Goal: Communication & Community: Answer question/provide support

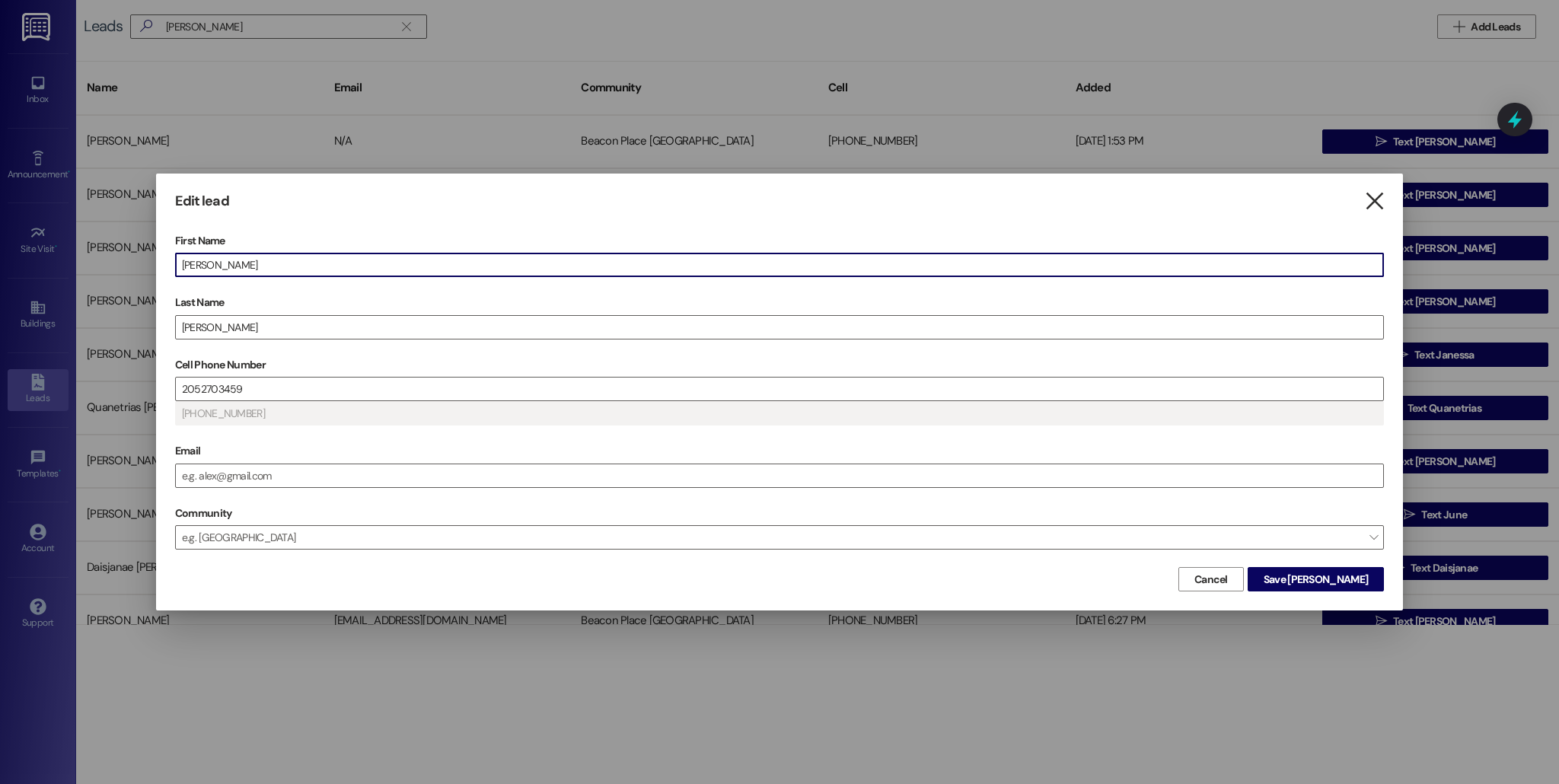
click at [1376, 205] on icon "" at bounding box center [1374, 201] width 20 height 16
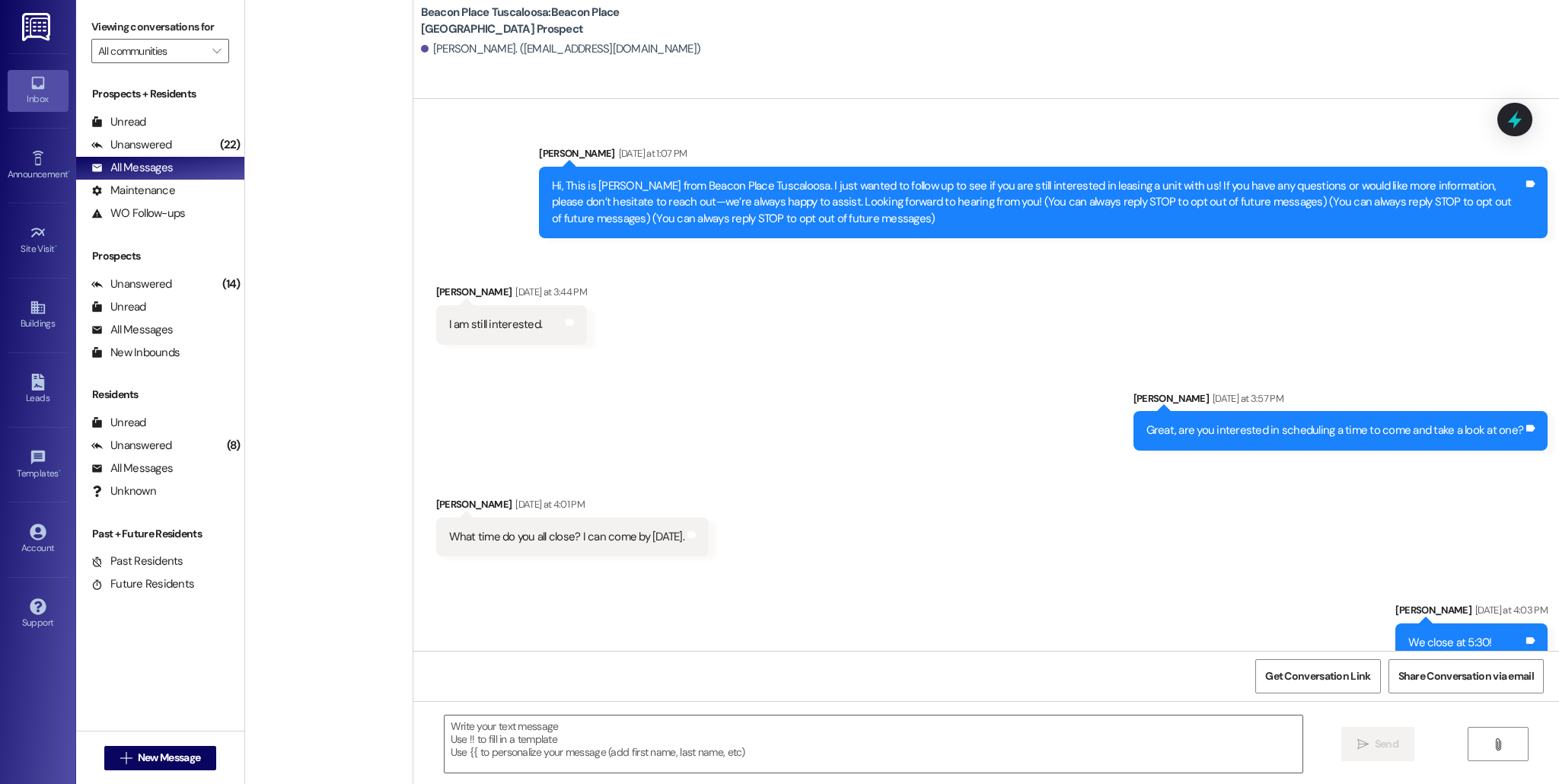
scroll to position [236, 0]
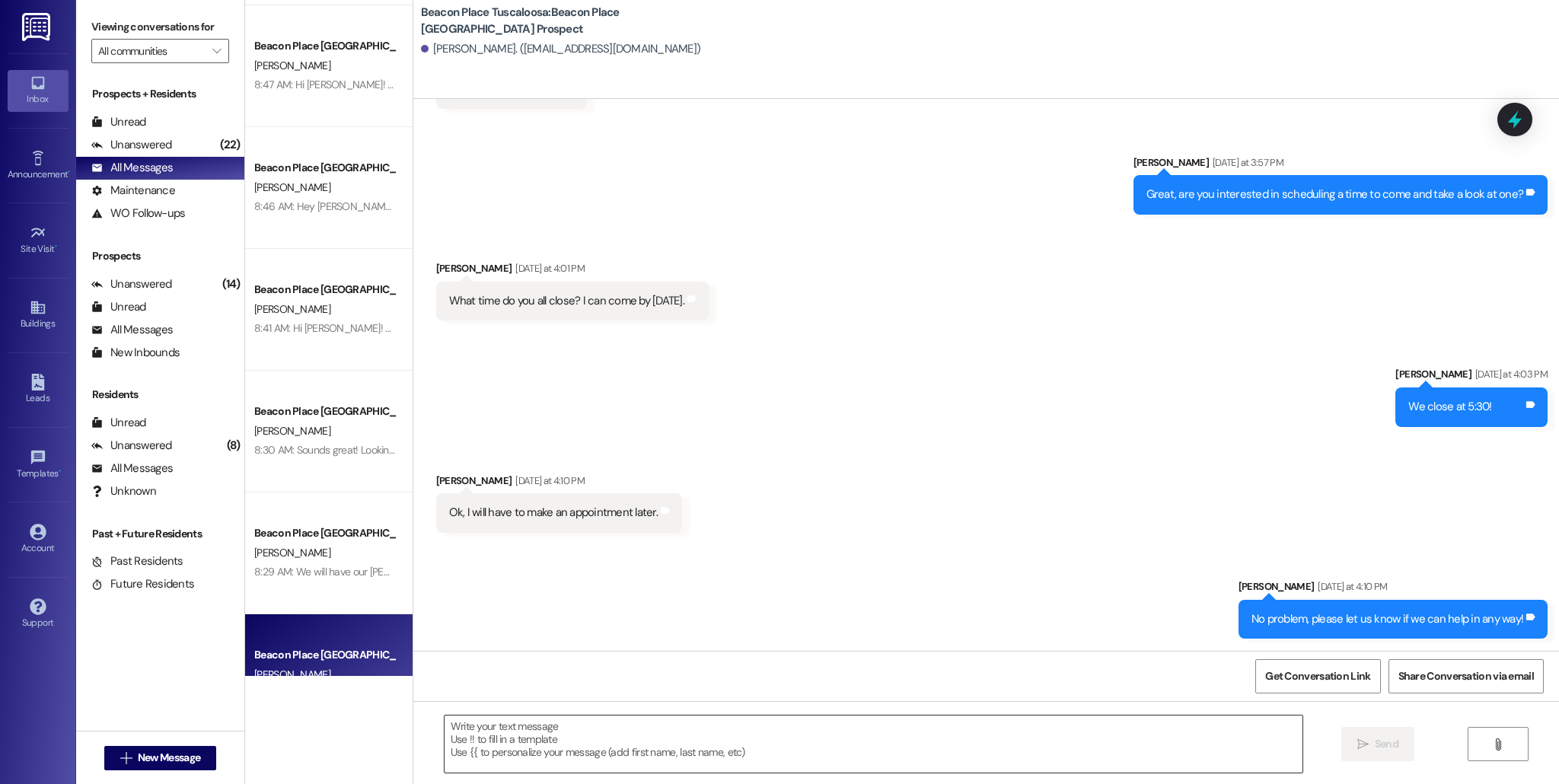
click at [591, 745] on textarea at bounding box center [874, 744] width 858 height 57
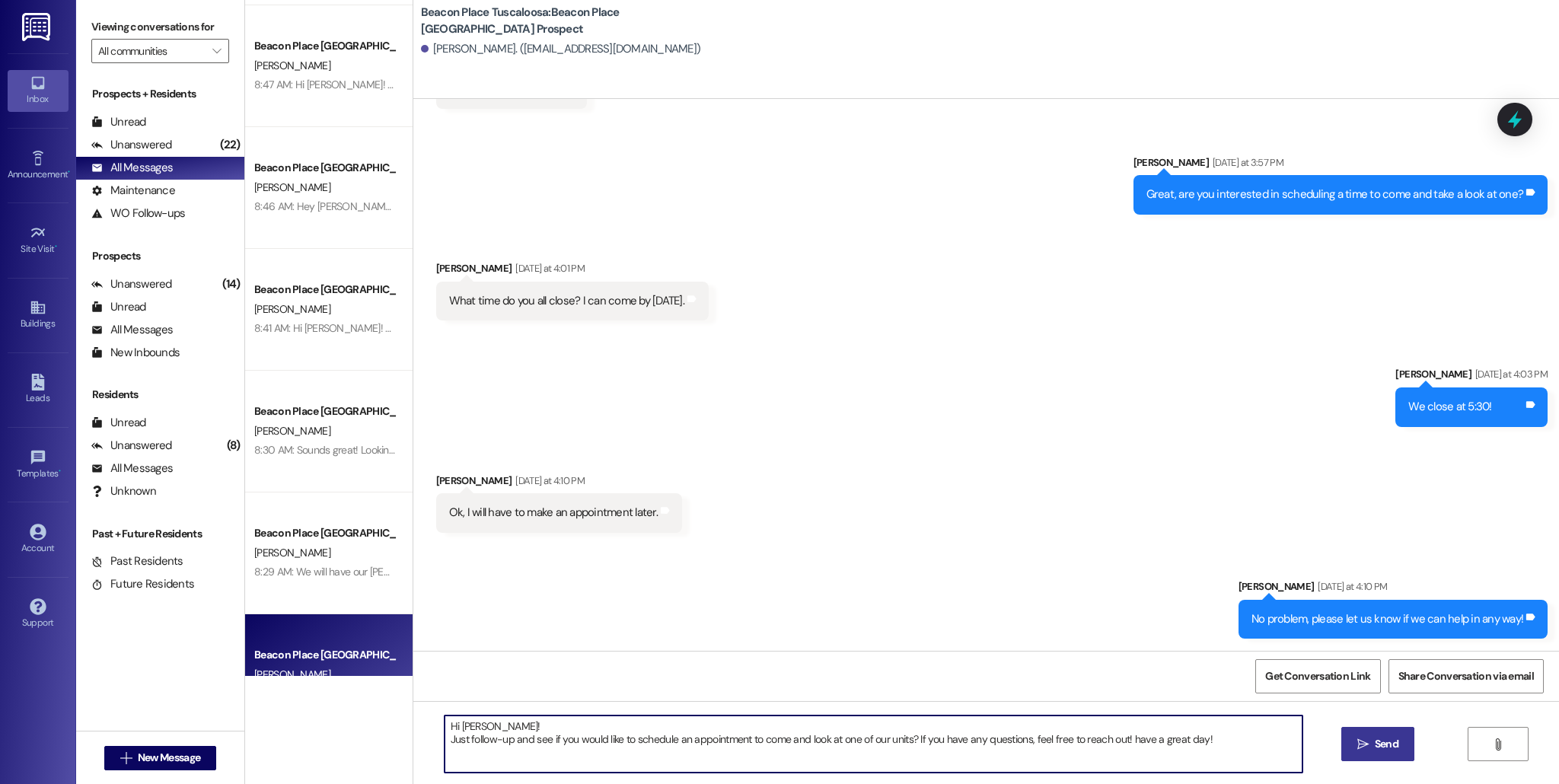
type textarea "Hi [PERSON_NAME]! Just follow-up and see if you would like to schedule an appoi…"
click at [1393, 752] on button " Send" at bounding box center [1378, 744] width 74 height 34
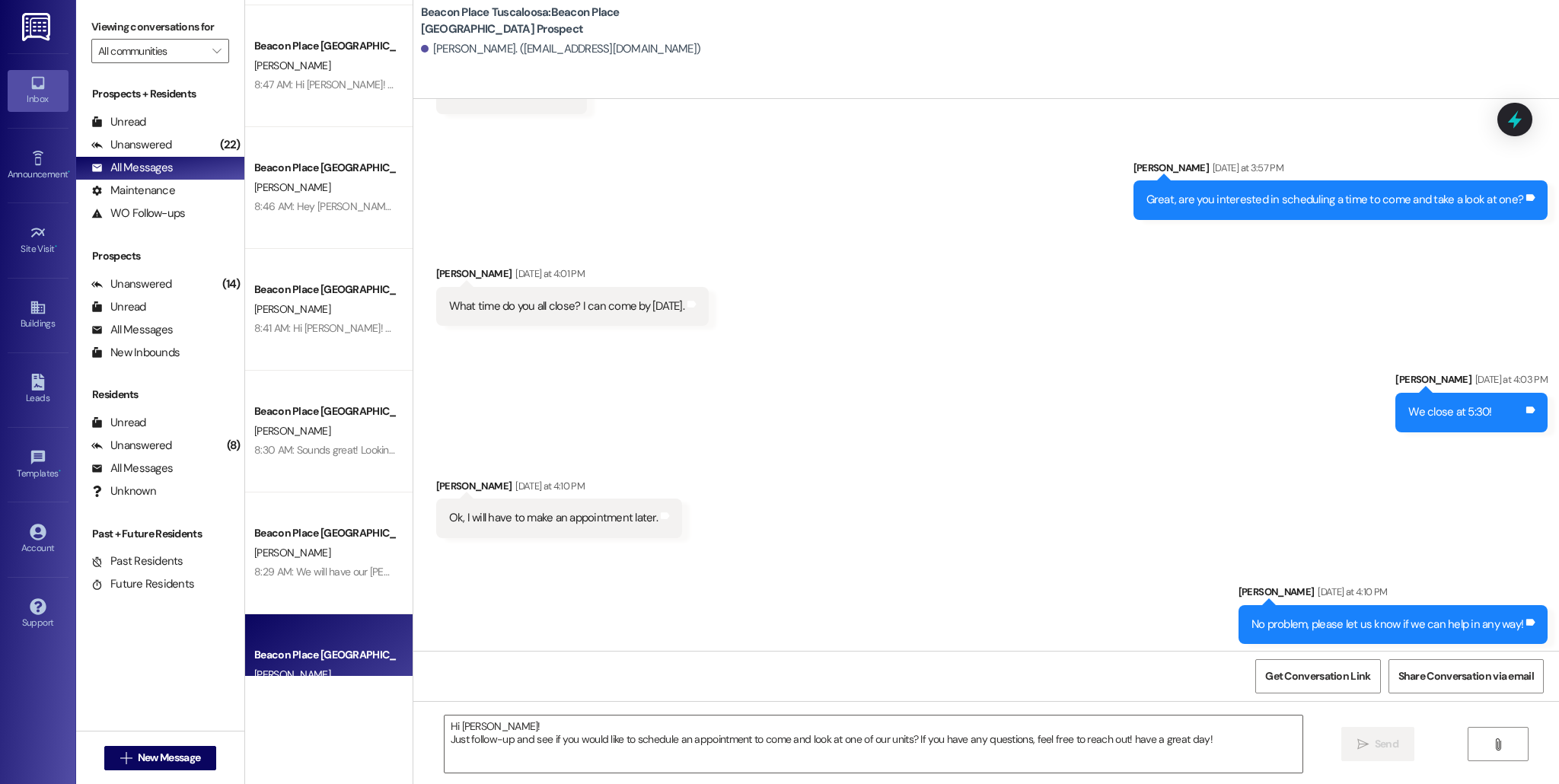
scroll to position [359, 0]
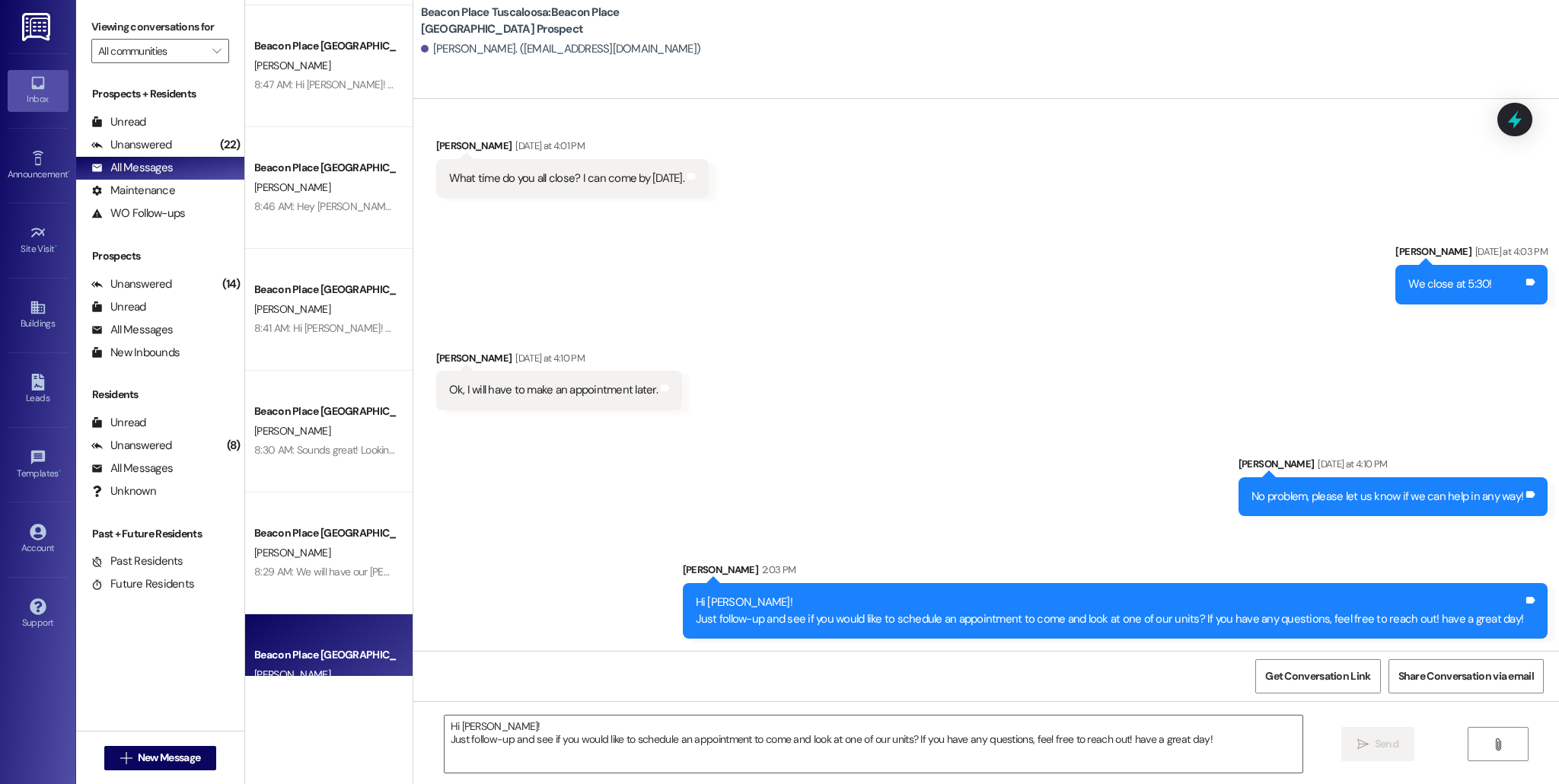
click at [733, 616] on div "Hi [PERSON_NAME]! Just follow-up and see if you would like to schedule an appoi…" at bounding box center [1110, 610] width 828 height 32
click at [1527, 602] on icon at bounding box center [1531, 600] width 9 height 7
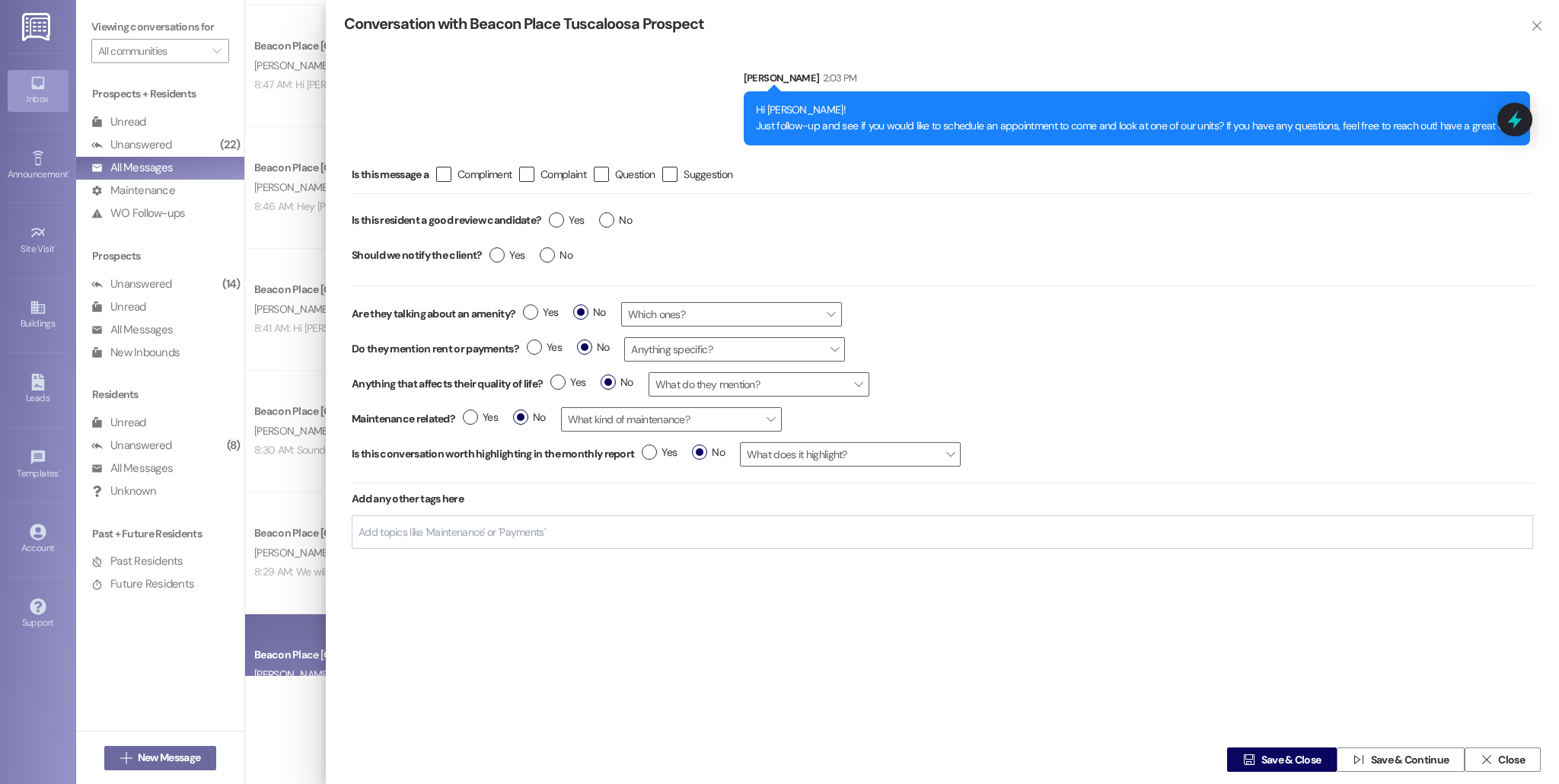
click at [829, 116] on div "Hi [PERSON_NAME]! Just follow-up and see if you would like to schedule an appoi…" at bounding box center [1137, 118] width 762 height 32
click at [776, 122] on div "Hi [PERSON_NAME]! Just follow-up and see if you would like to schedule an appoi…" at bounding box center [1137, 118] width 762 height 32
click at [783, 123] on div "Hi [PERSON_NAME]! Just follow-up and see if you would like to schedule an appoi…" at bounding box center [1137, 118] width 762 height 32
click at [1532, 22] on icon "" at bounding box center [1536, 26] width 11 height 12
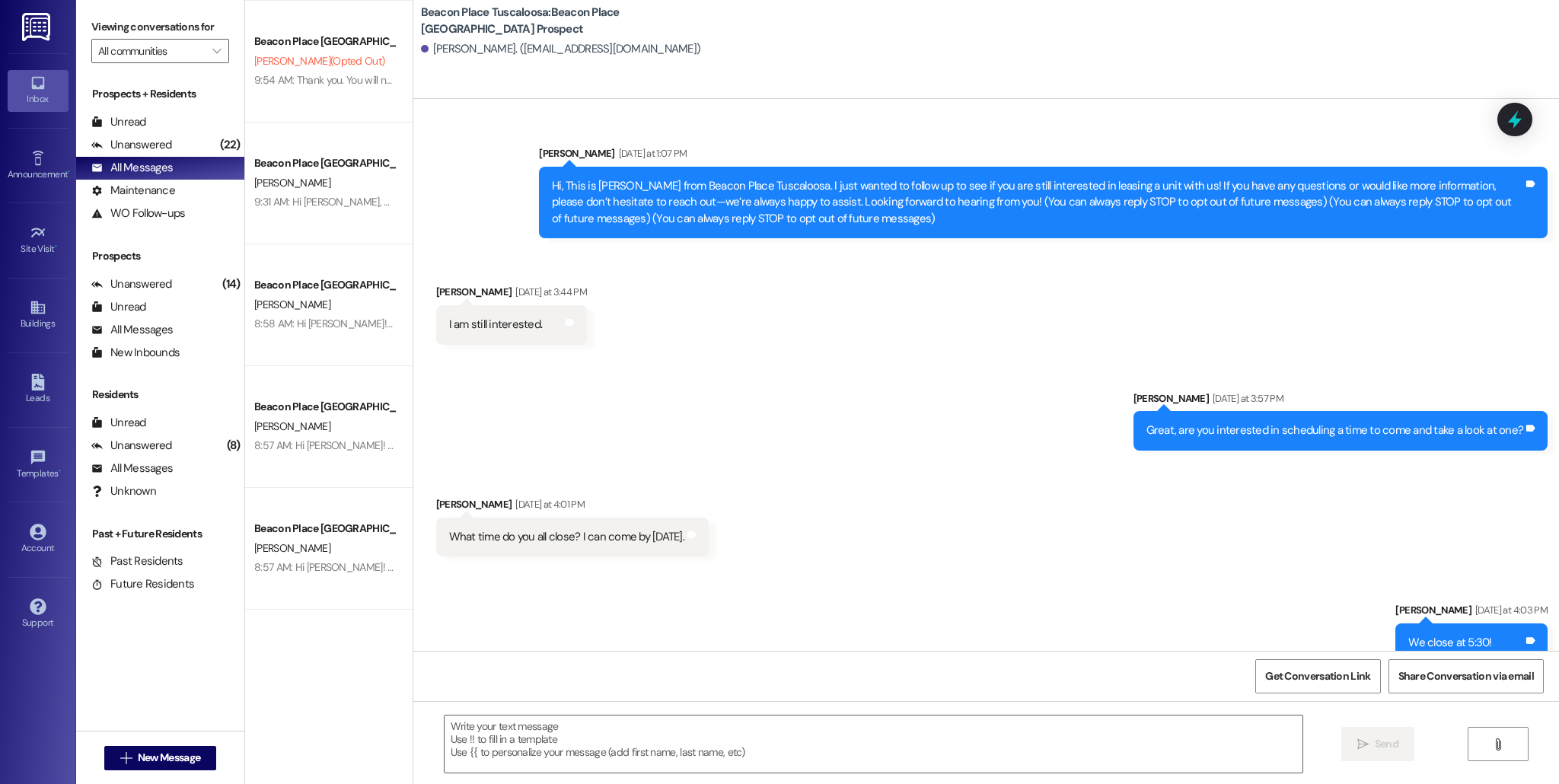
scroll to position [0, 0]
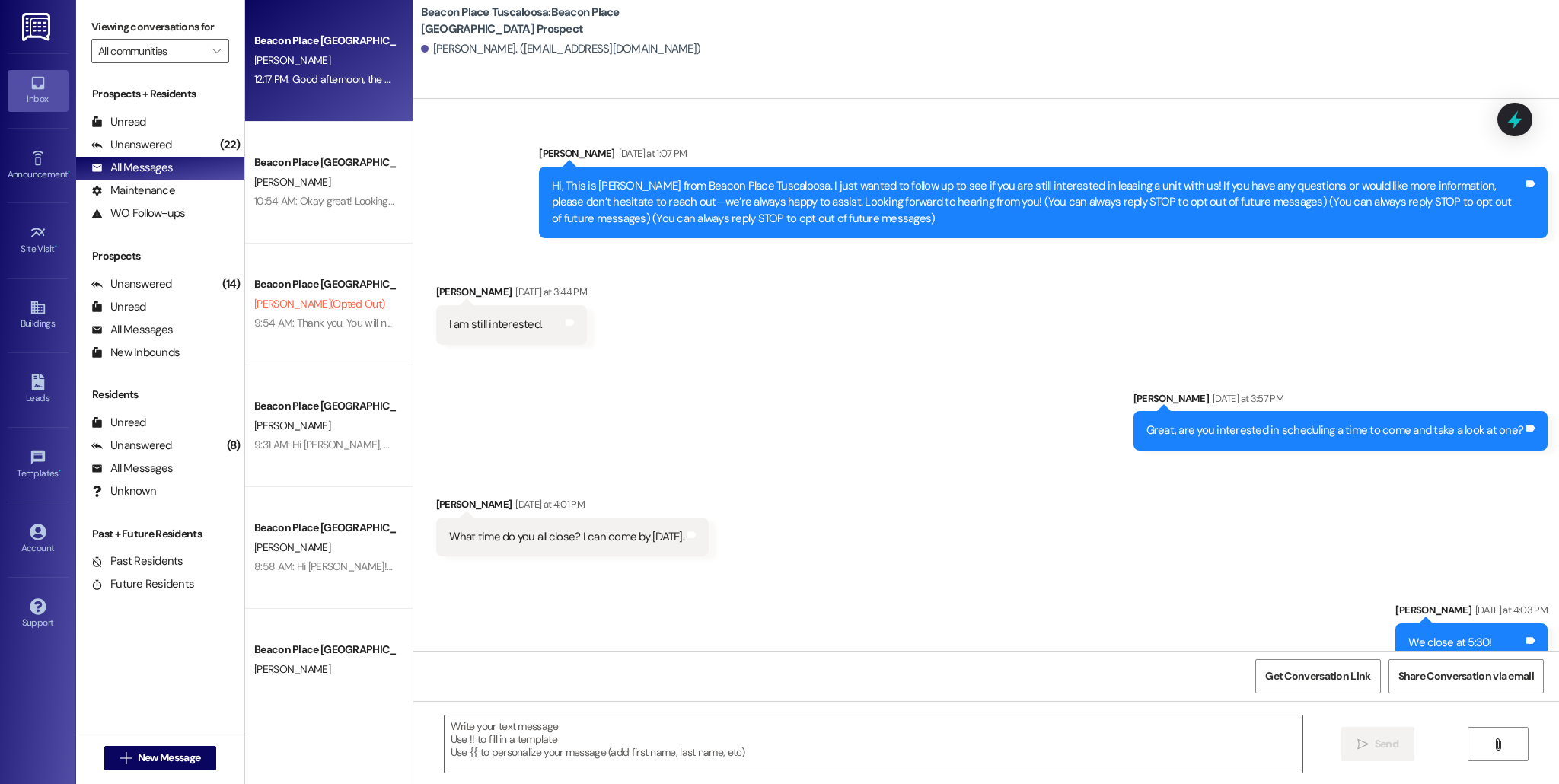
click at [336, 80] on div "12:17 PM: Good afternoon, the email to send the information over to will be [EM…" at bounding box center [496, 79] width 483 height 14
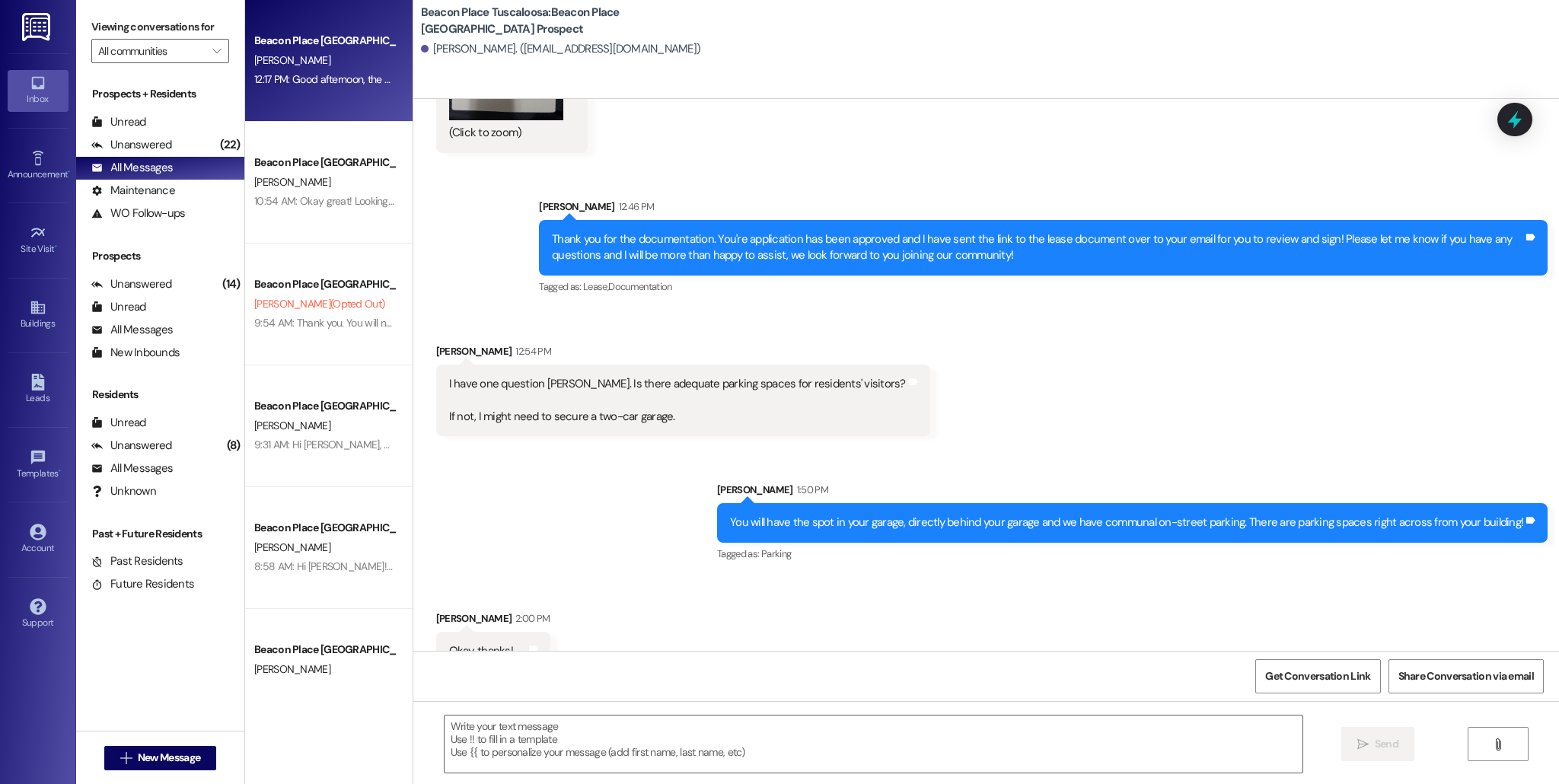
scroll to position [725, 0]
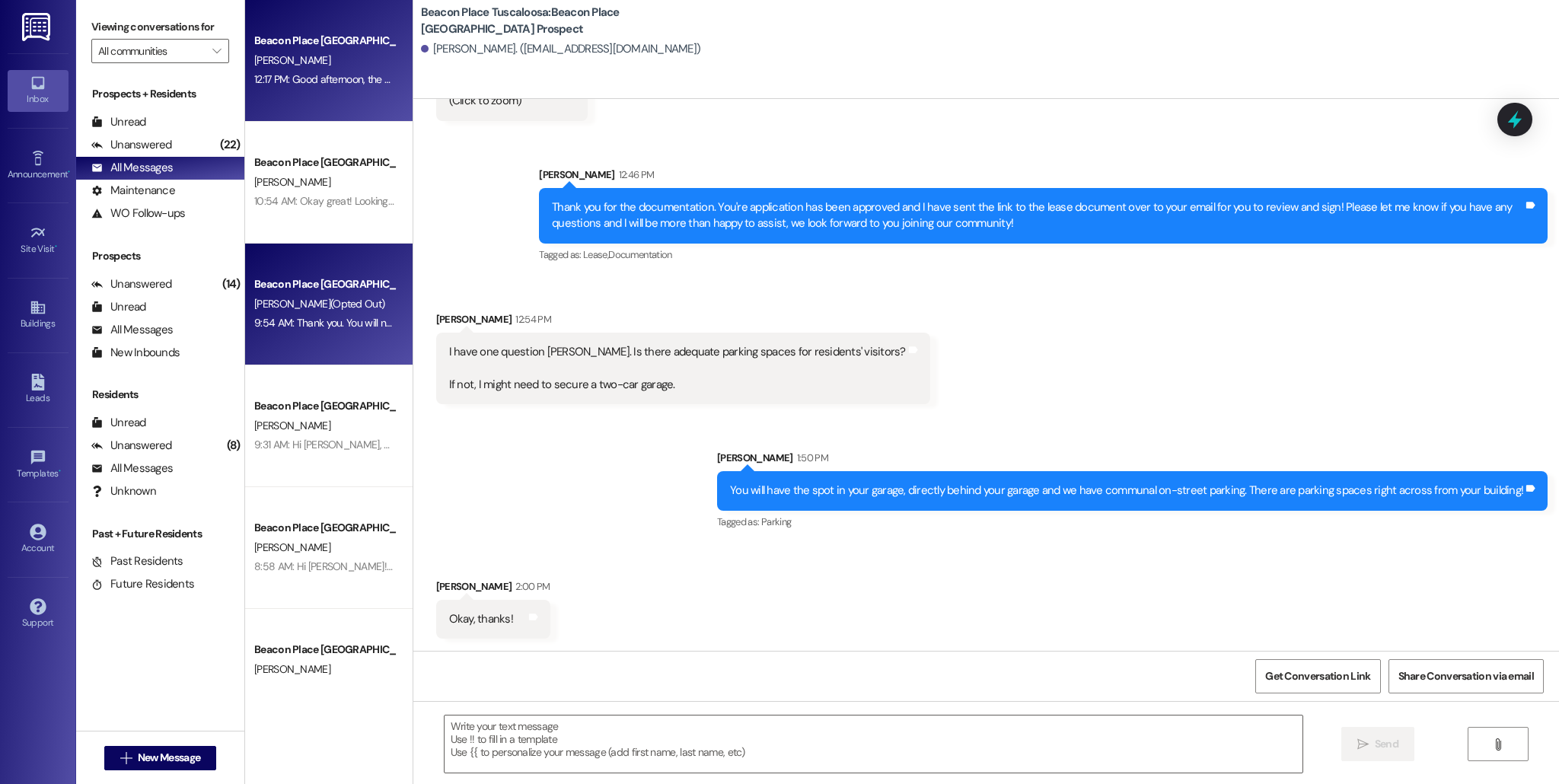
click at [312, 359] on div "Beacon Place Tuscaloosa Prospect [PERSON_NAME] (Opted Out) 9:54 AM: Thank you. …" at bounding box center [328, 304] width 168 height 122
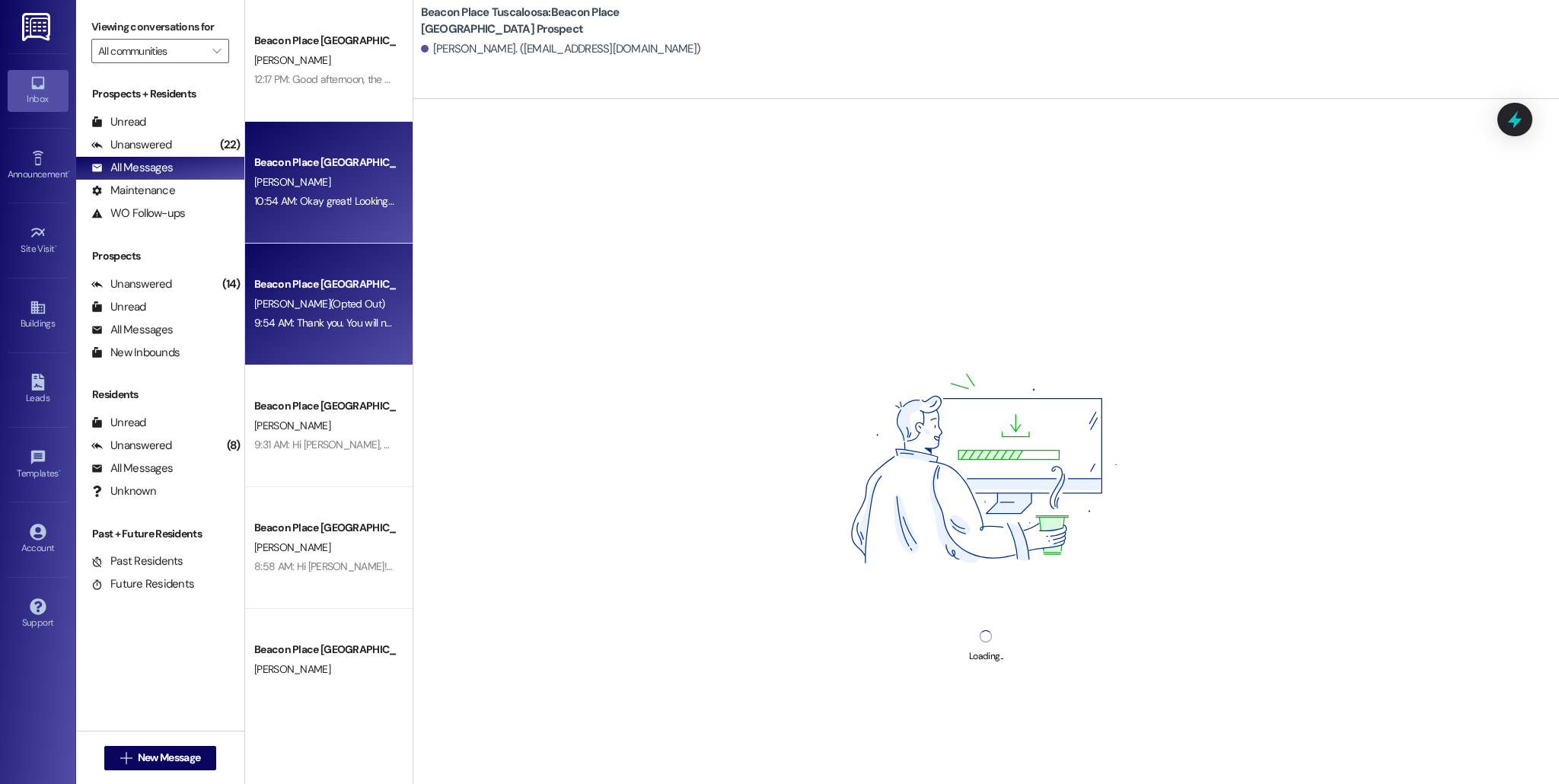
click at [347, 236] on div "Beacon Place Tuscaloosa Prospect [PERSON_NAME] 10:54 AM: Okay great! Looking fo…" at bounding box center [328, 182] width 168 height 122
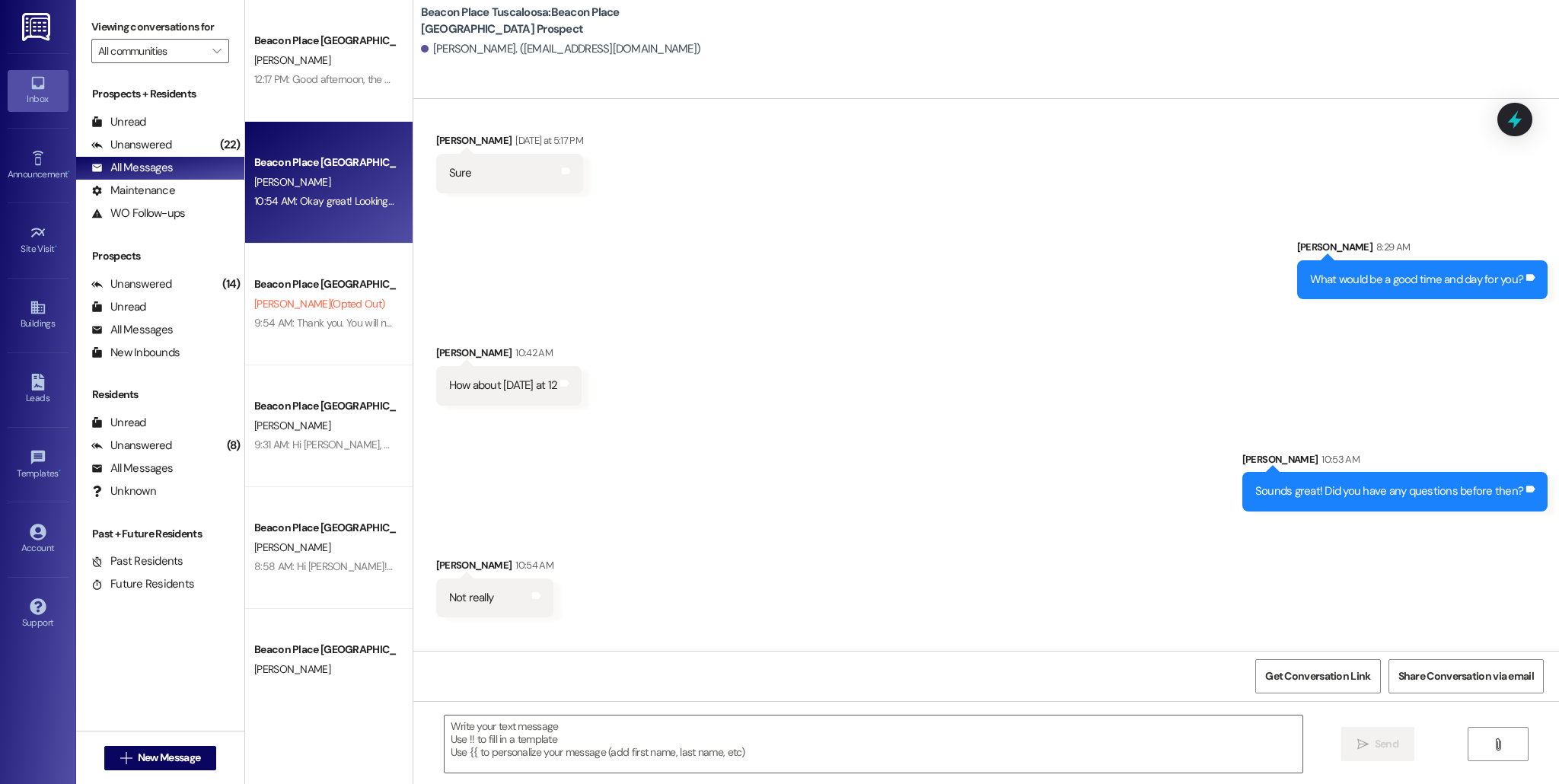
scroll to position [587, 0]
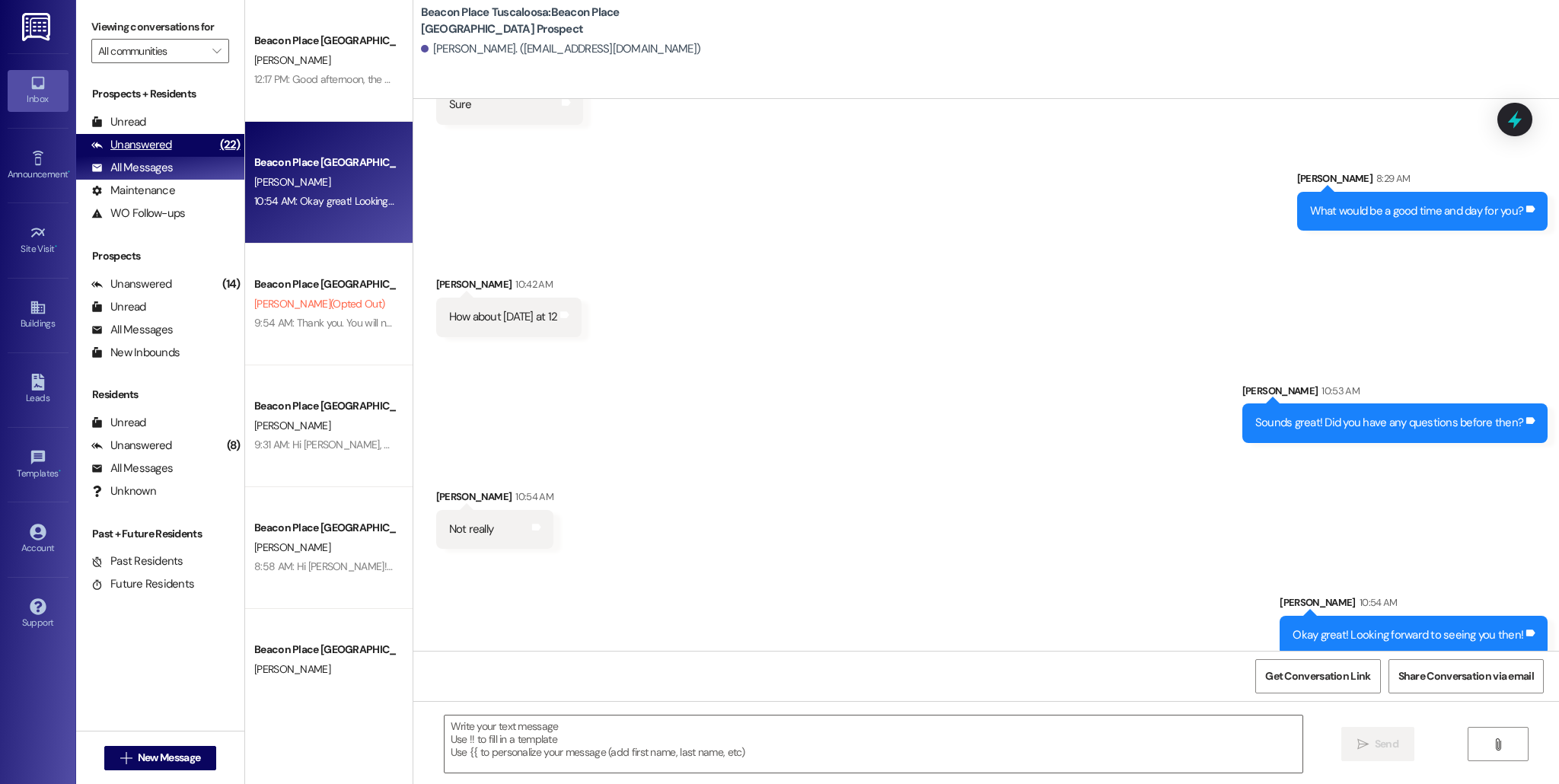
click at [142, 142] on div "Unanswered" at bounding box center [132, 145] width 81 height 16
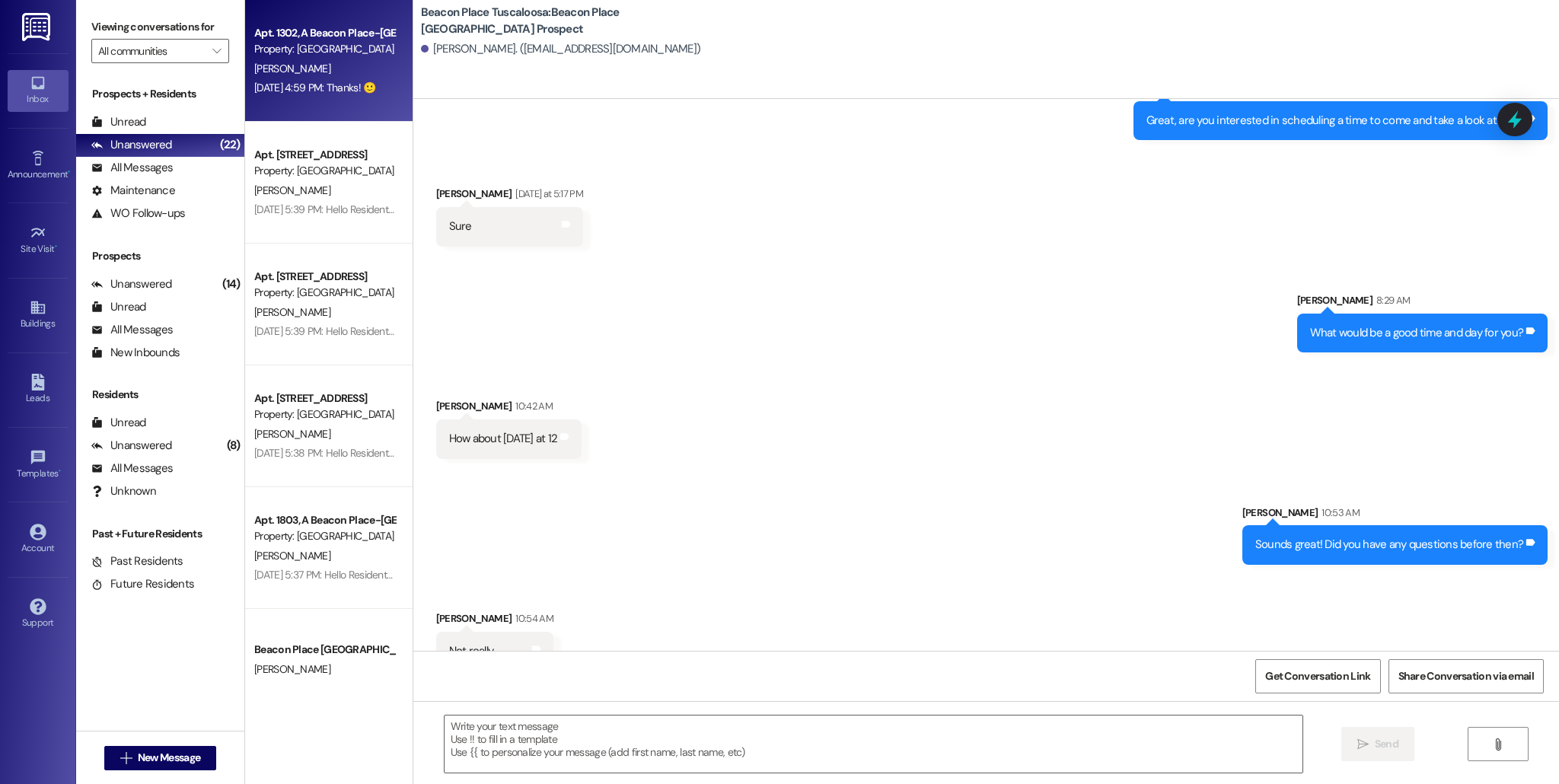
scroll to position [481, 0]
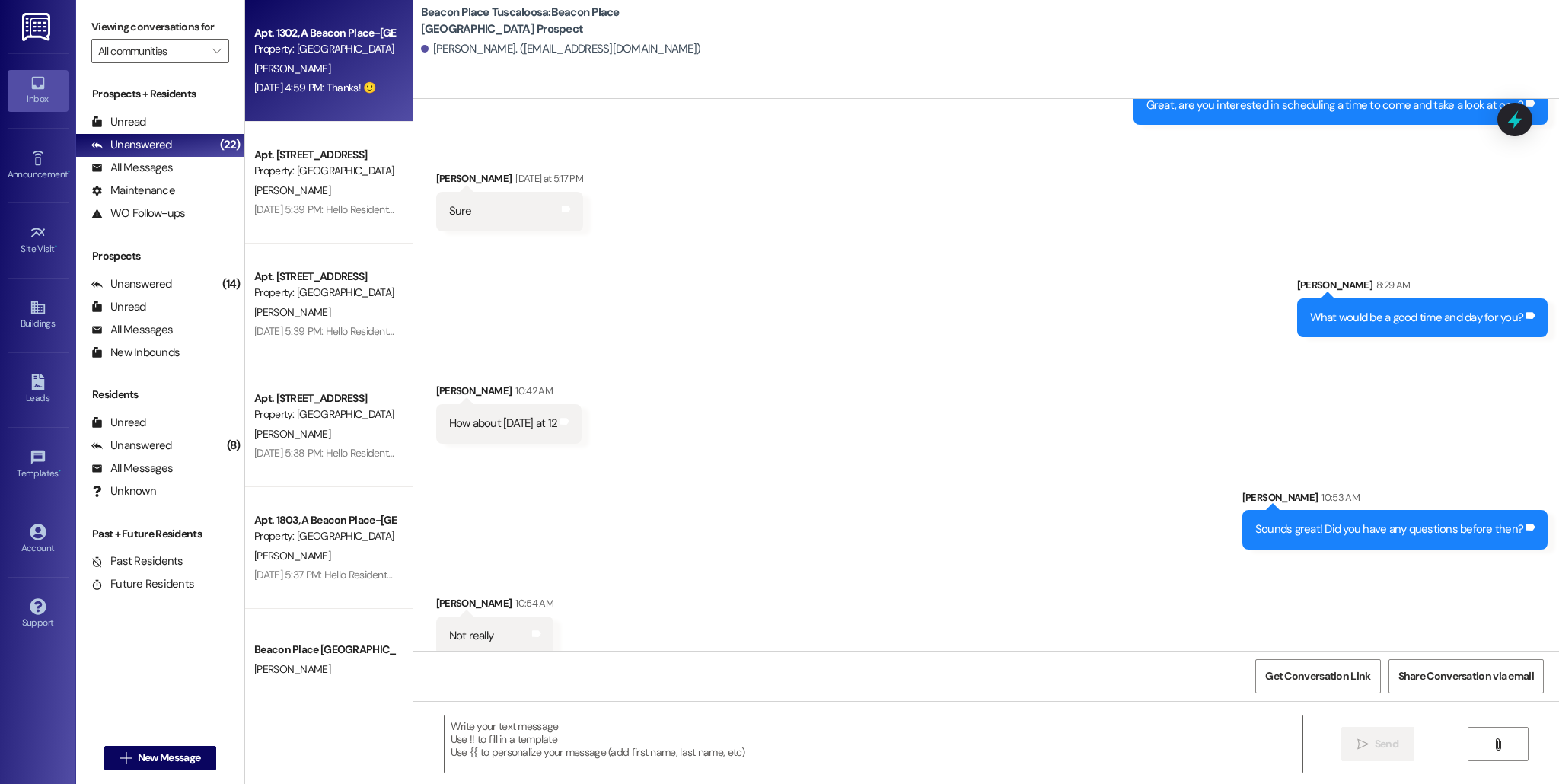
click at [311, 98] on div "Apt. 1302, A [GEOGRAPHIC_DATA]-[GEOGRAPHIC_DATA] Property: [GEOGRAPHIC_DATA] [G…" at bounding box center [328, 61] width 168 height 122
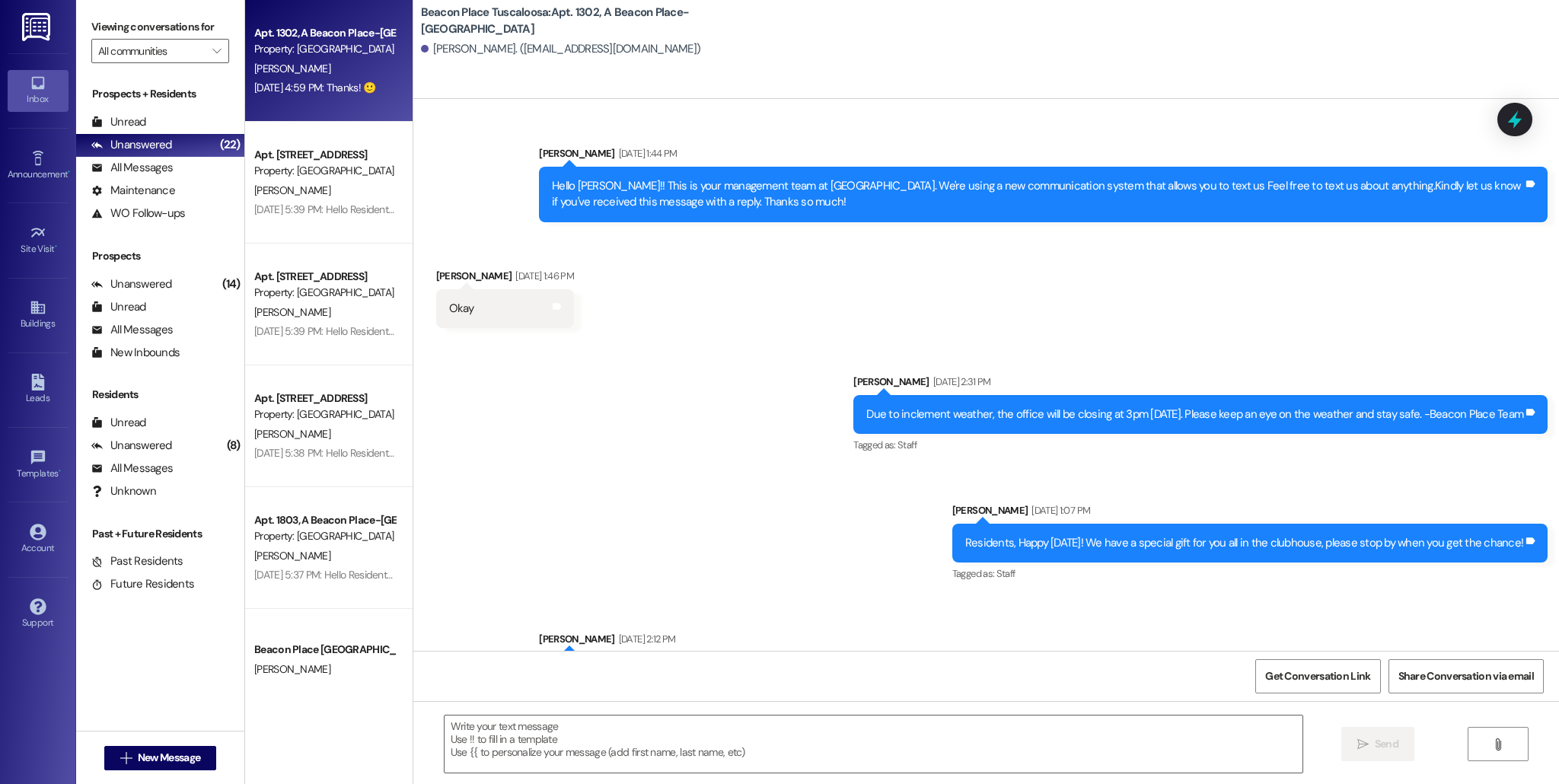
scroll to position [43346, 0]
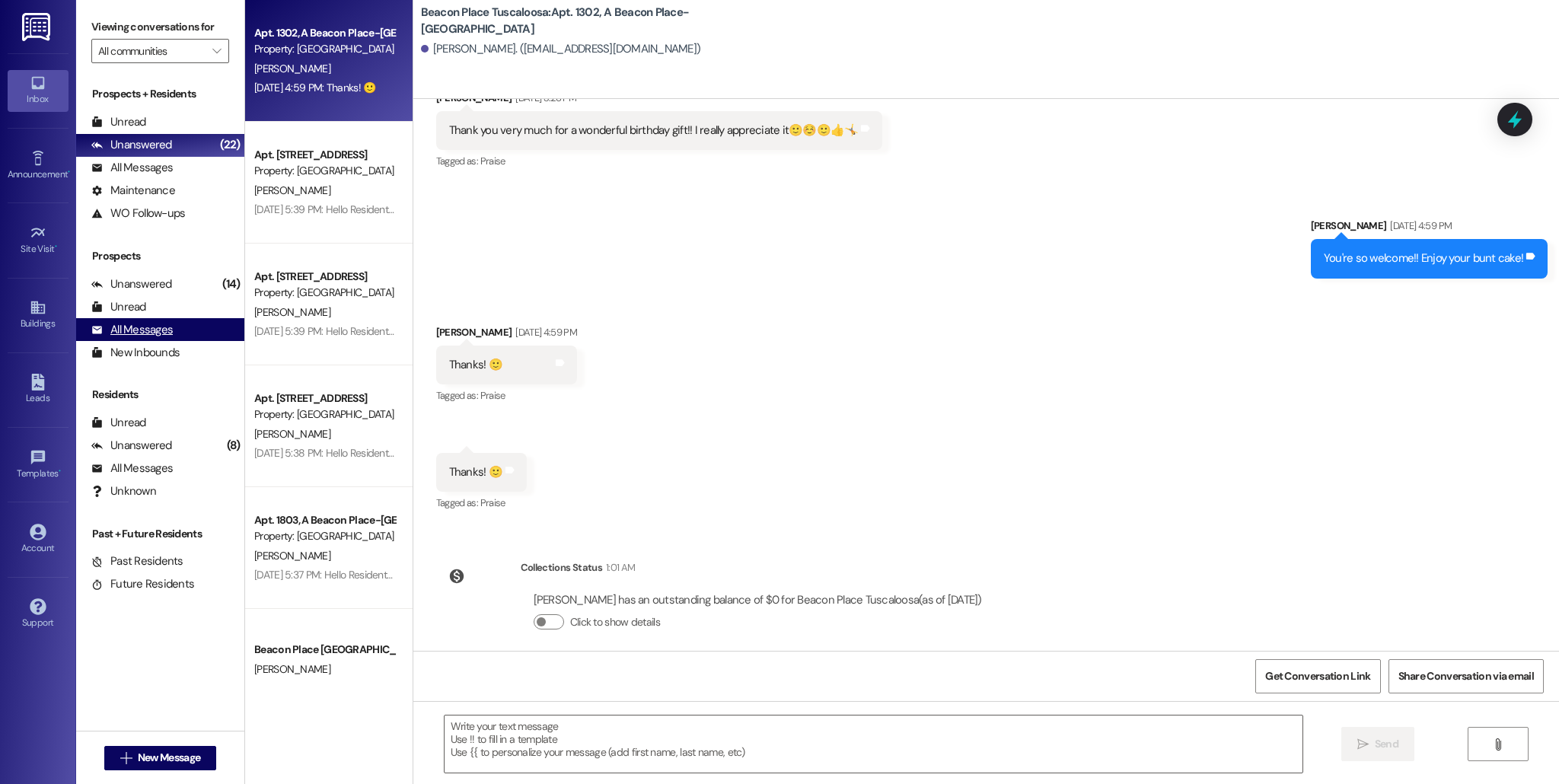
click at [145, 324] on div "All Messages" at bounding box center [132, 330] width 82 height 16
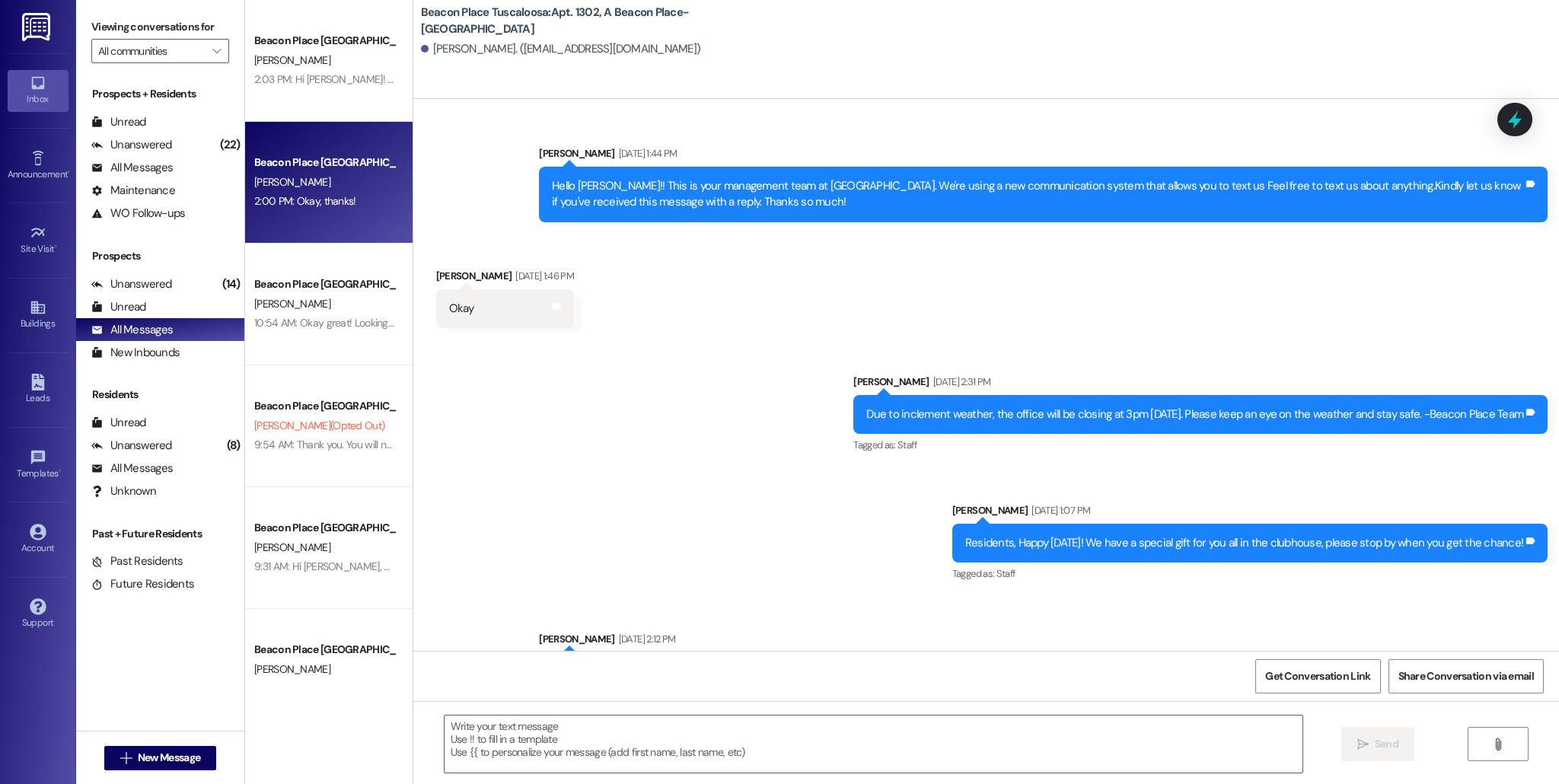
scroll to position [43206, 0]
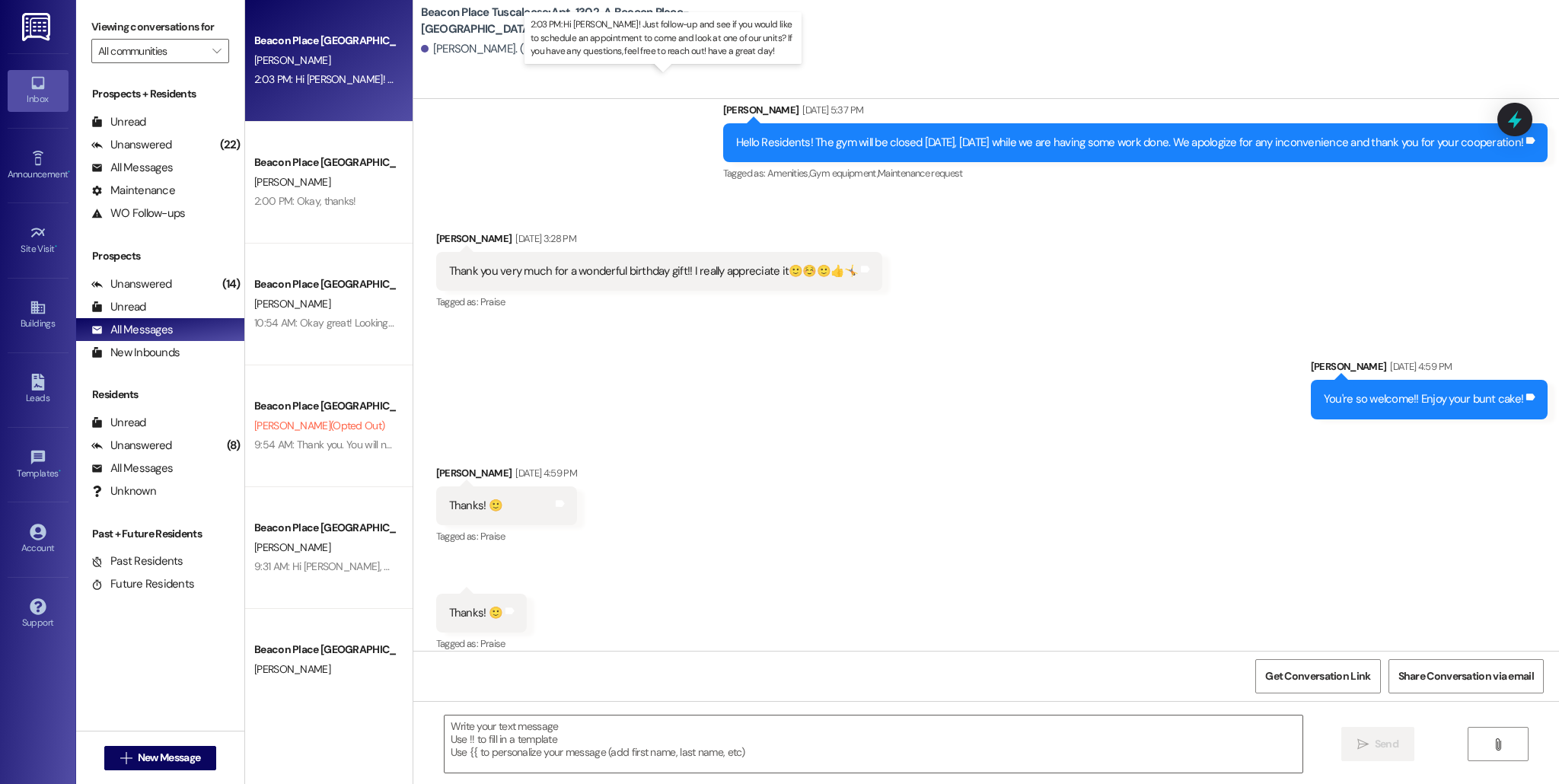
click at [275, 77] on div "2:03 PM: Hi [PERSON_NAME]! Just follow-up and see if you would like to schedule…" at bounding box center [702, 79] width 896 height 14
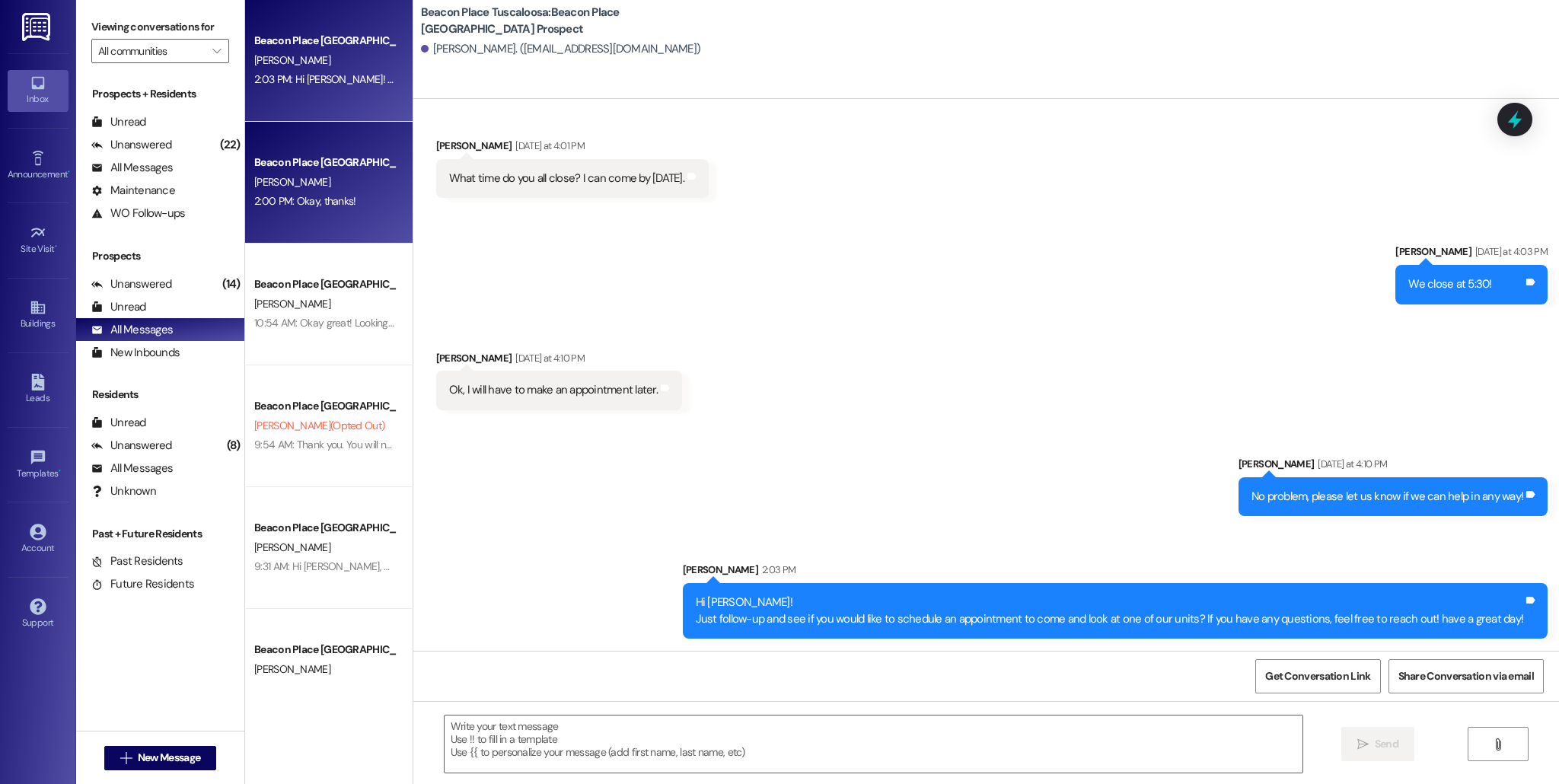
scroll to position [359, 0]
click at [301, 229] on div "Beacon Place Tuscaloosa Prospect [PERSON_NAME] 2:00 PM: Okay, thanks! 2:00 PM: …" at bounding box center [328, 182] width 168 height 122
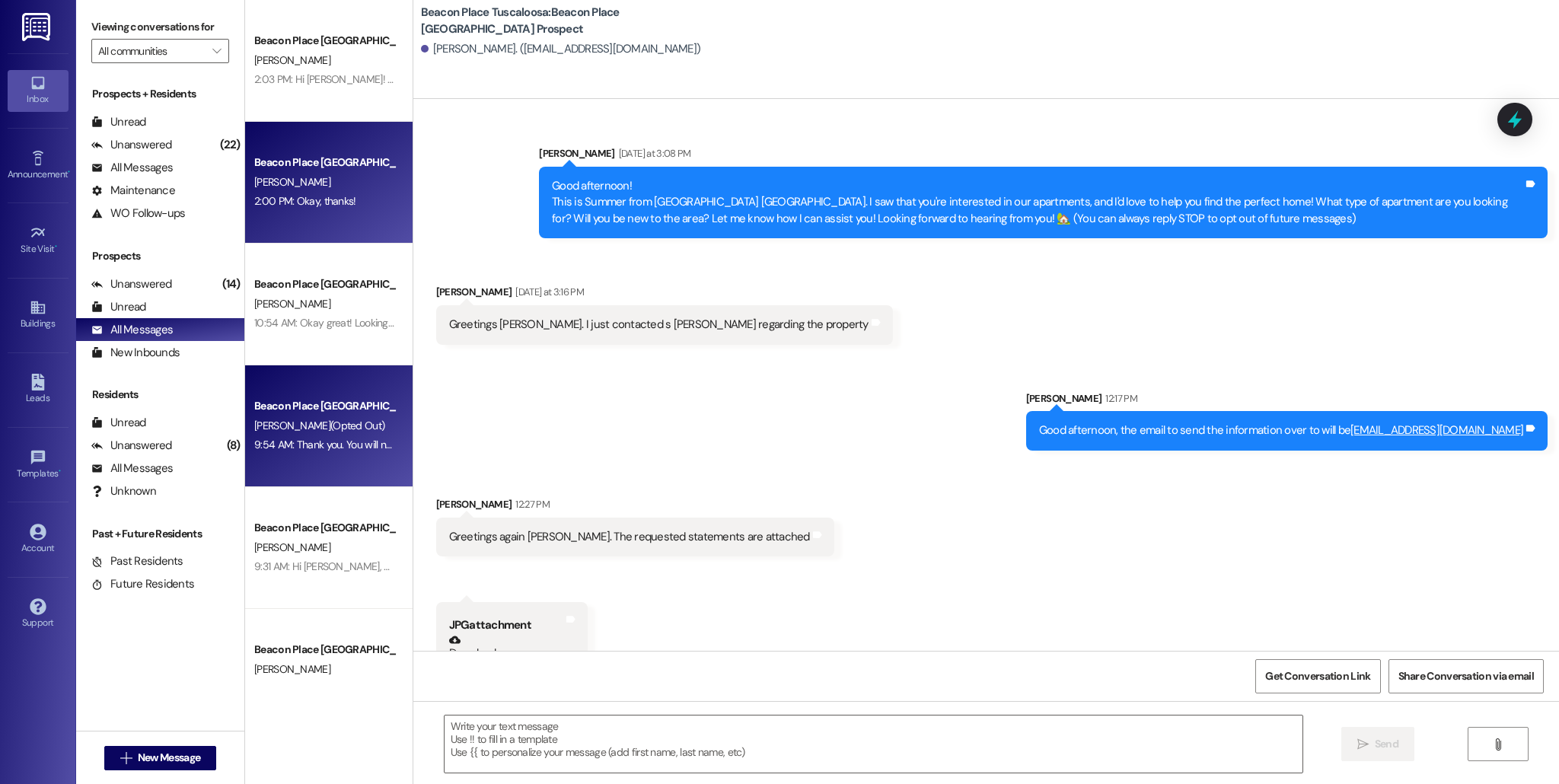
scroll to position [725, 0]
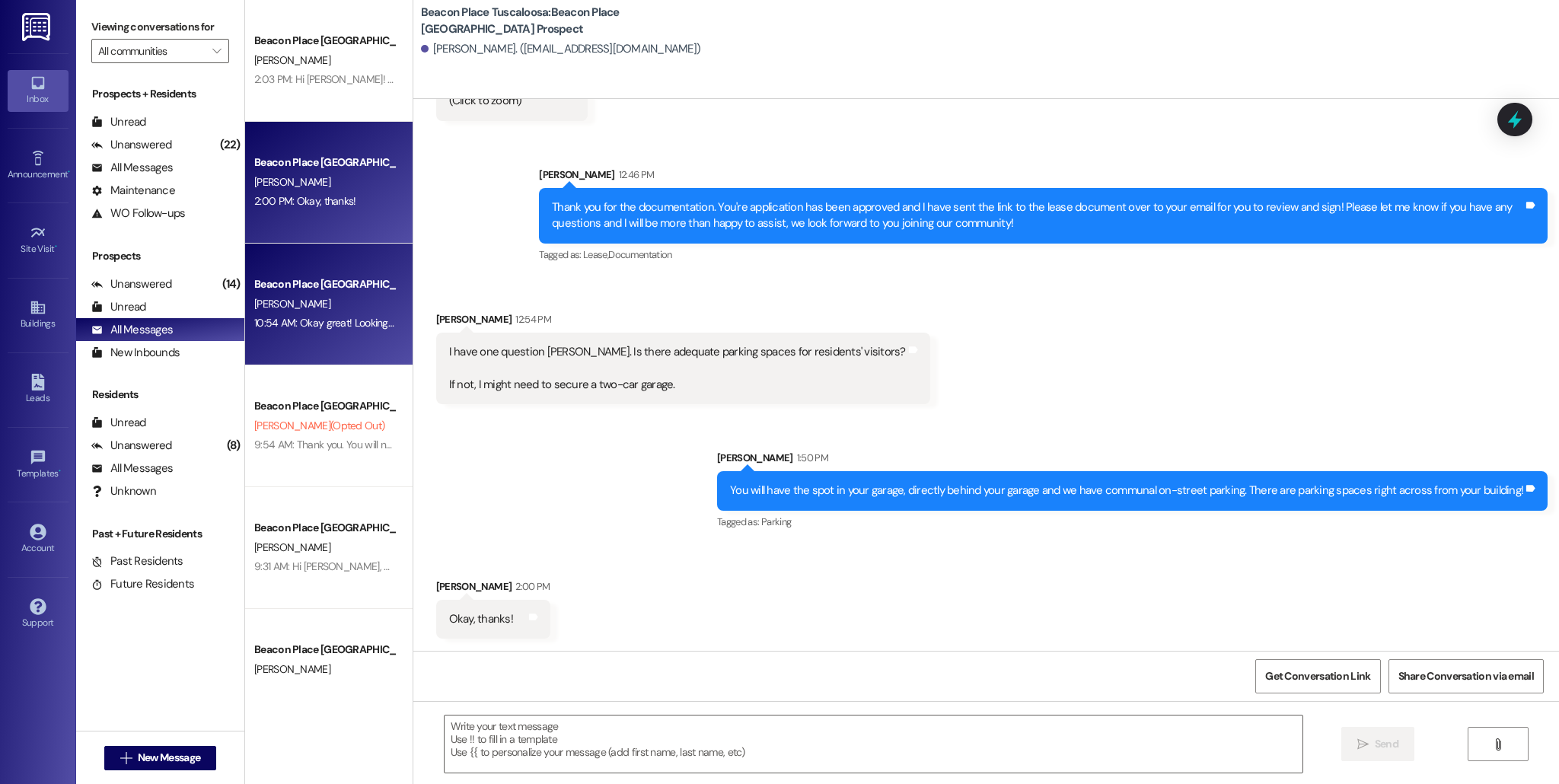
click at [308, 348] on div "Beacon Place Tuscaloosa Prospect [PERSON_NAME] 10:54 AM: Okay great! Looking fo…" at bounding box center [328, 304] width 168 height 122
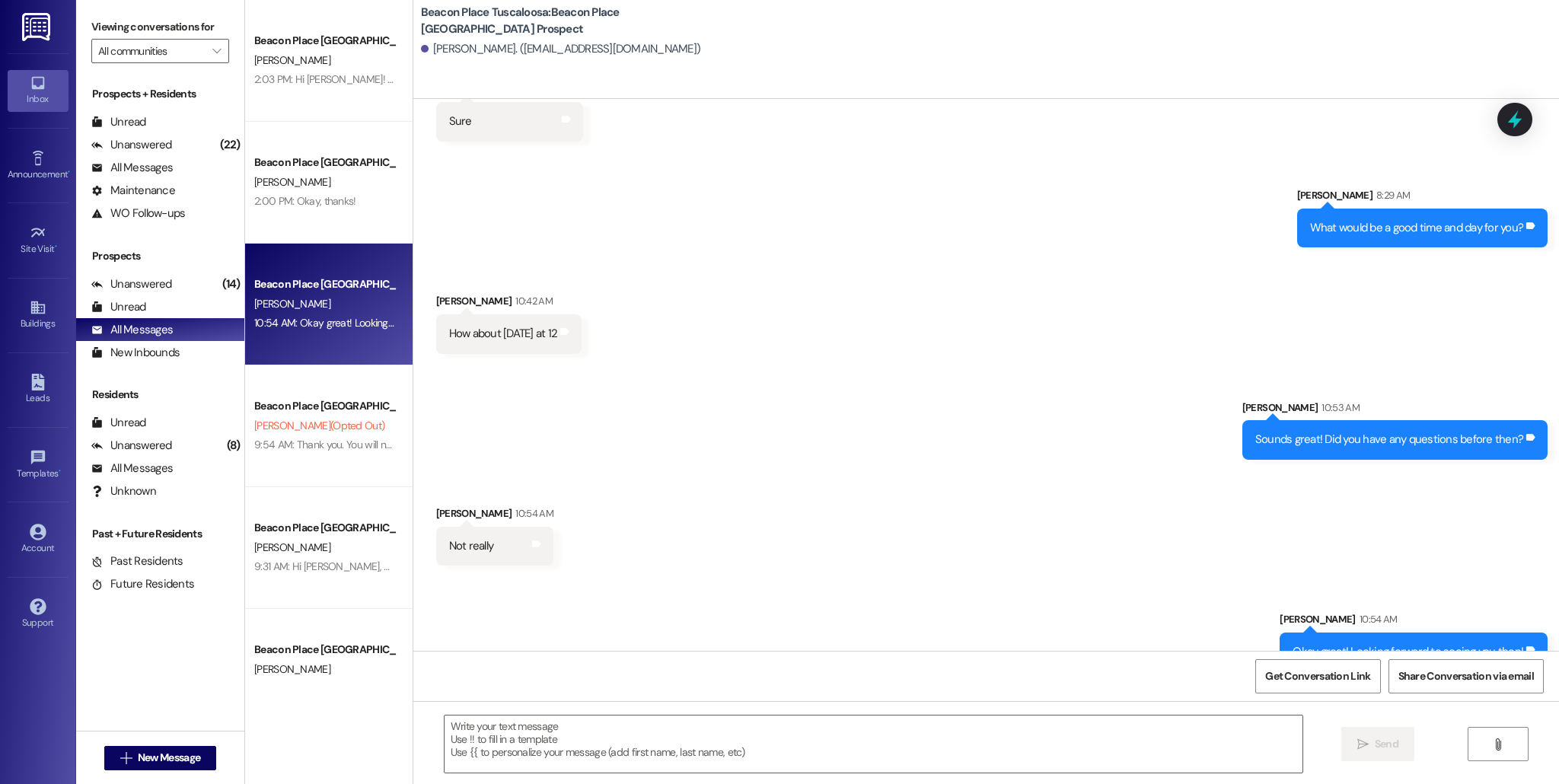
scroll to position [587, 0]
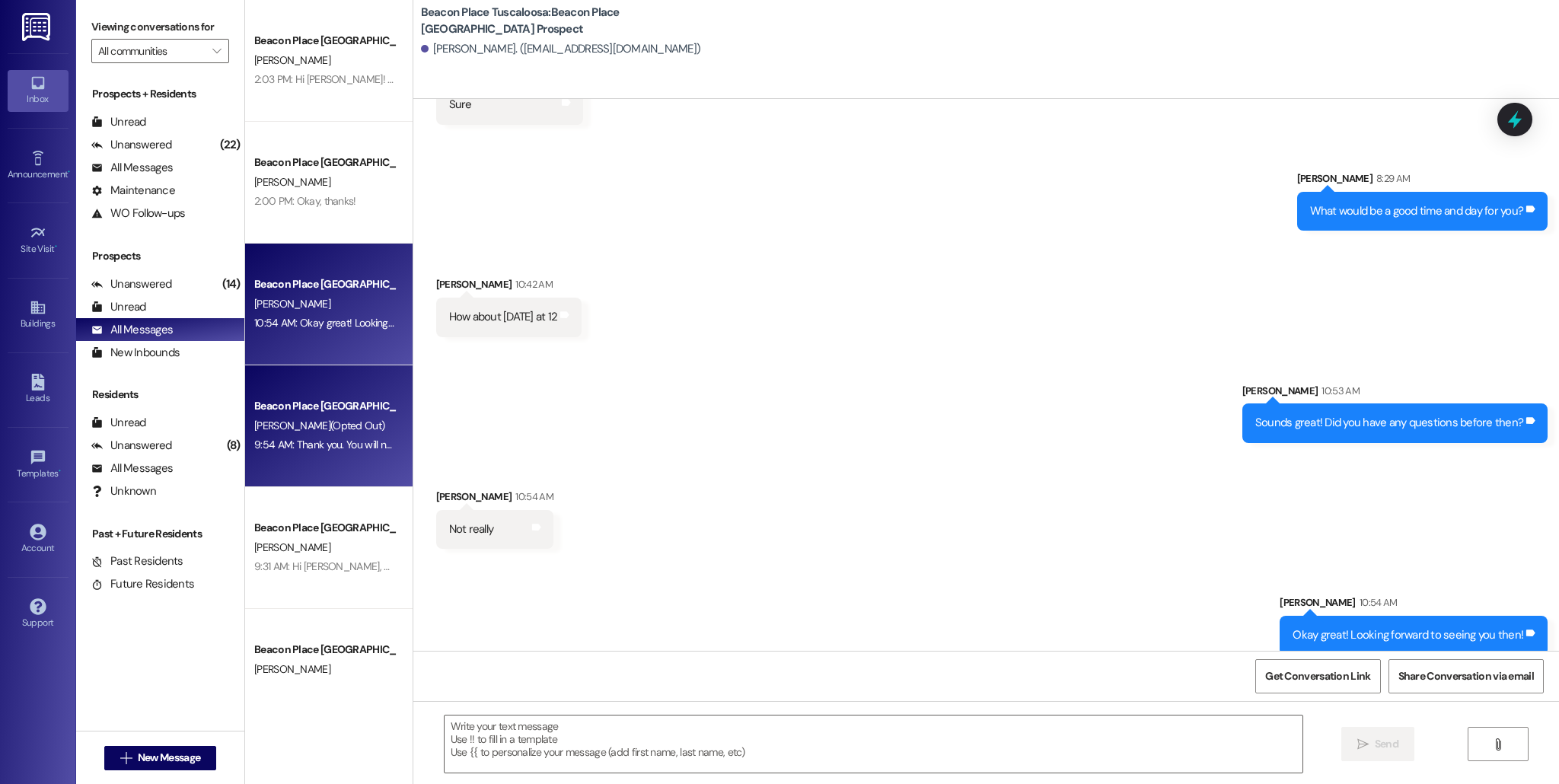
click at [361, 417] on div "[PERSON_NAME] (Opted Out)" at bounding box center [325, 426] width 144 height 19
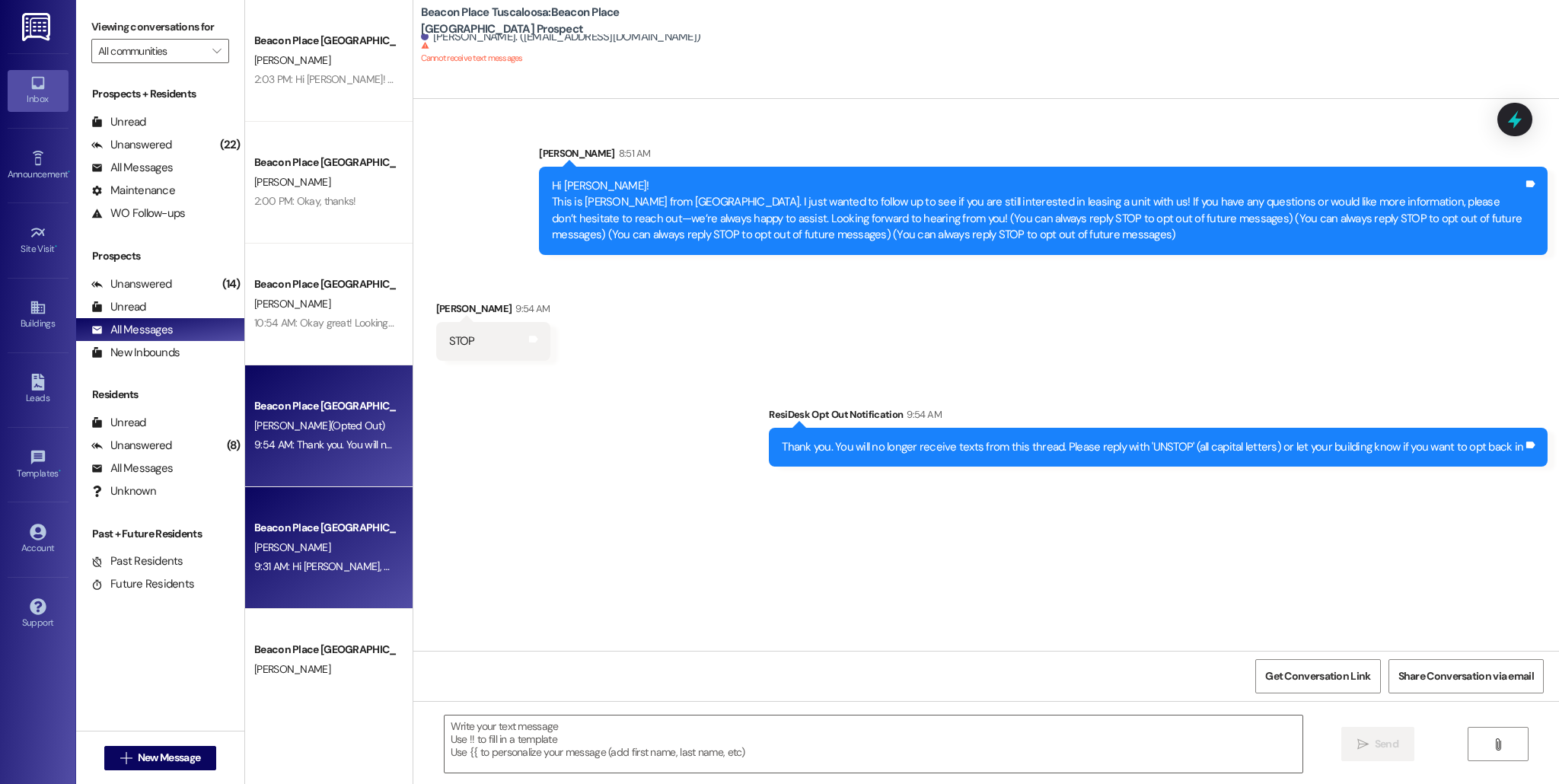
click at [331, 549] on div "[PERSON_NAME]" at bounding box center [325, 548] width 144 height 19
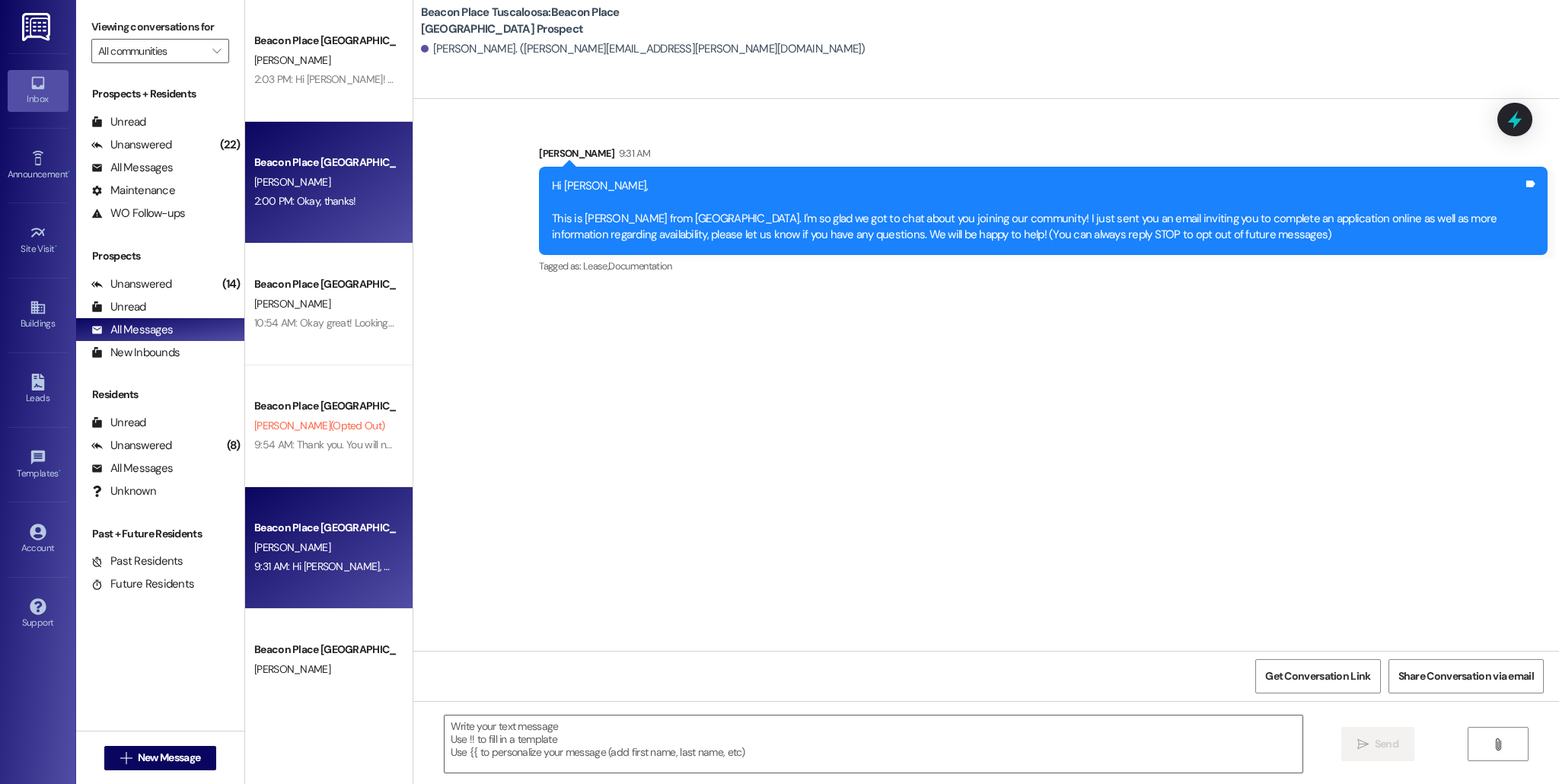
click at [317, 194] on div "2:00 PM: Okay, thanks! 2:00 PM: Okay, thanks!" at bounding box center [305, 201] width 102 height 14
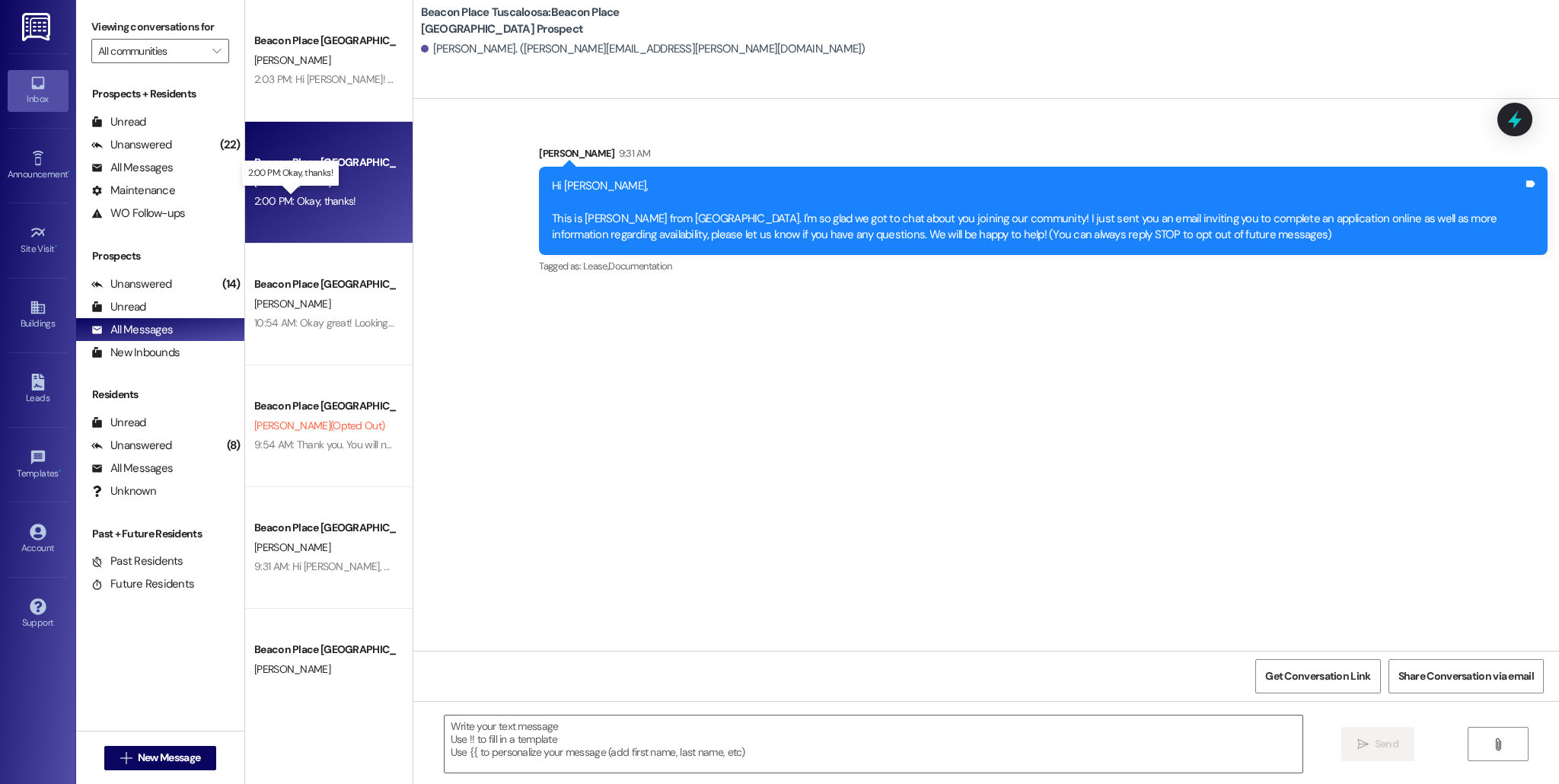
scroll to position [725, 0]
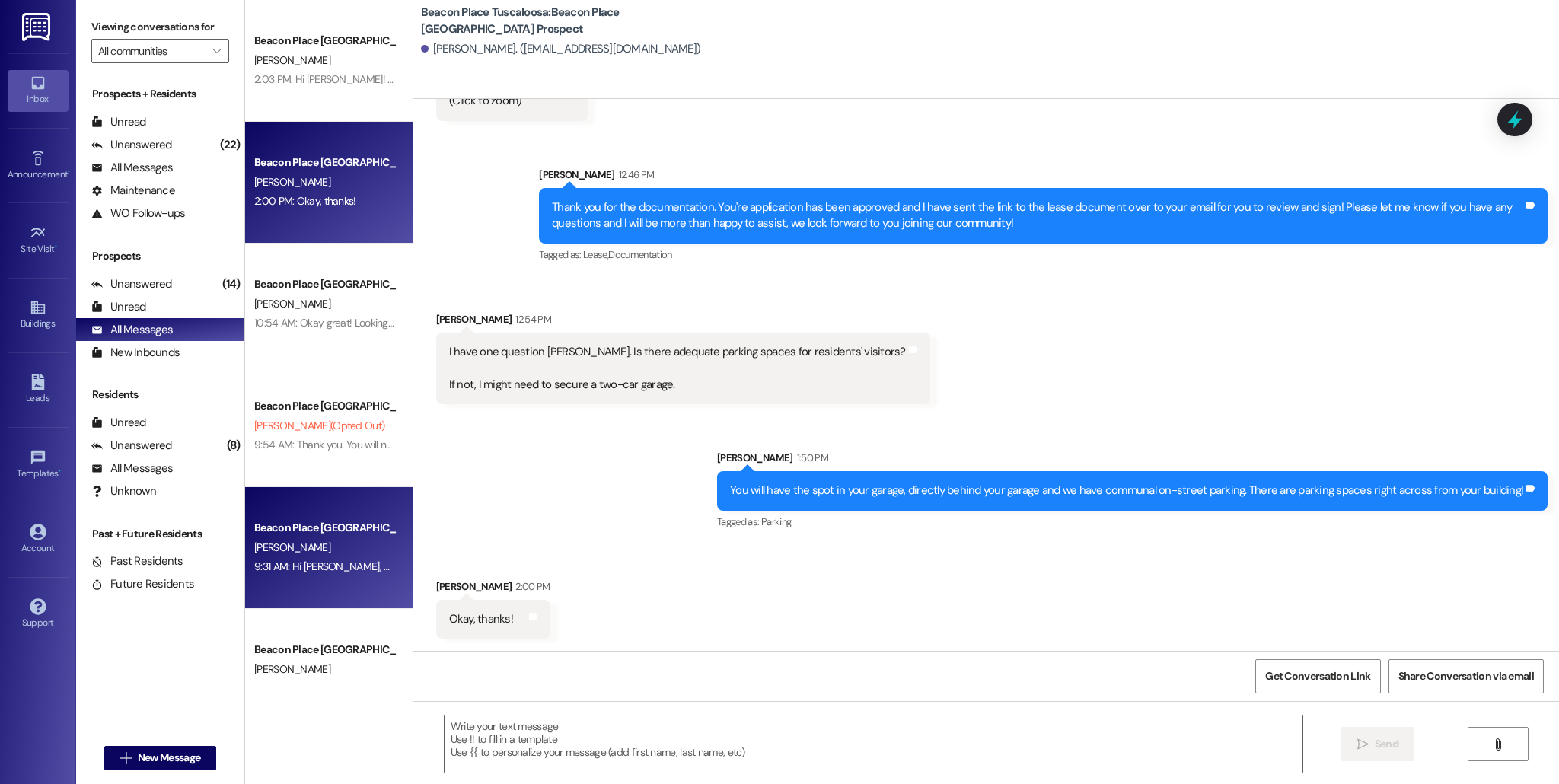
click at [307, 579] on div "Beacon Place Tuscaloosa Prospect [PERSON_NAME] 9:31 AM: Hi [PERSON_NAME], This …" at bounding box center [328, 547] width 168 height 122
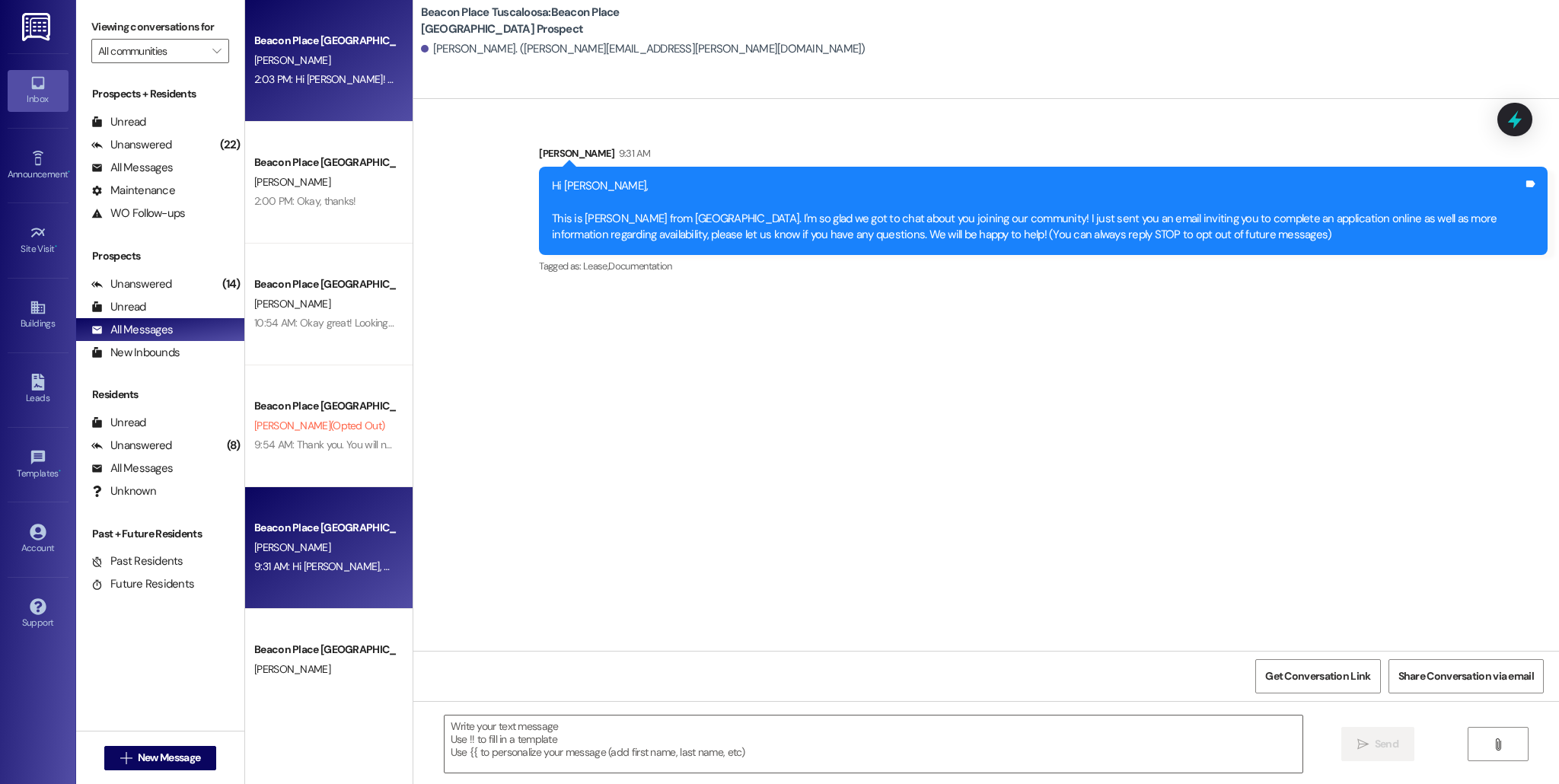
click at [332, 94] on div "Beacon Place Tuscaloosa Prospect [PERSON_NAME] 2:03 PM: Hi [PERSON_NAME]! Just …" at bounding box center [328, 61] width 168 height 122
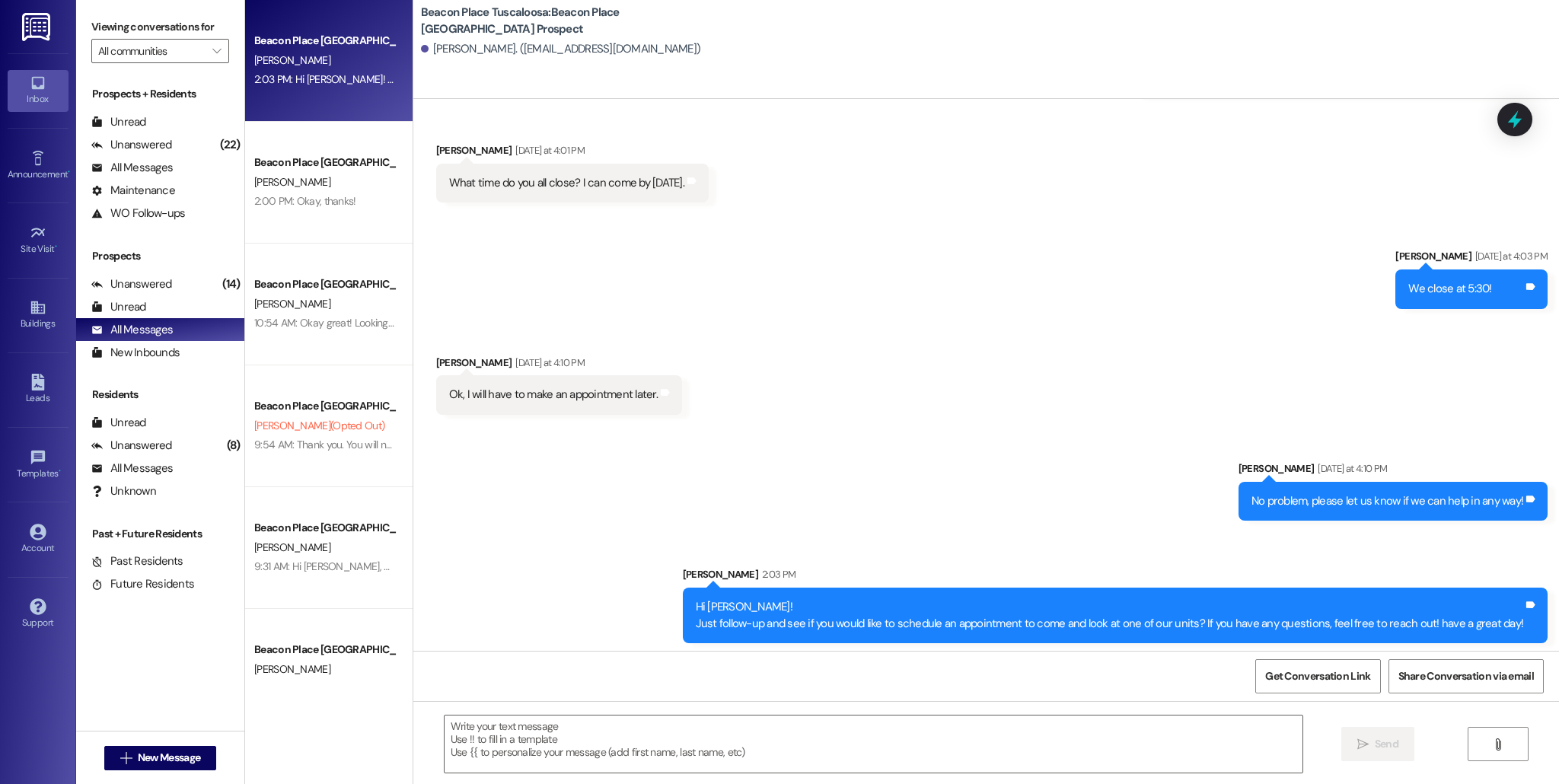
scroll to position [359, 0]
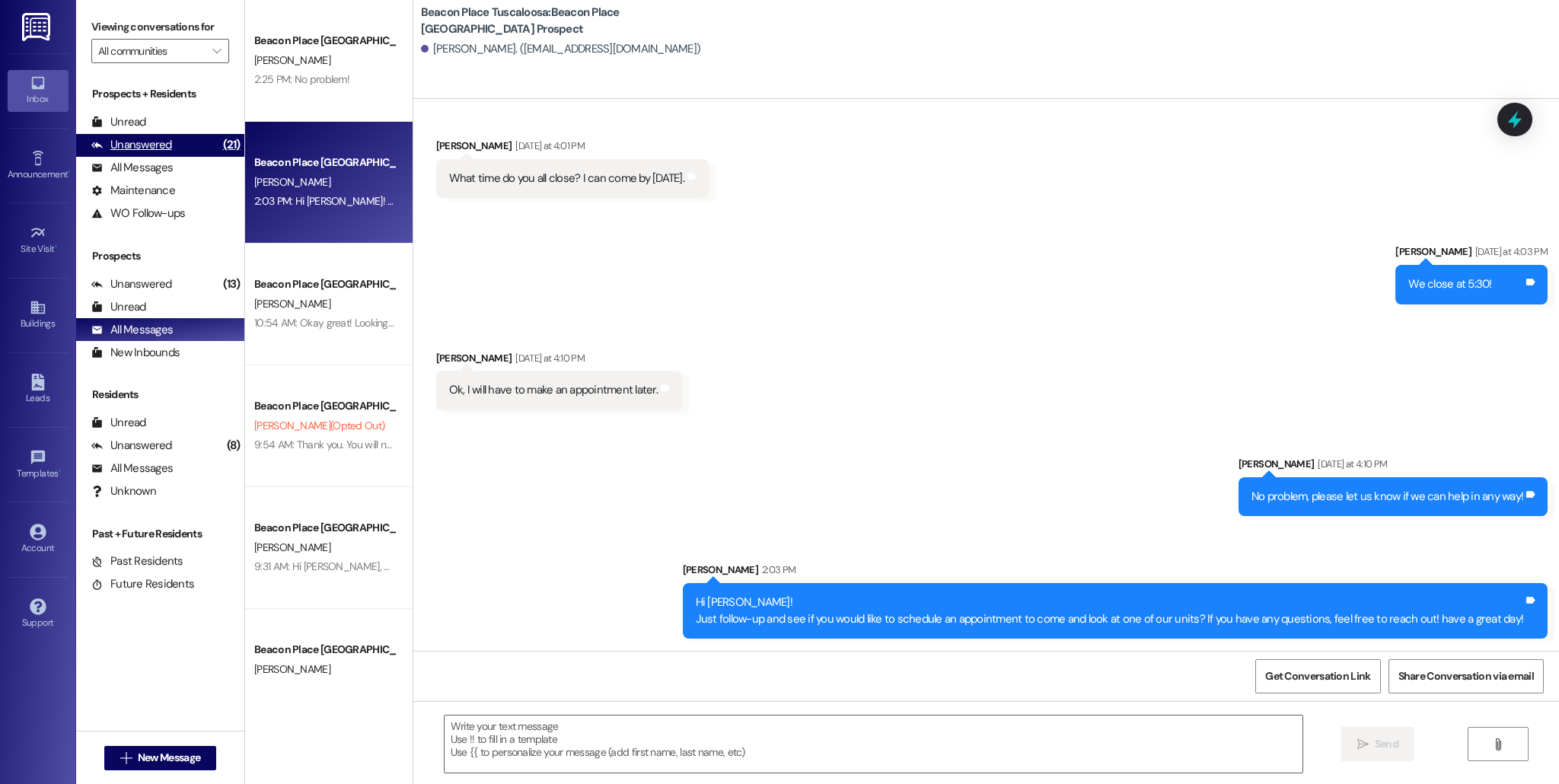
click at [203, 149] on div "Unanswered (21)" at bounding box center [161, 146] width 168 height 23
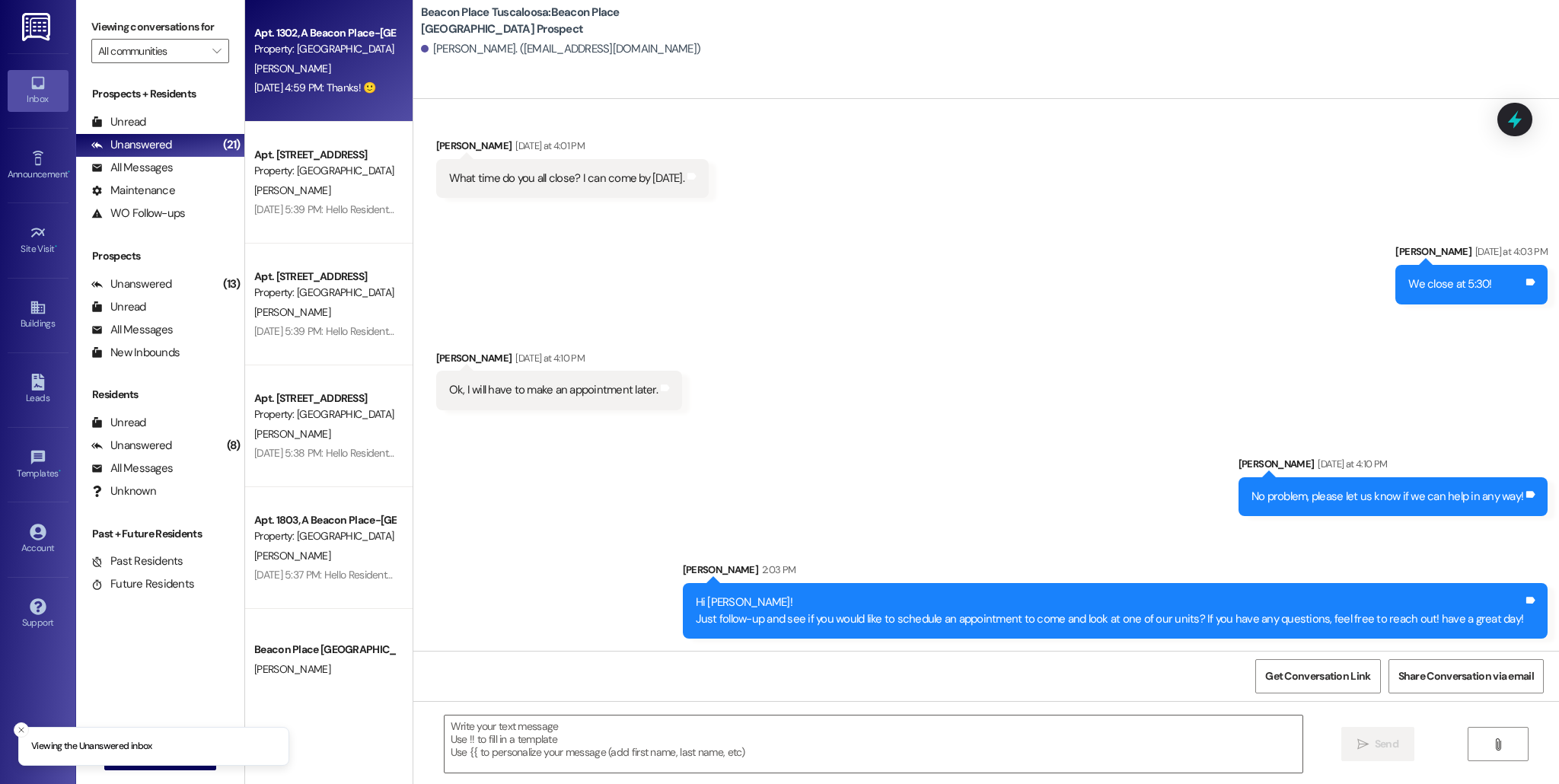
click at [292, 107] on div "Apt. 1302, A [GEOGRAPHIC_DATA]-[GEOGRAPHIC_DATA] Property: [GEOGRAPHIC_DATA] [G…" at bounding box center [328, 61] width 168 height 122
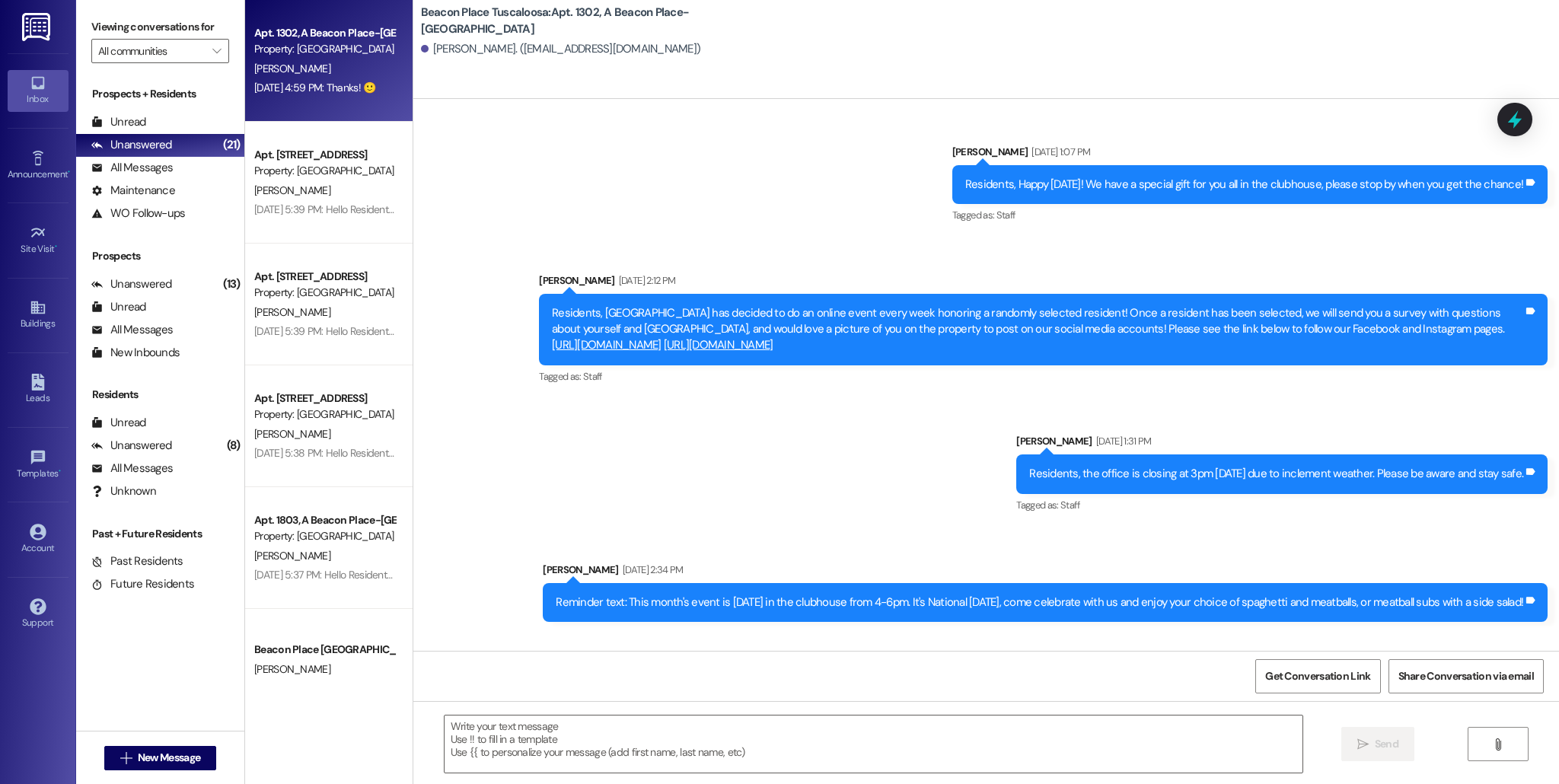
scroll to position [43346, 0]
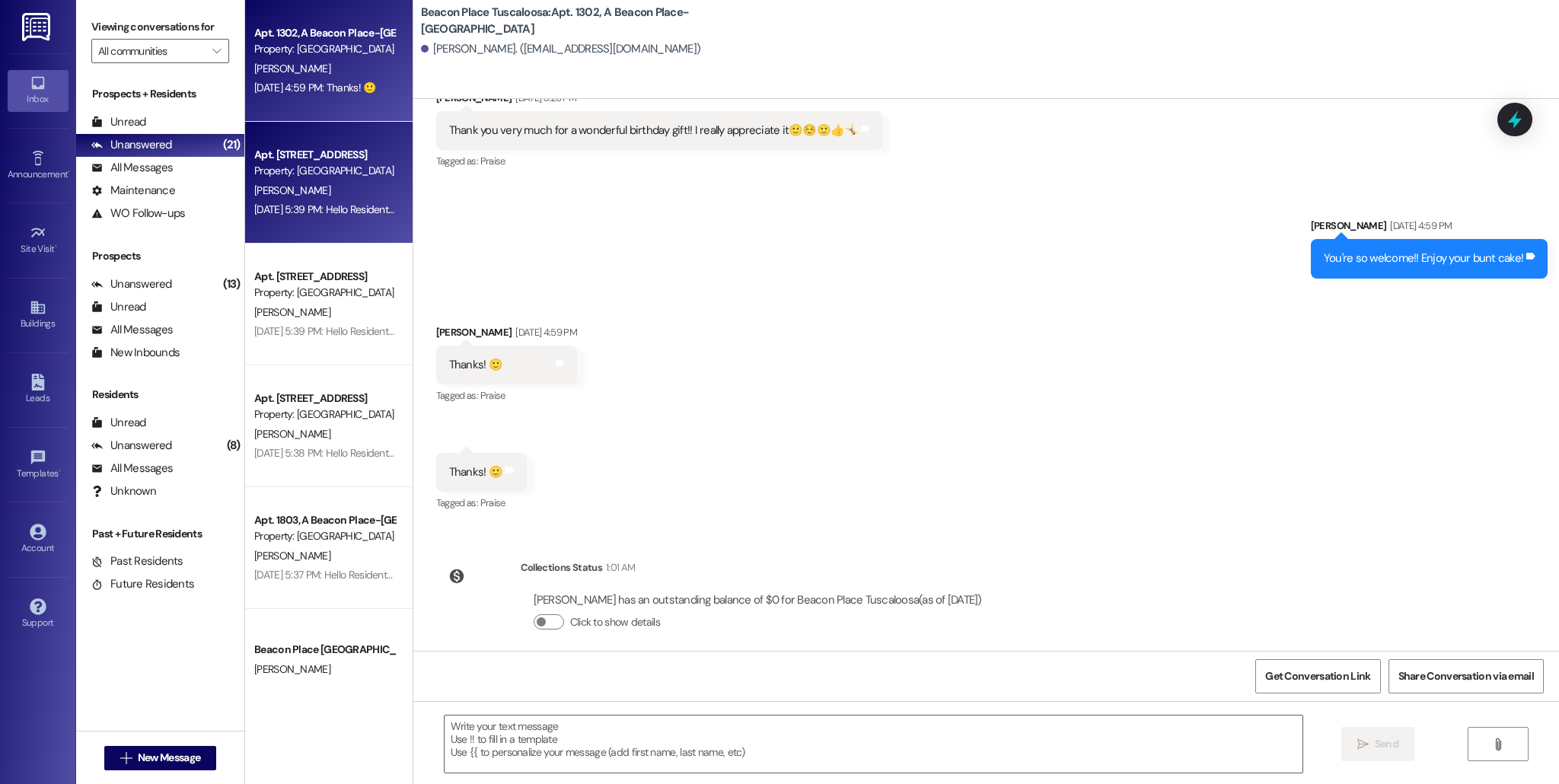
click at [317, 219] on div "Apt. [STREET_ADDRESS] Property: [GEOGRAPHIC_DATA] [GEOGRAPHIC_DATA] [PERSON_NAM…" at bounding box center [328, 182] width 168 height 122
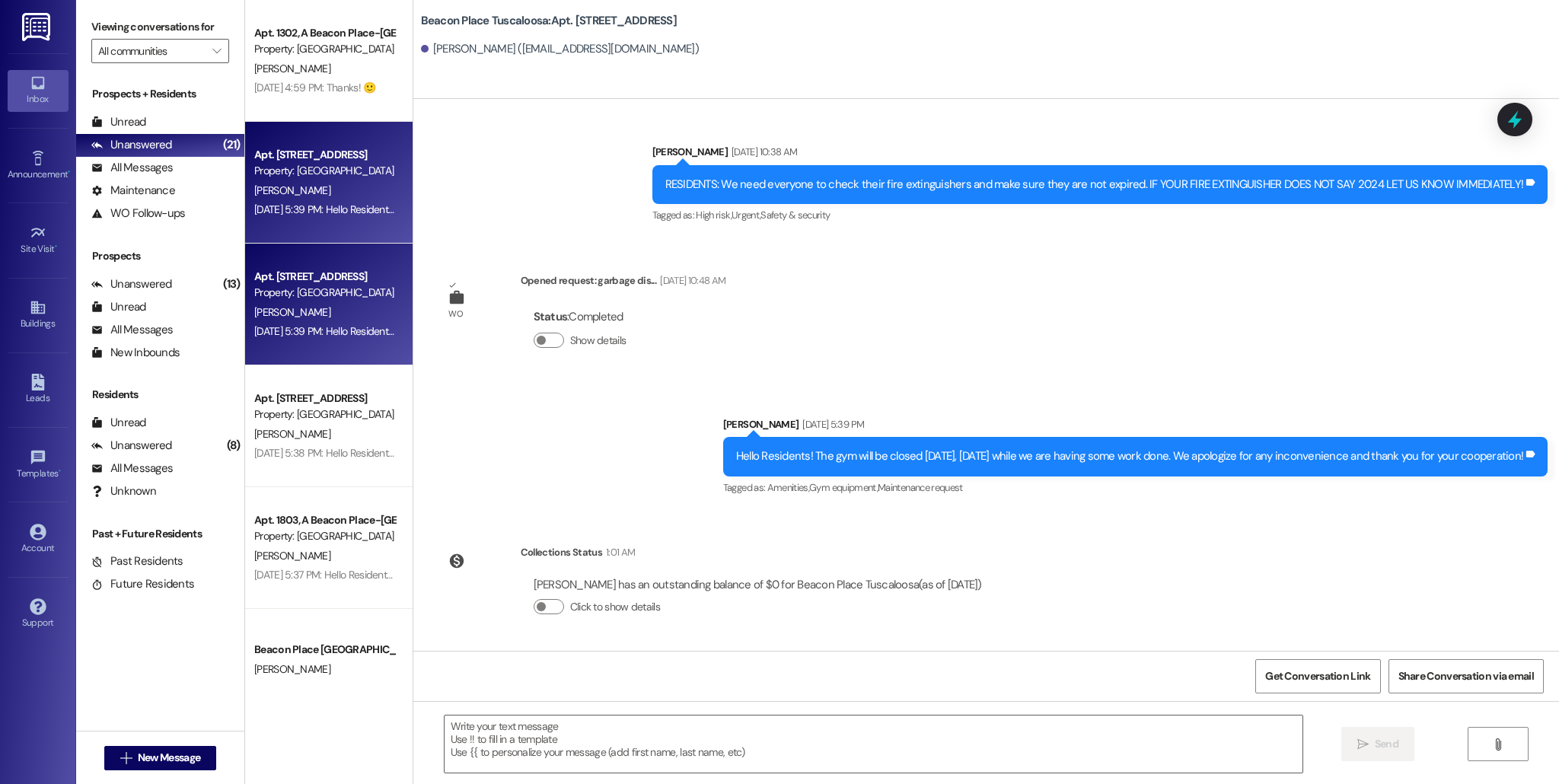
click at [323, 343] on div "Apt. [STREET_ADDRESS] Property: [GEOGRAPHIC_DATA] [GEOGRAPHIC_DATA] [PERSON_NAM…" at bounding box center [328, 304] width 168 height 122
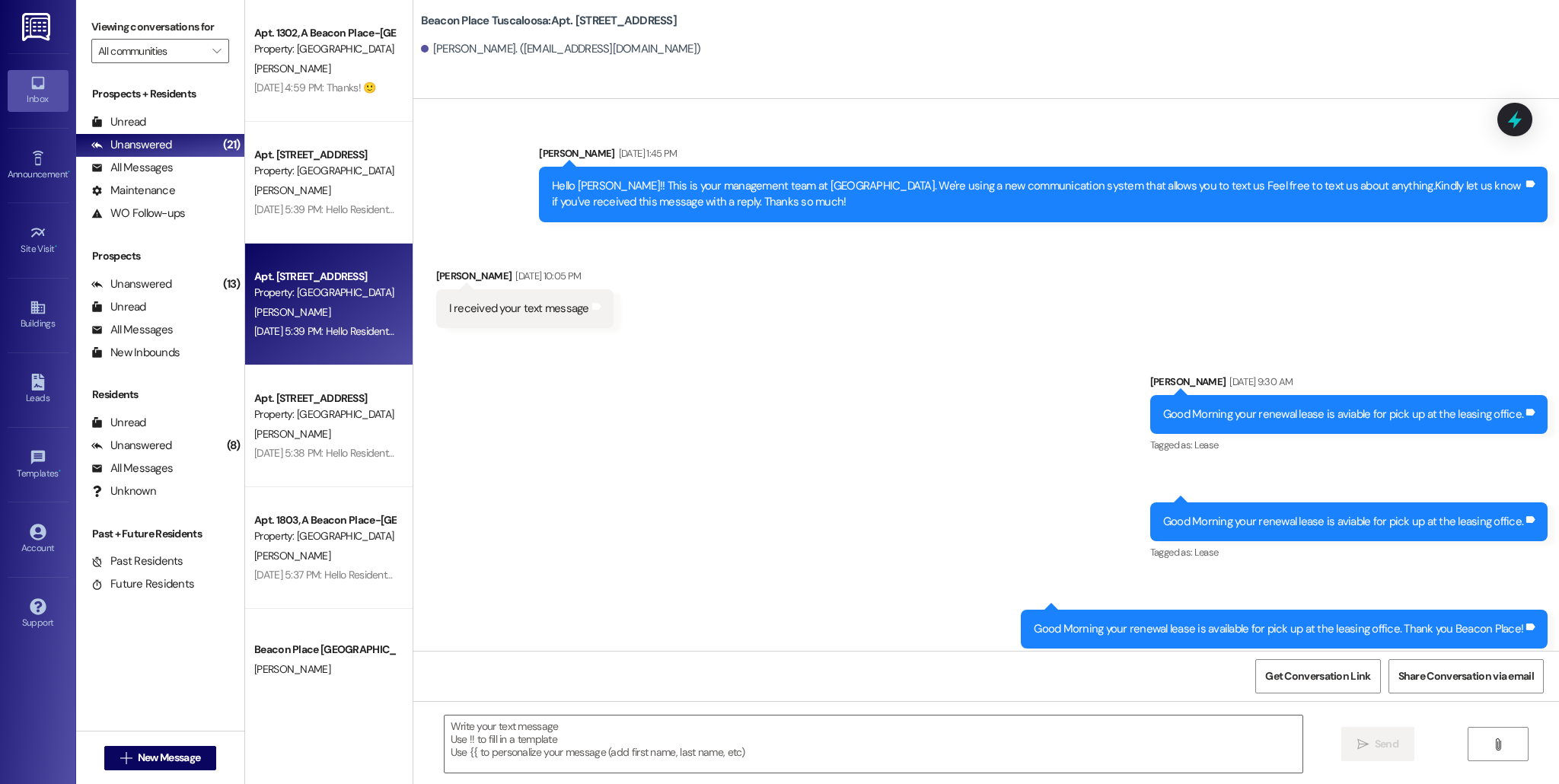
scroll to position [56908, 0]
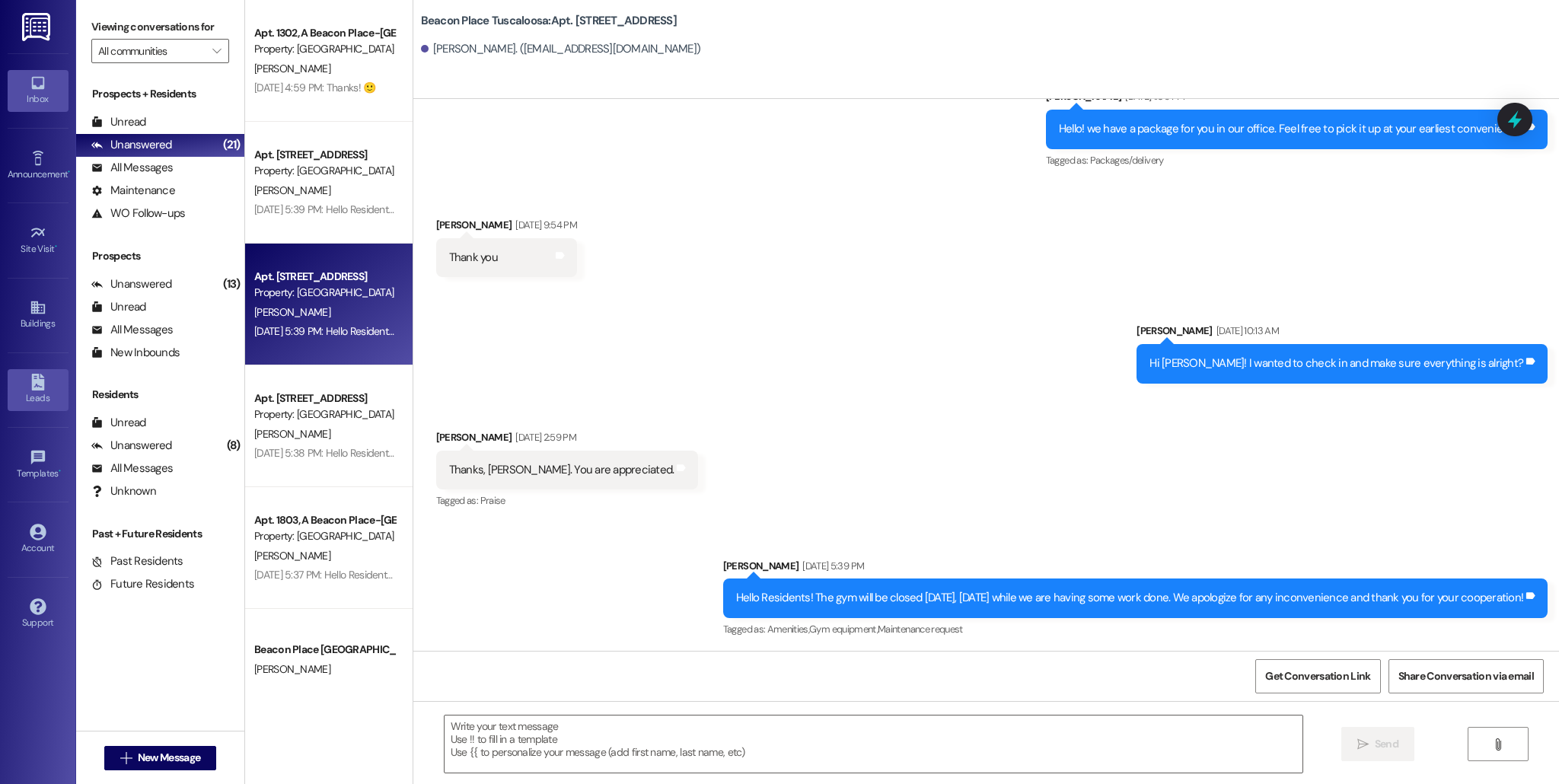
click at [46, 393] on div "Leads" at bounding box center [38, 397] width 76 height 15
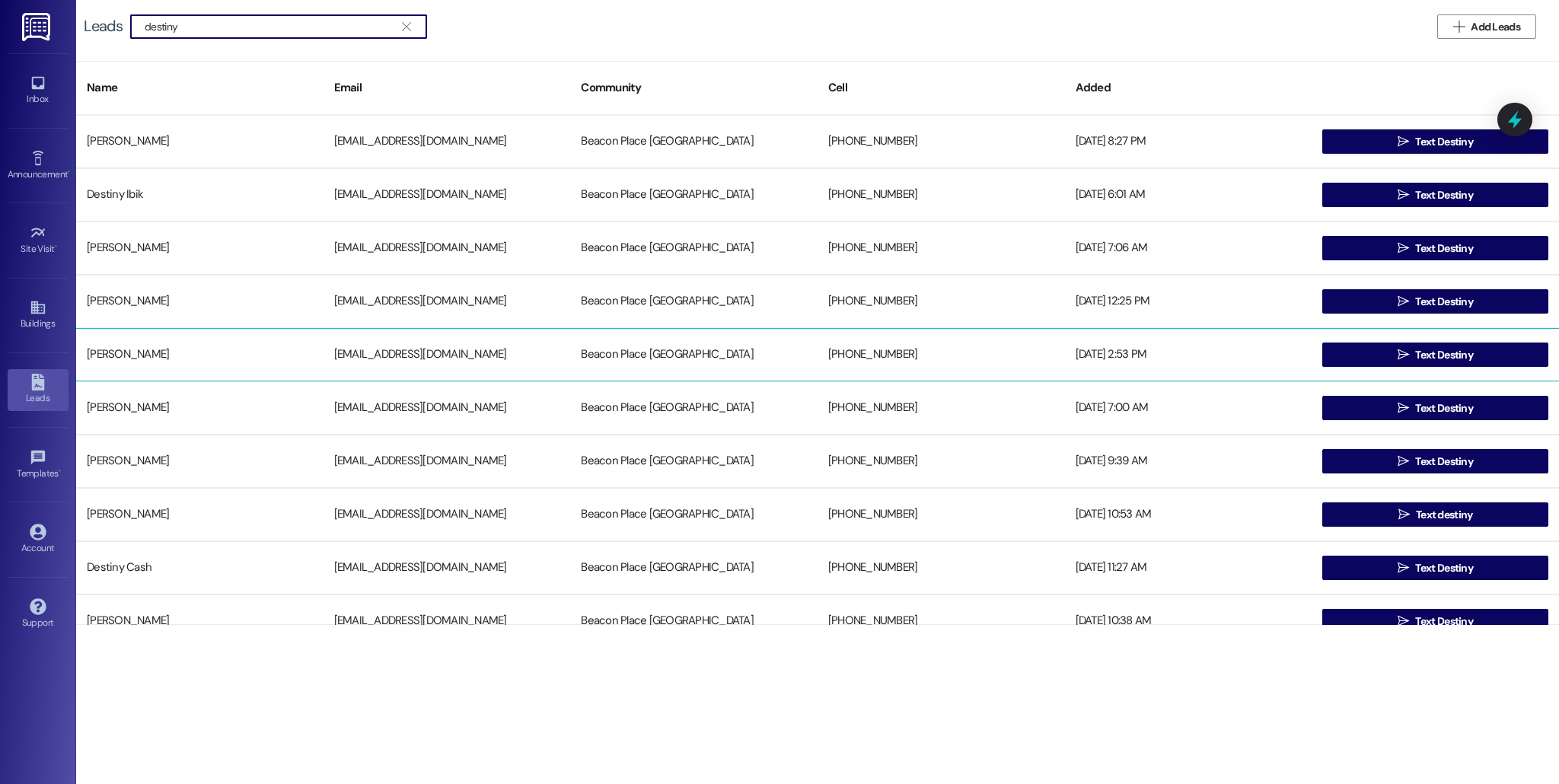
type input "destiny"
click at [249, 354] on div "[PERSON_NAME]" at bounding box center [200, 354] width 247 height 31
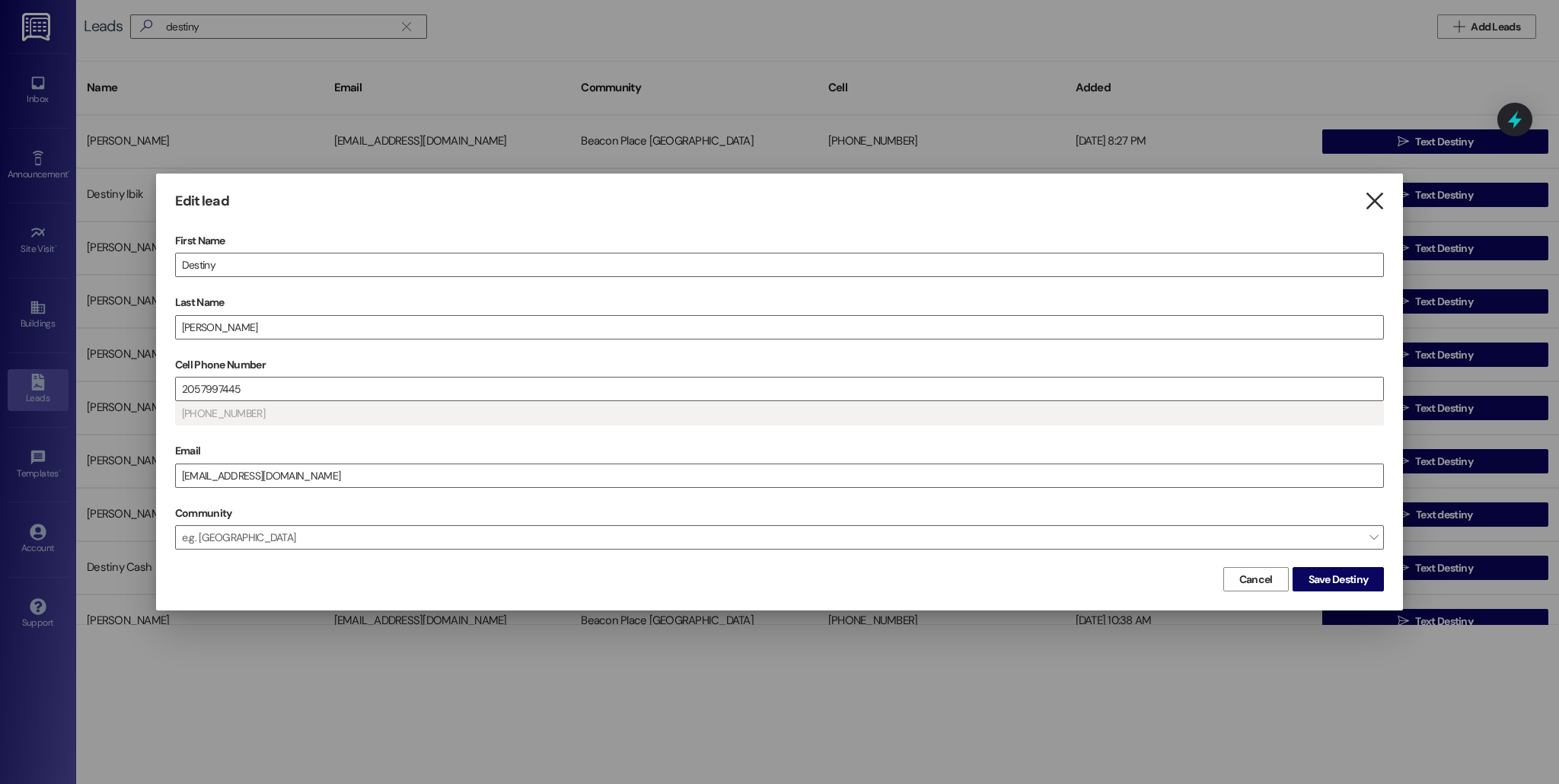
click at [1373, 206] on icon "" at bounding box center [1374, 201] width 20 height 16
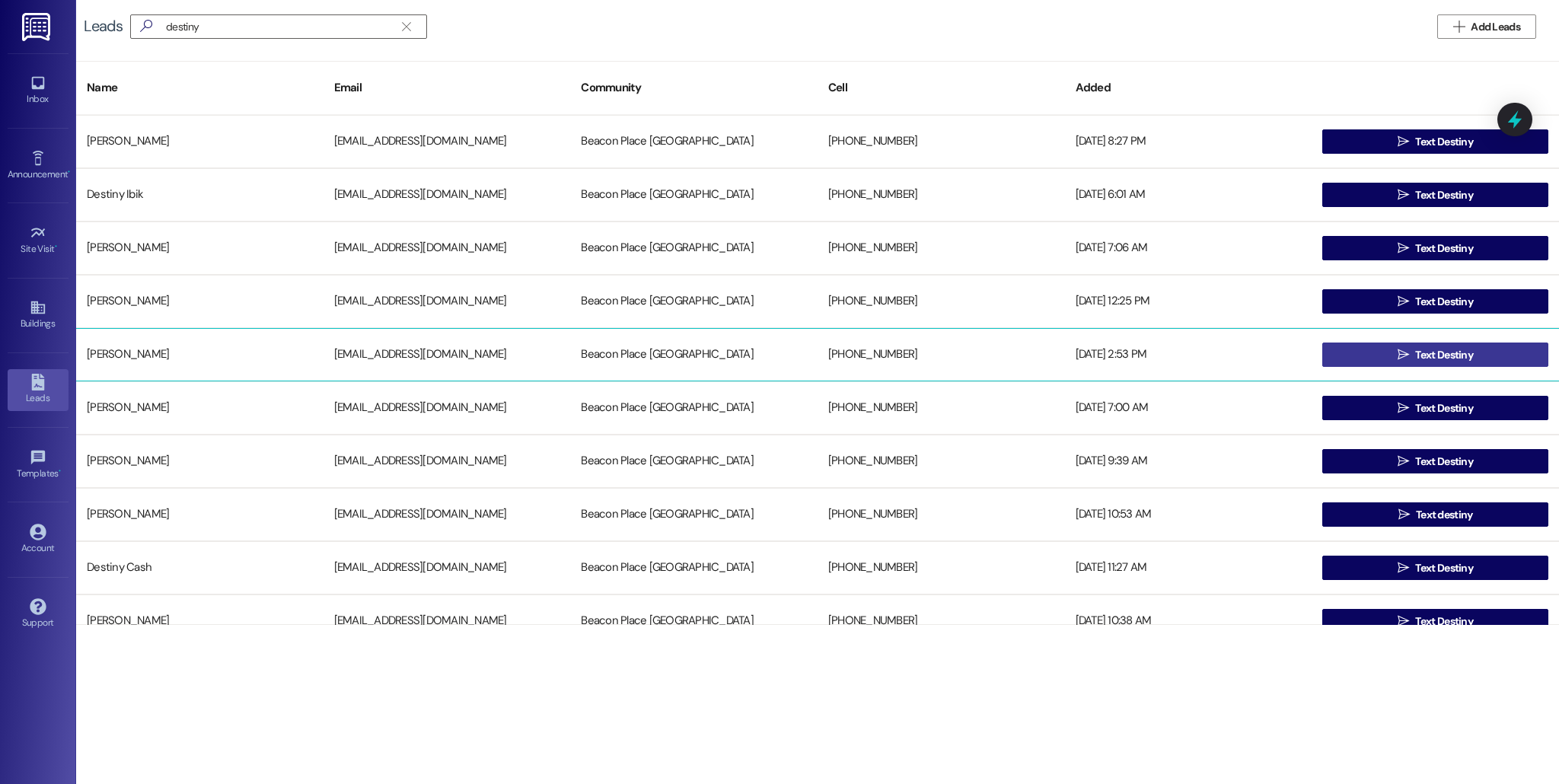
click at [1414, 366] on span " Text Destiny" at bounding box center [1435, 354] width 82 height 23
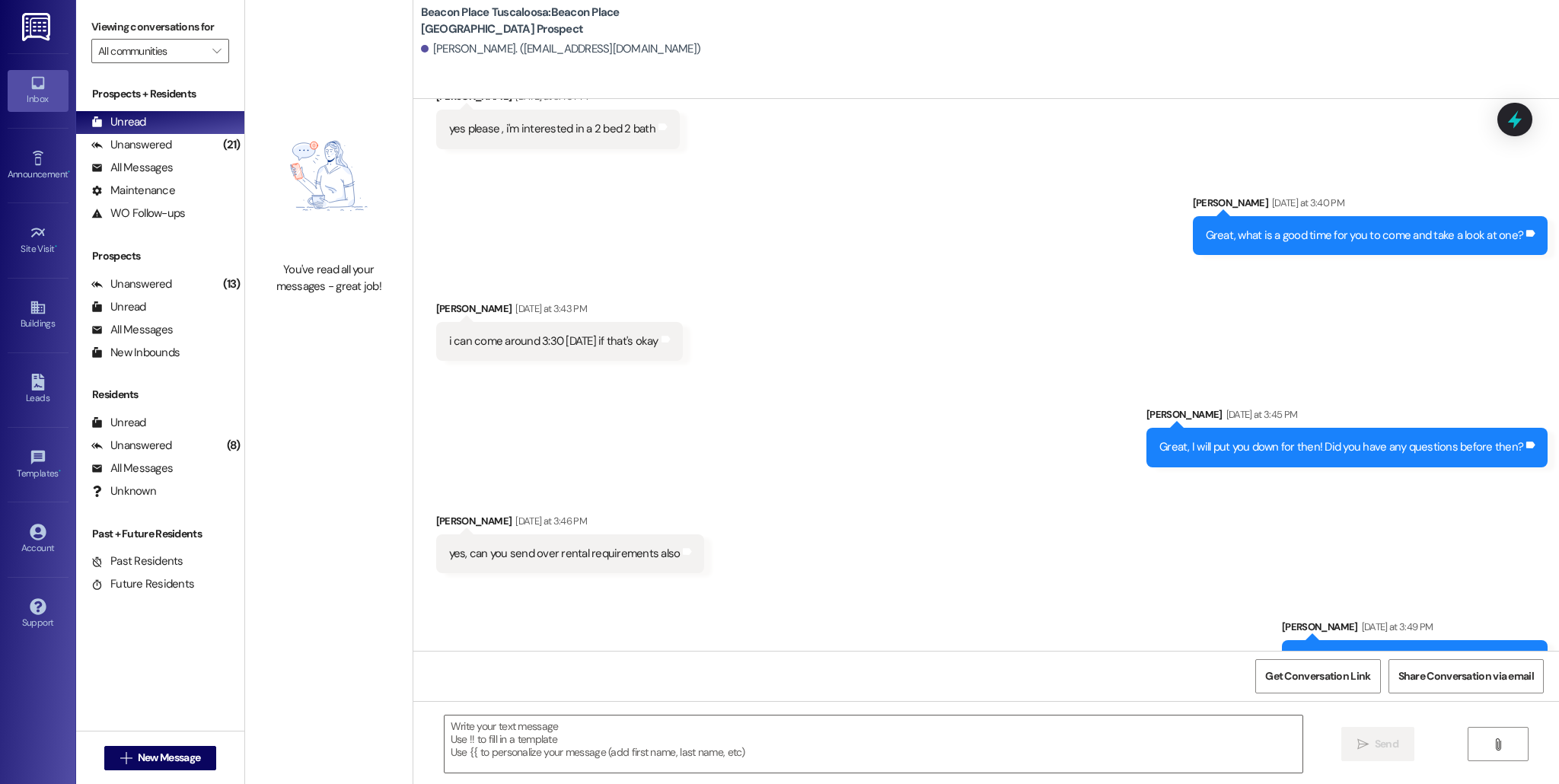
scroll to position [695, 0]
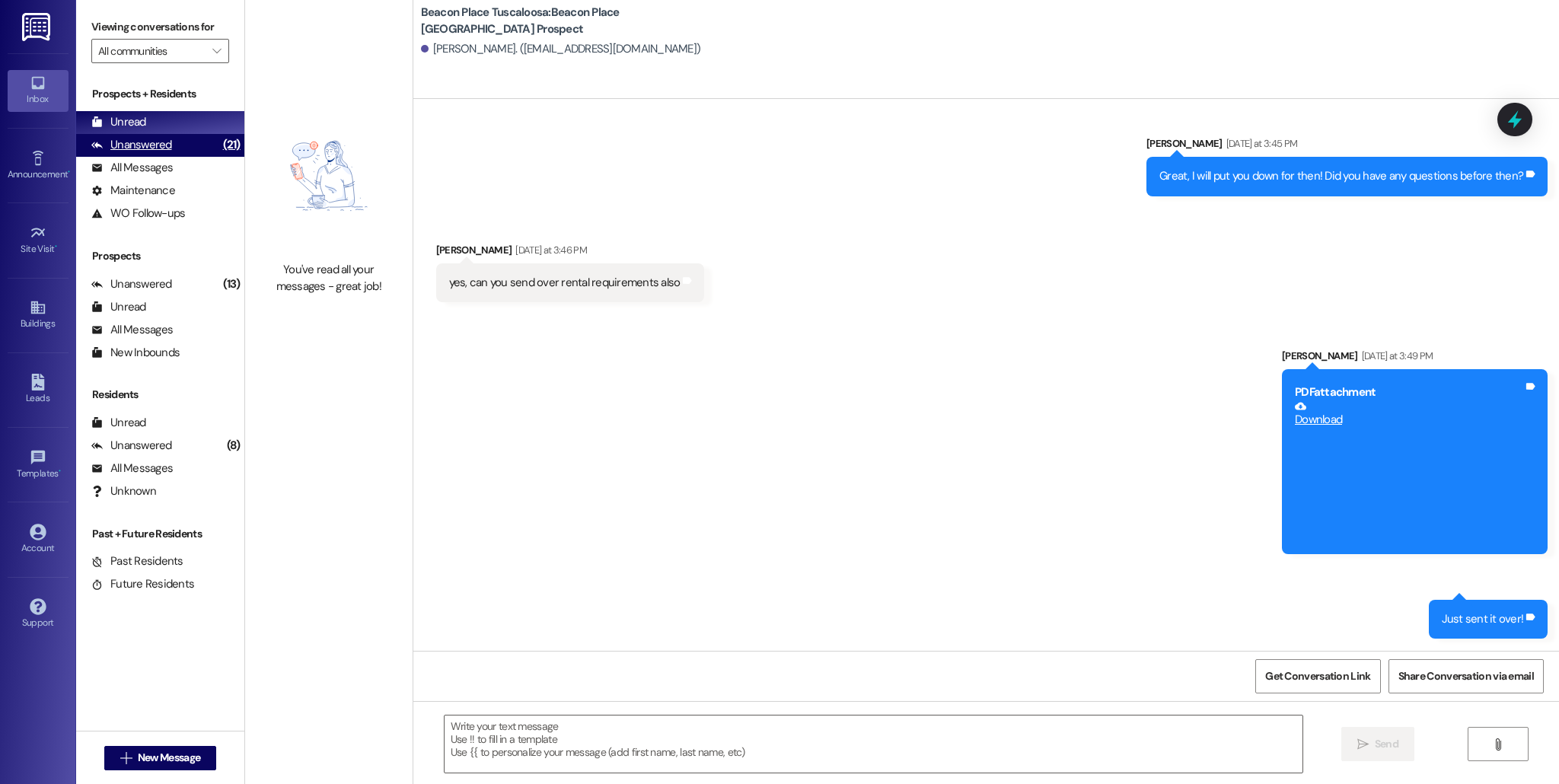
click at [221, 146] on div "(21)" at bounding box center [232, 145] width 25 height 24
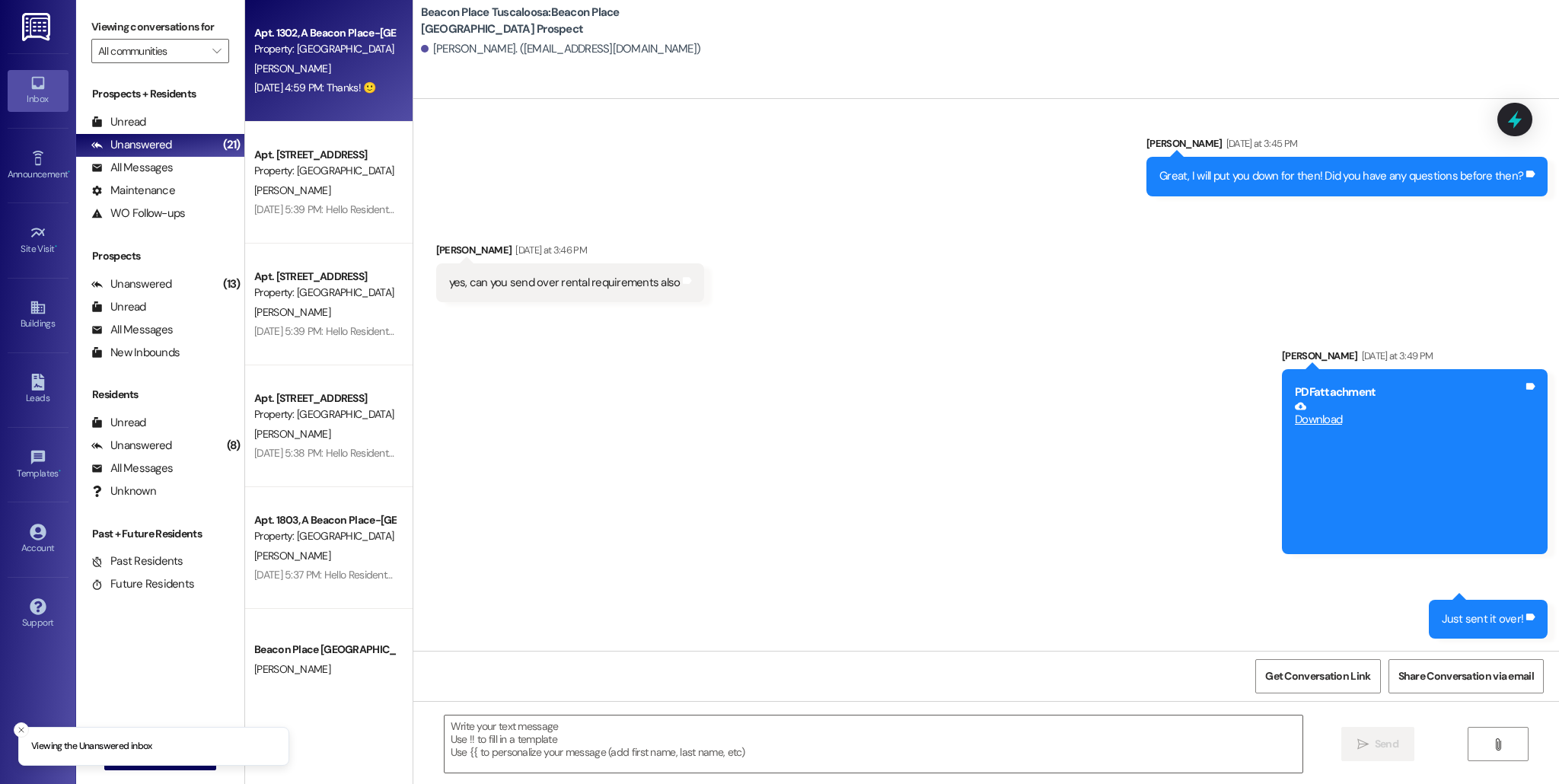
click at [335, 61] on div "[PERSON_NAME]" at bounding box center [325, 69] width 144 height 19
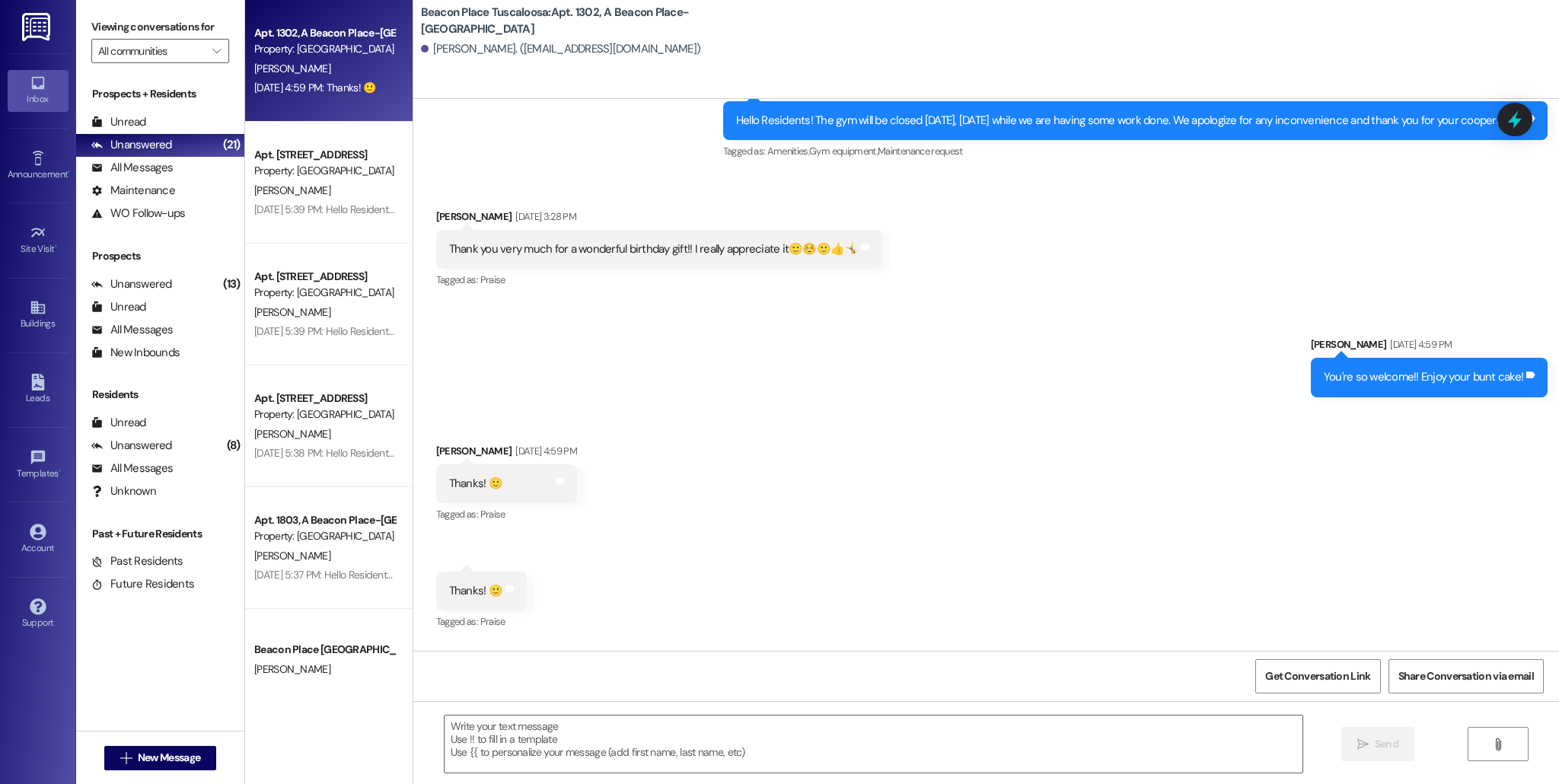
scroll to position [43346, 0]
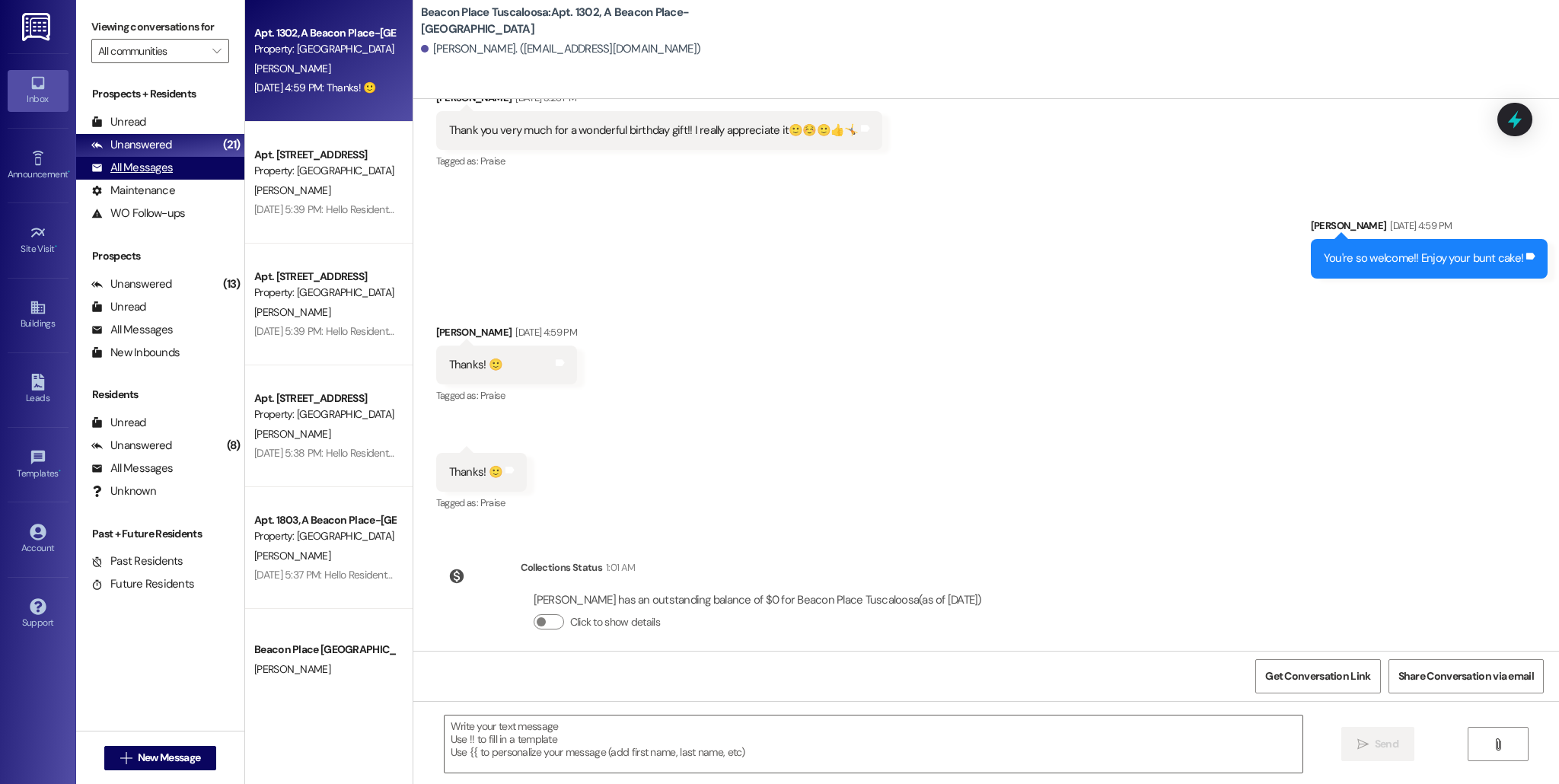
click at [191, 159] on div "All Messages (undefined)" at bounding box center [161, 168] width 168 height 23
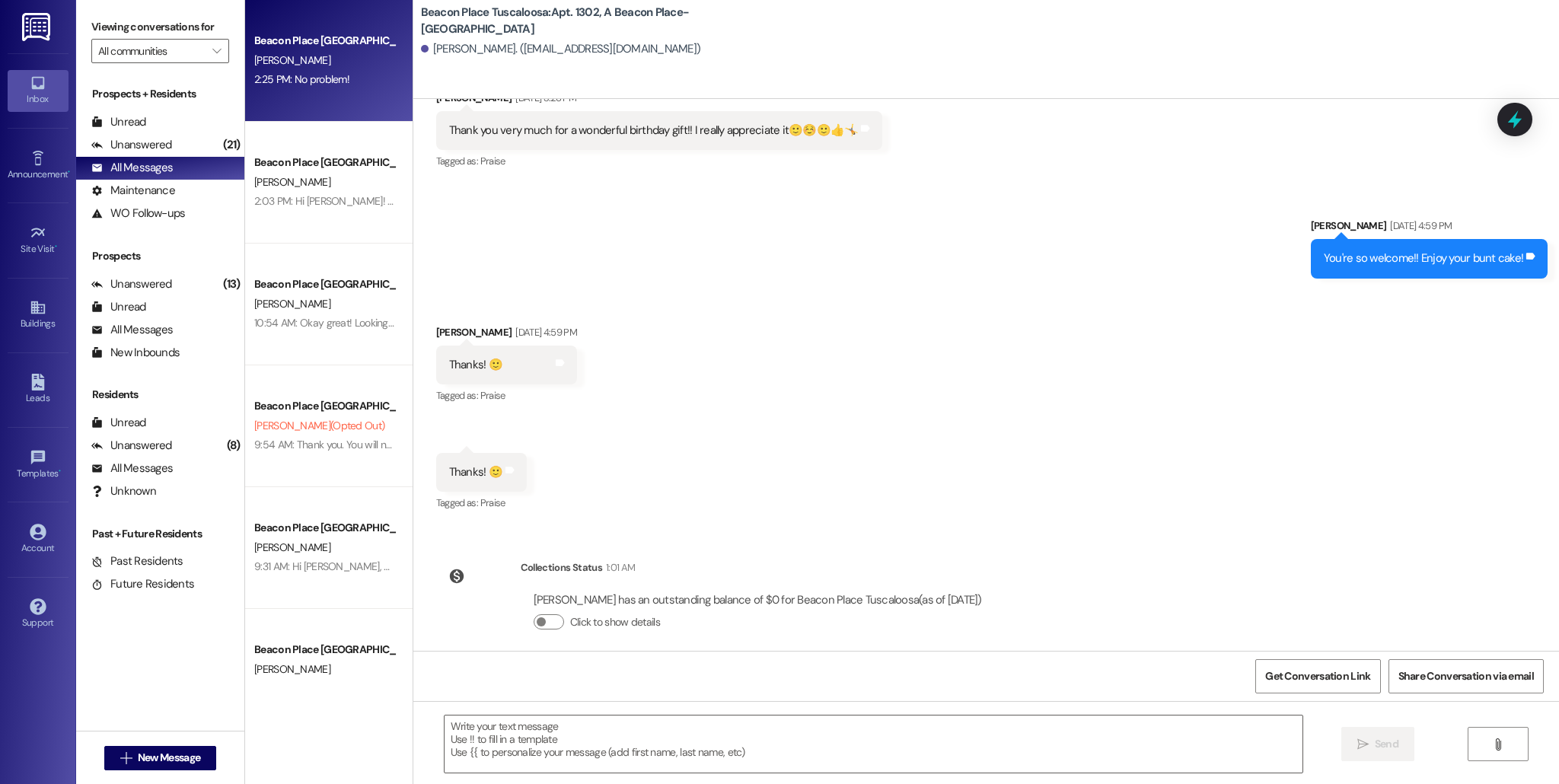
click at [315, 73] on div "2:25 PM: No problem! 2:25 PM: No problem!" at bounding box center [302, 79] width 95 height 14
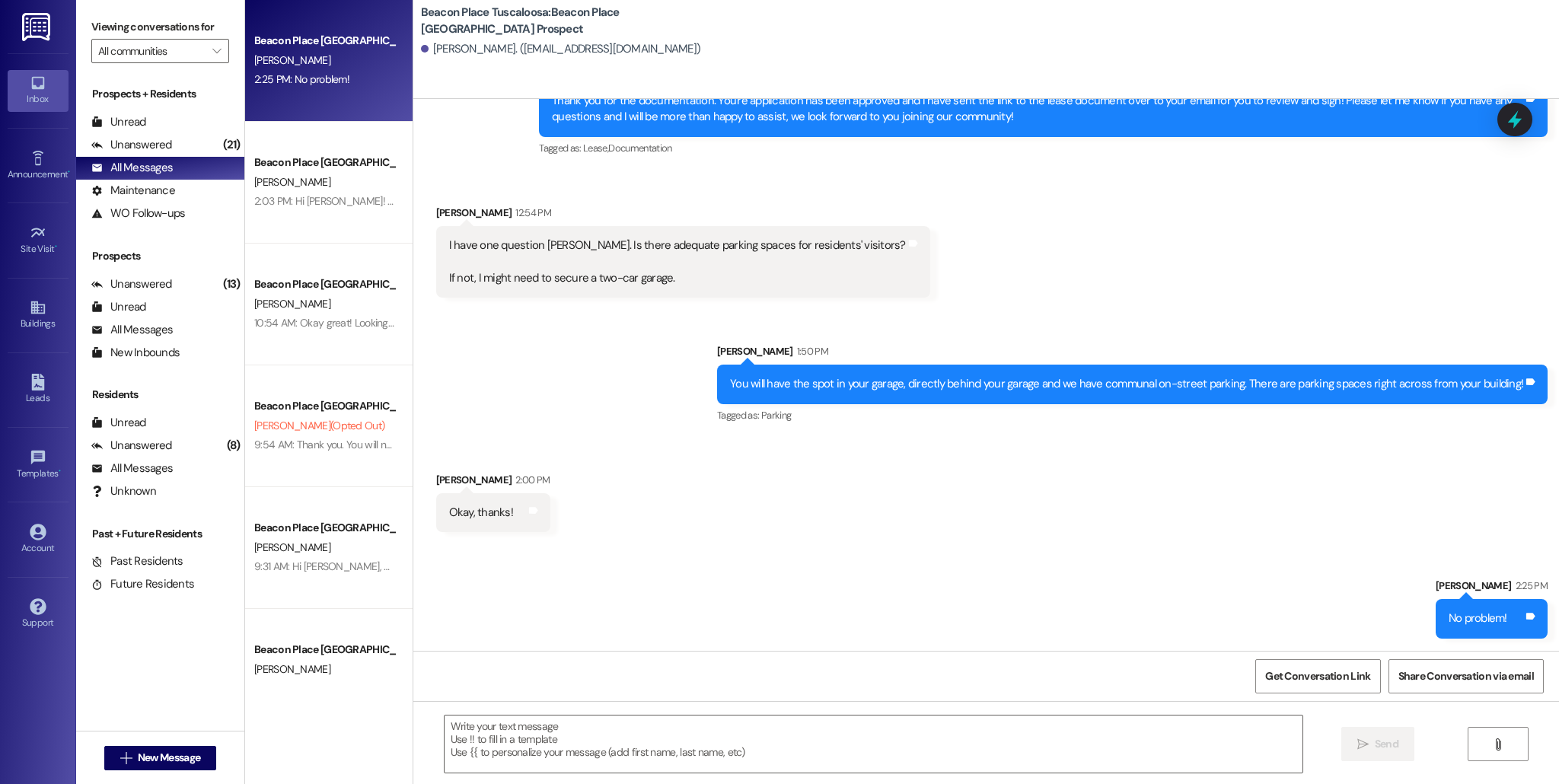
scroll to position [831, 0]
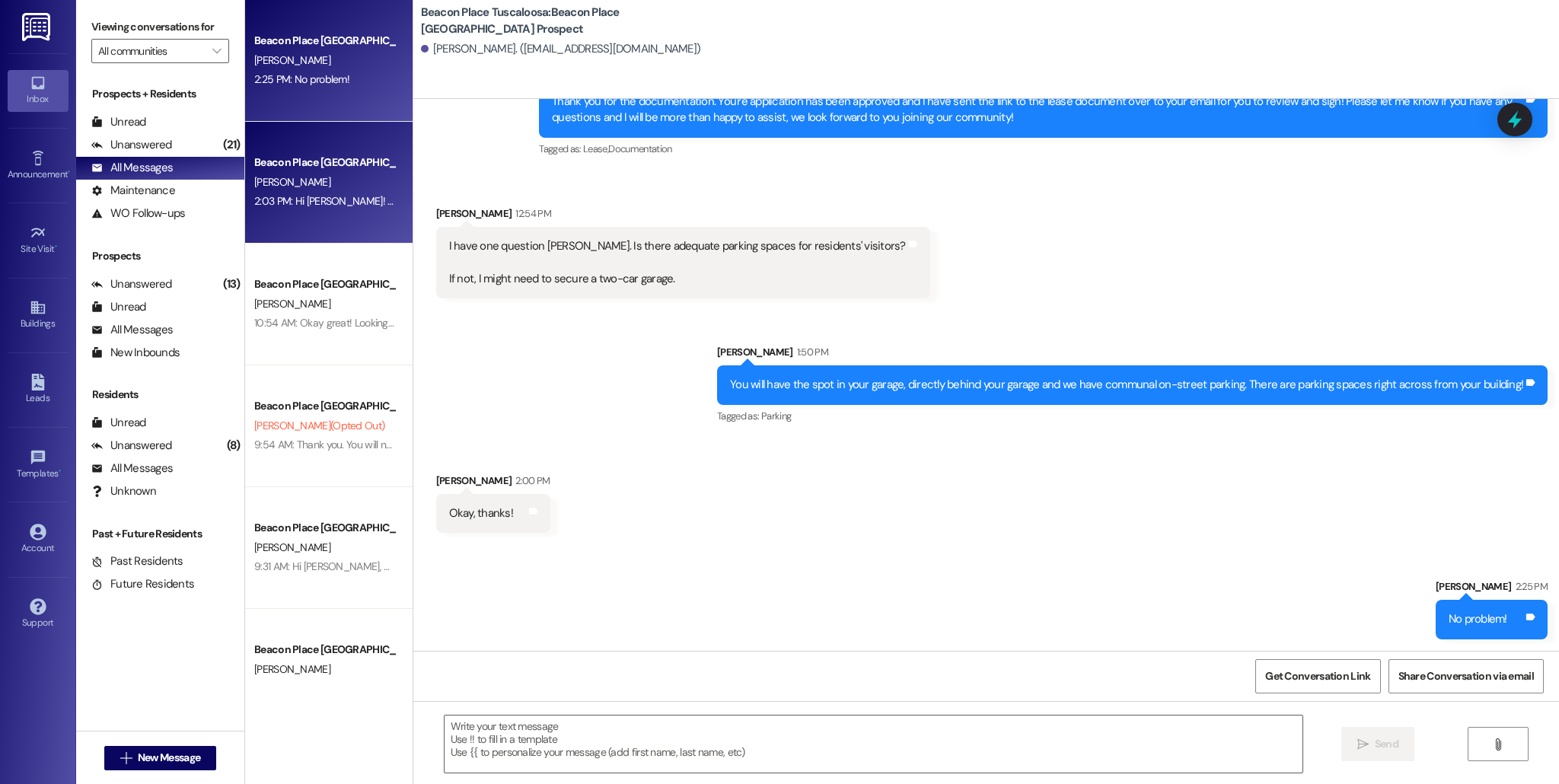
click at [331, 164] on div "Beacon Place [GEOGRAPHIC_DATA] Prospect" at bounding box center [325, 162] width 141 height 16
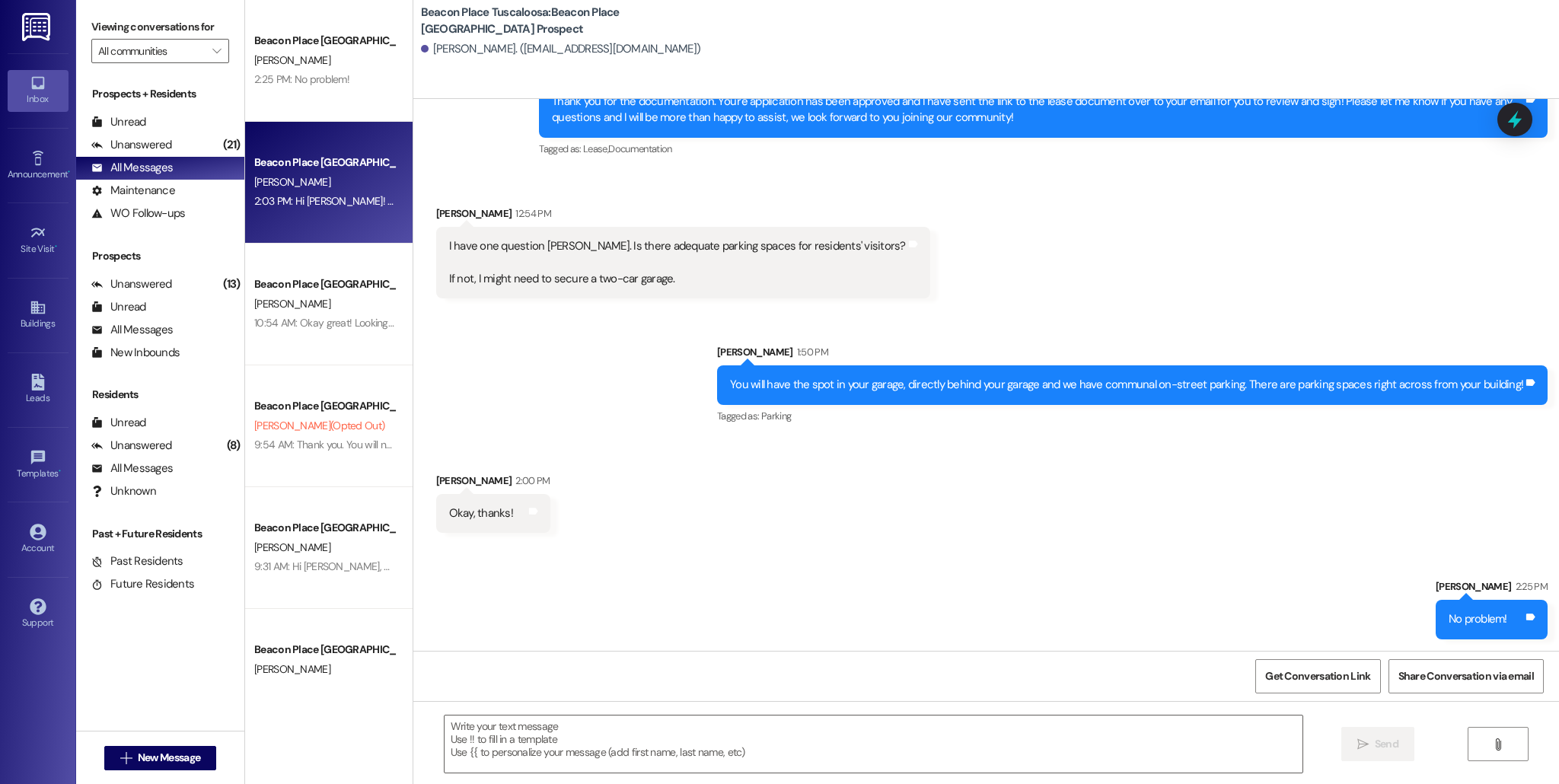
scroll to position [359, 0]
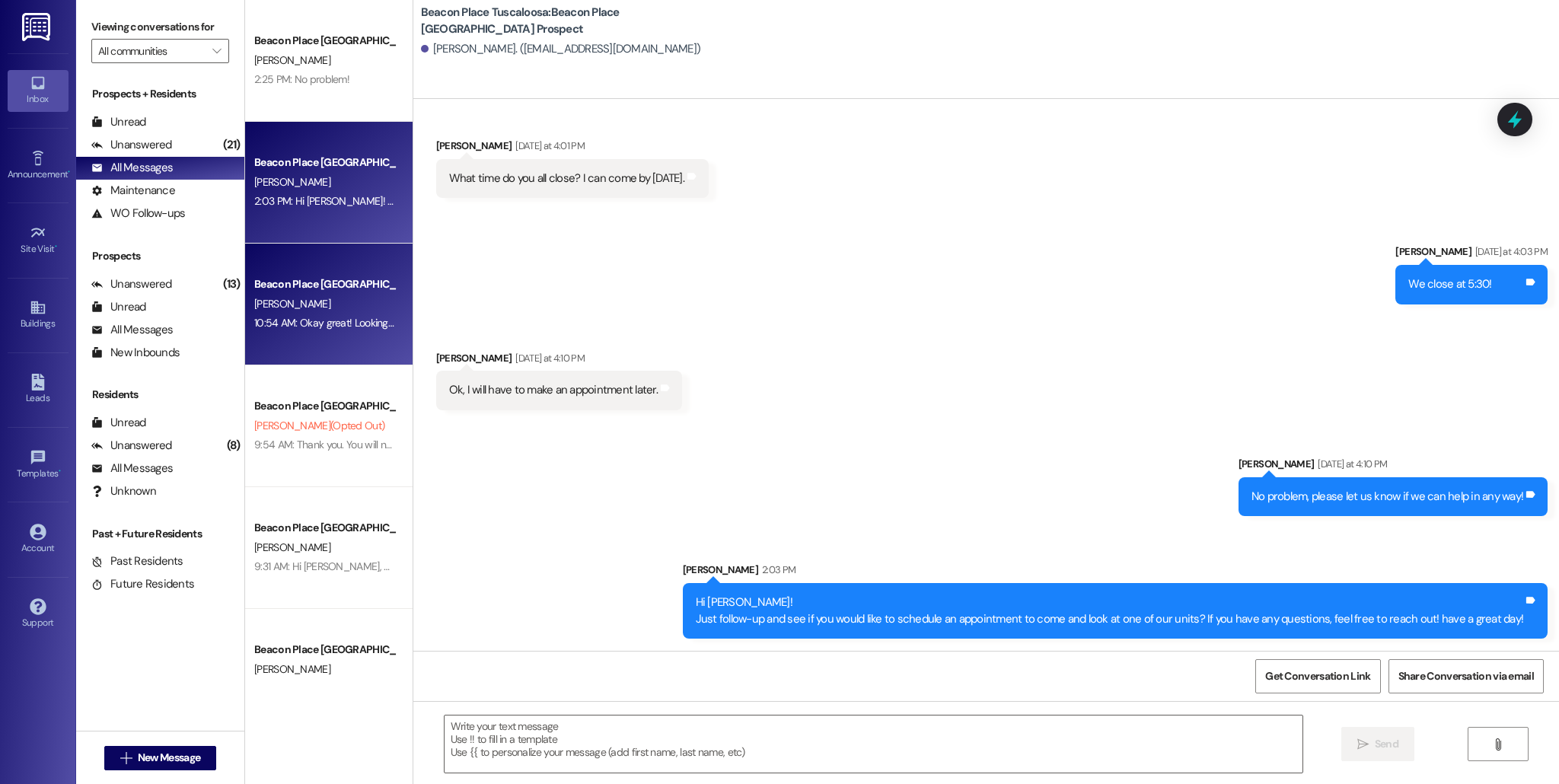
click at [336, 344] on div "Beacon Place Tuscaloosa Prospect [PERSON_NAME] 10:54 AM: Okay great! Looking fo…" at bounding box center [328, 304] width 168 height 122
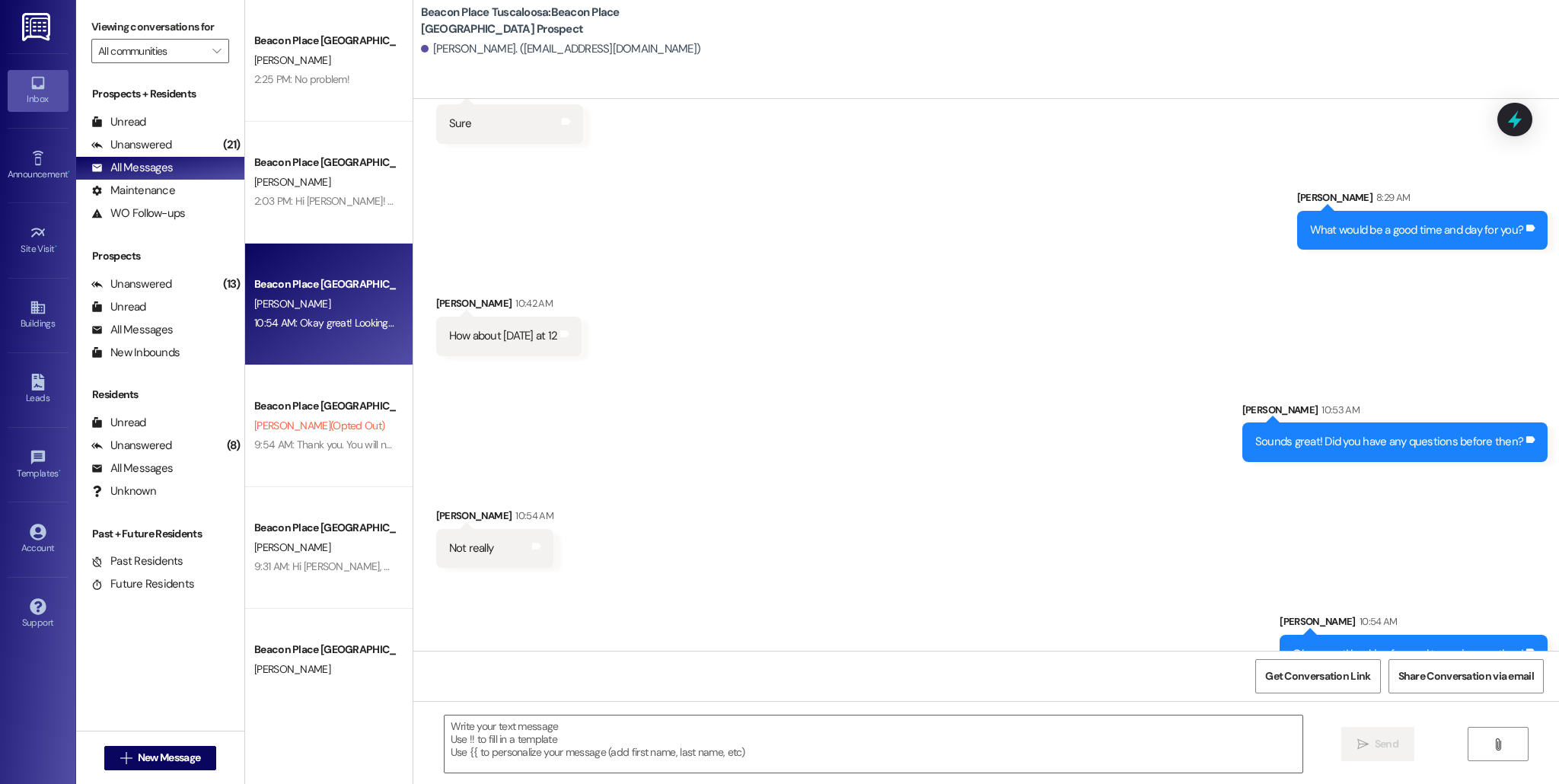
scroll to position [587, 0]
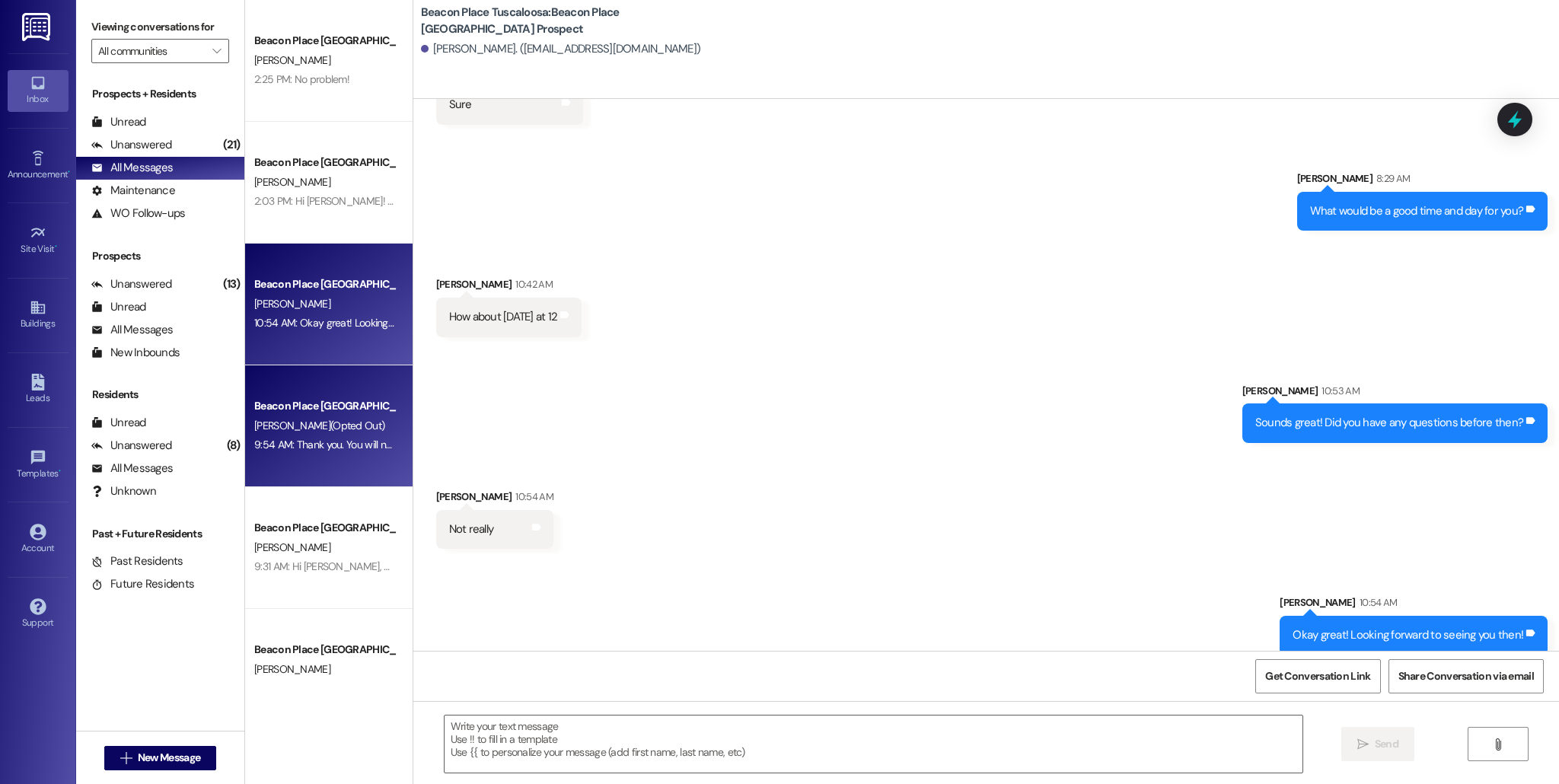
click at [351, 460] on div "Beacon Place Tuscaloosa Prospect [PERSON_NAME] (Opted Out) 9:54 AM: Thank you. …" at bounding box center [328, 426] width 168 height 122
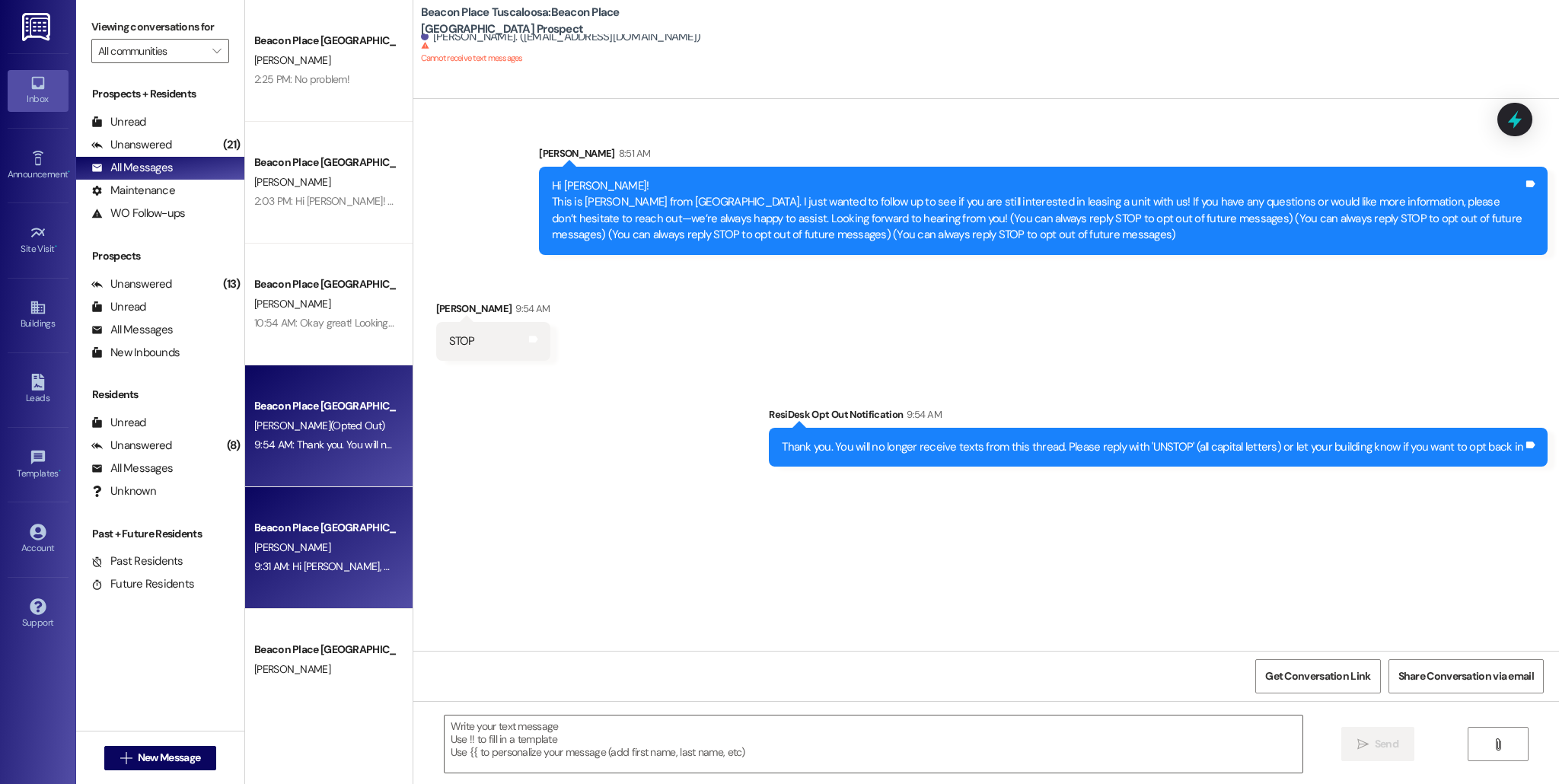
scroll to position [0, 0]
click at [364, 531] on div "Beacon Place [GEOGRAPHIC_DATA] Prospect" at bounding box center [325, 528] width 141 height 16
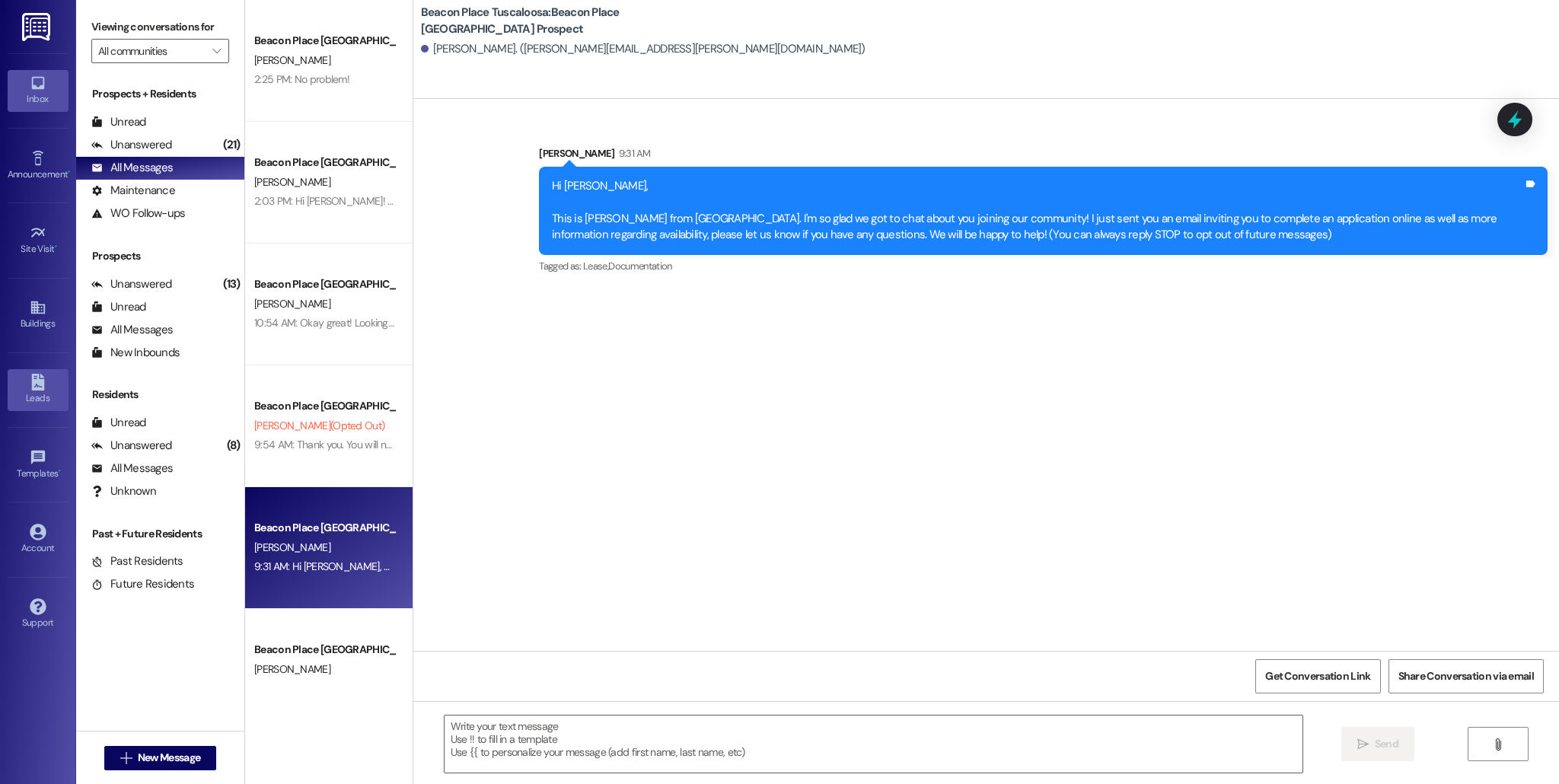
click at [33, 381] on icon at bounding box center [38, 381] width 13 height 17
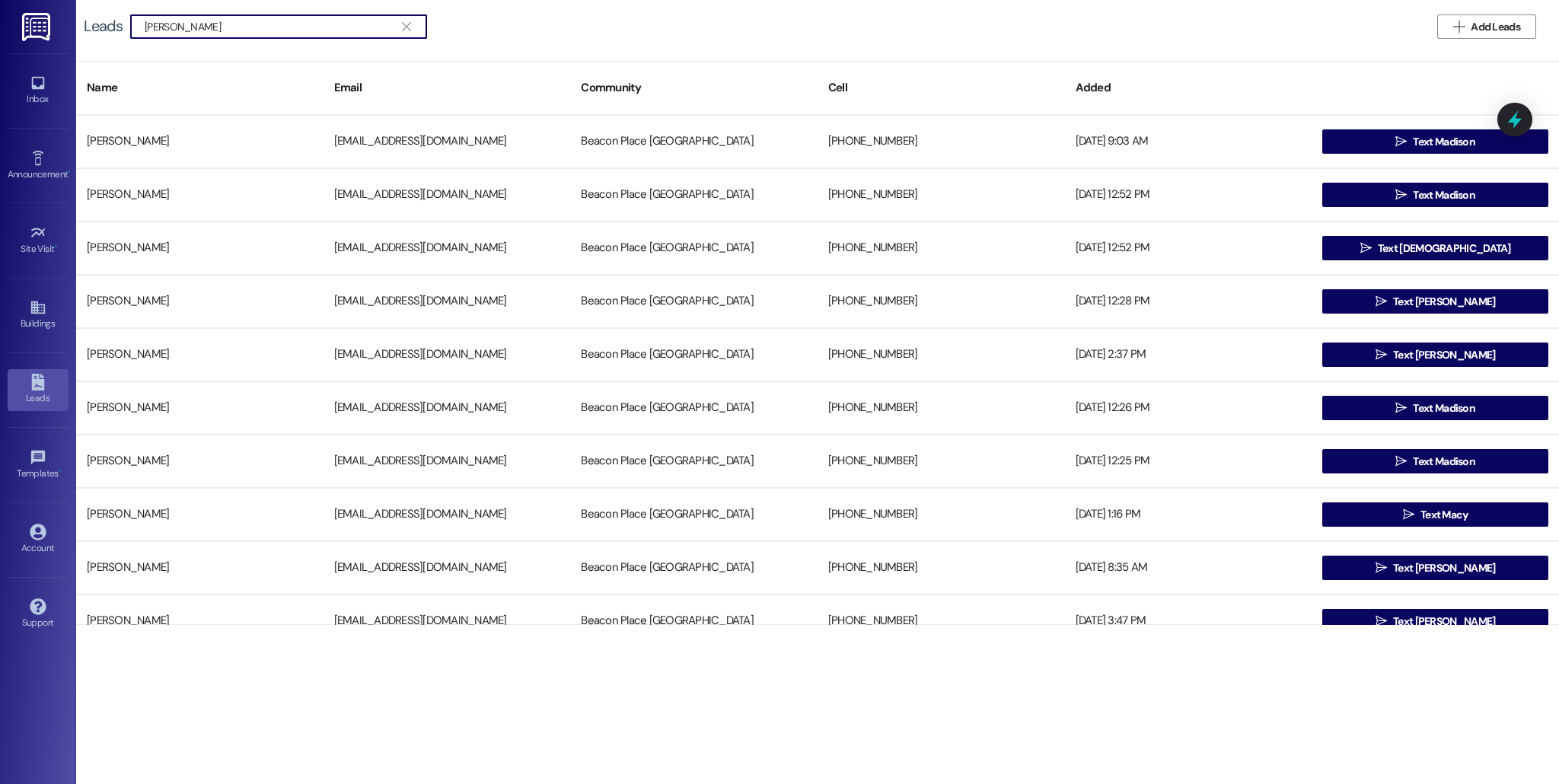
type input "[PERSON_NAME]"
click at [1484, 32] on span "Add Leads" at bounding box center [1496, 27] width 49 height 16
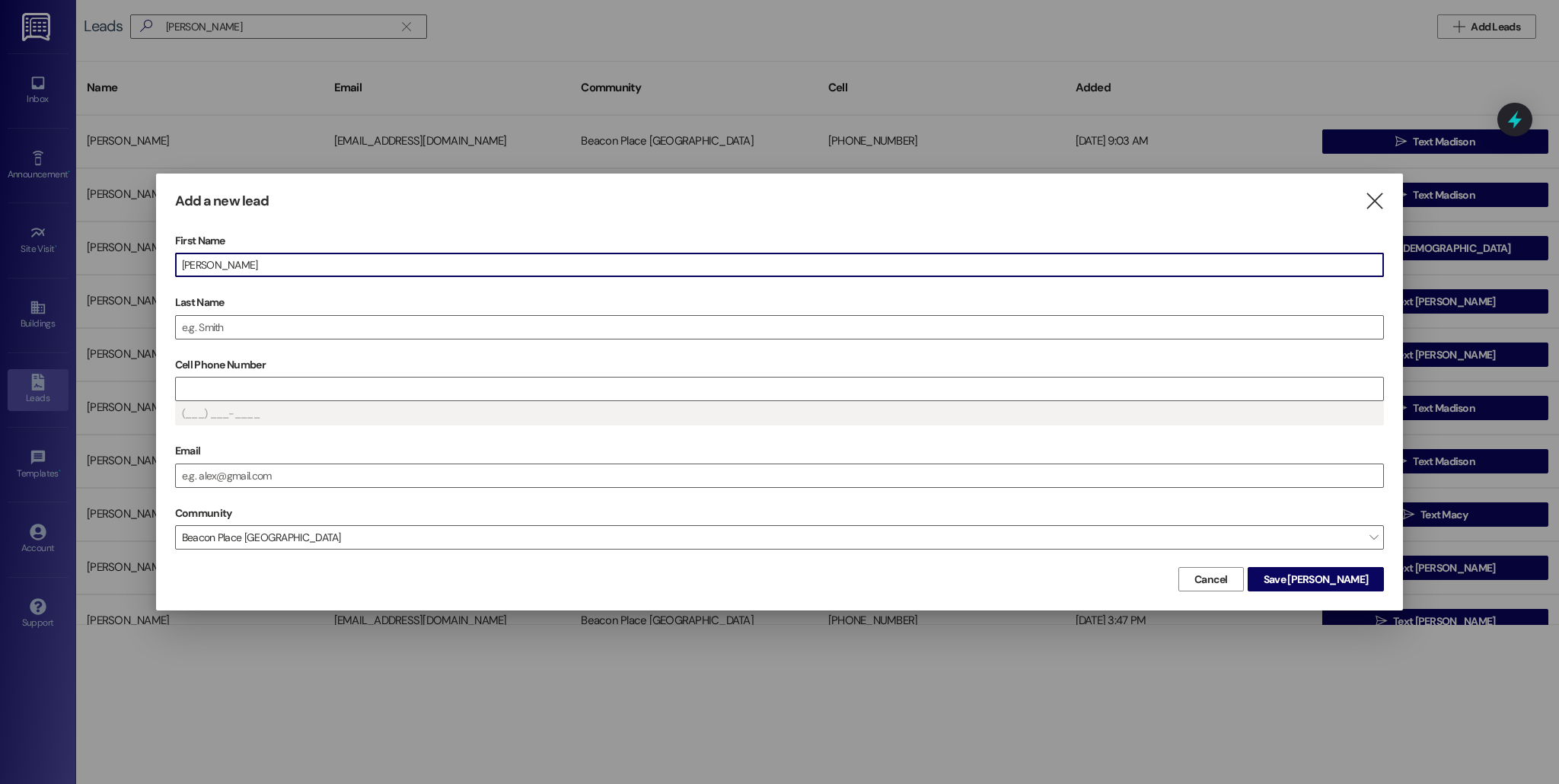
click at [279, 310] on label "Last Name" at bounding box center [780, 303] width 1209 height 24
click at [279, 316] on input "Last Name" at bounding box center [779, 327] width 1207 height 23
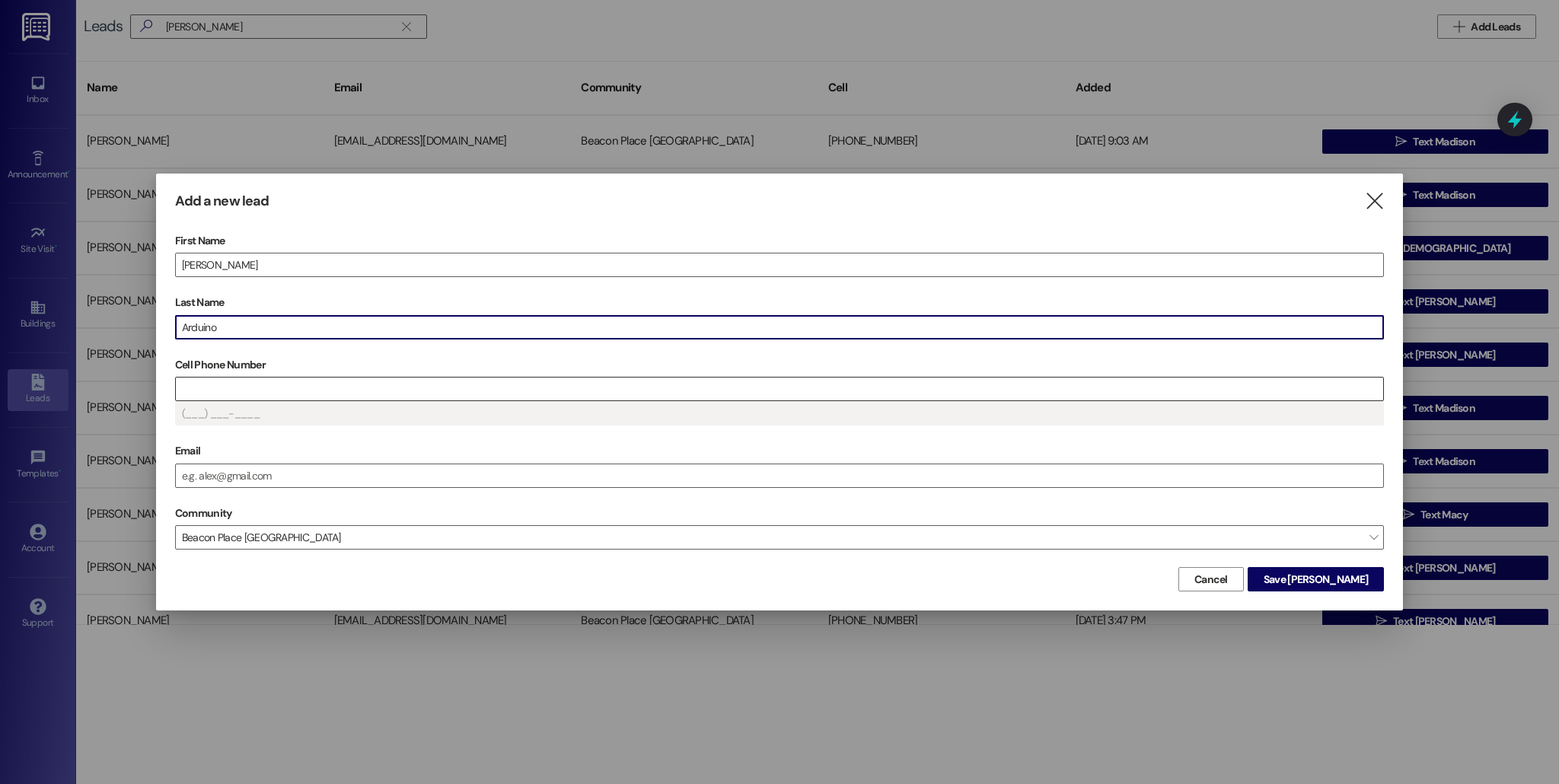
click at [249, 385] on input "Cell Phone Number" at bounding box center [779, 388] width 1207 height 23
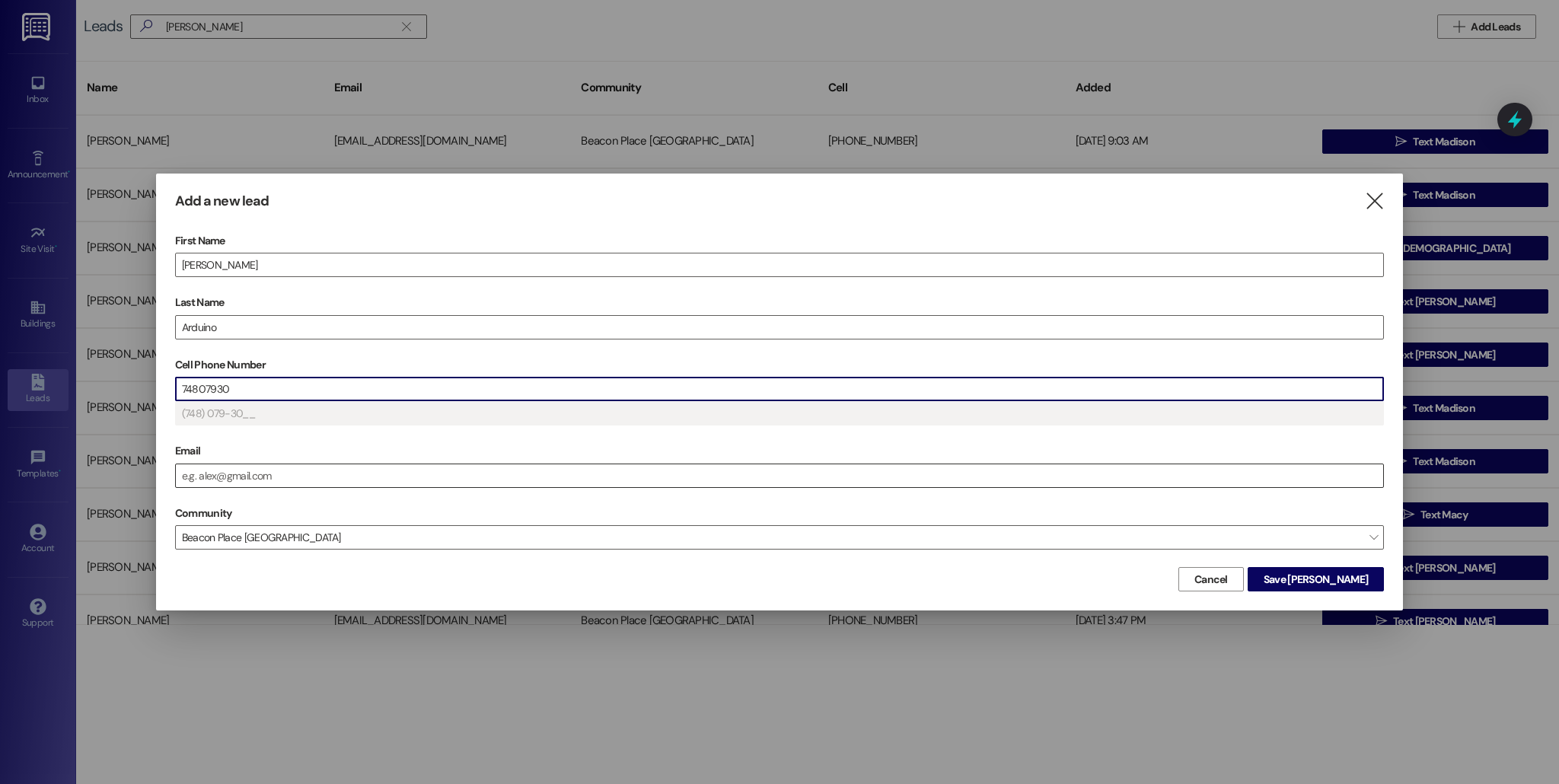
click at [279, 487] on input "Email" at bounding box center [779, 475] width 1207 height 23
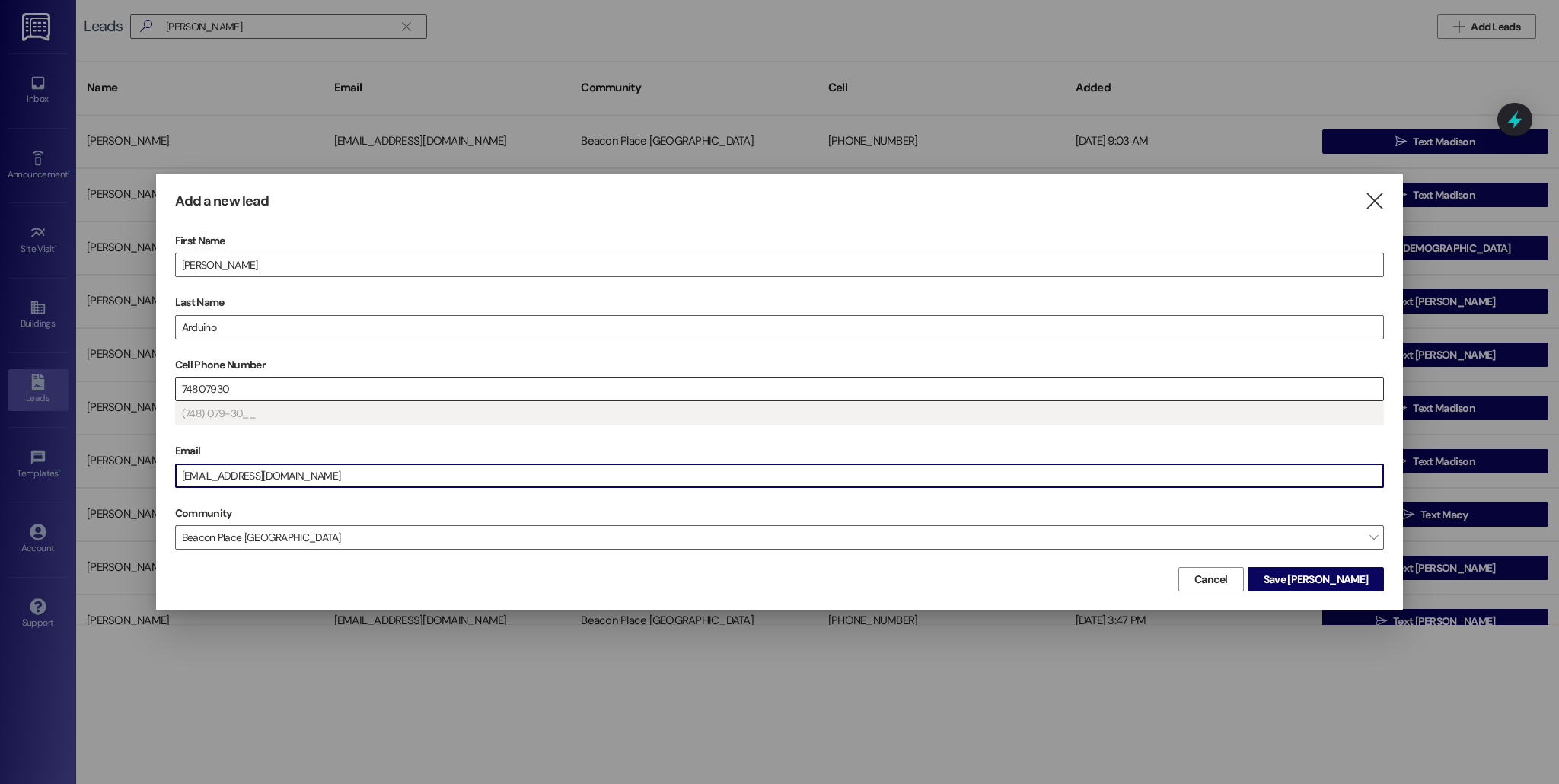
click at [419, 384] on input "74807930" at bounding box center [779, 388] width 1207 height 23
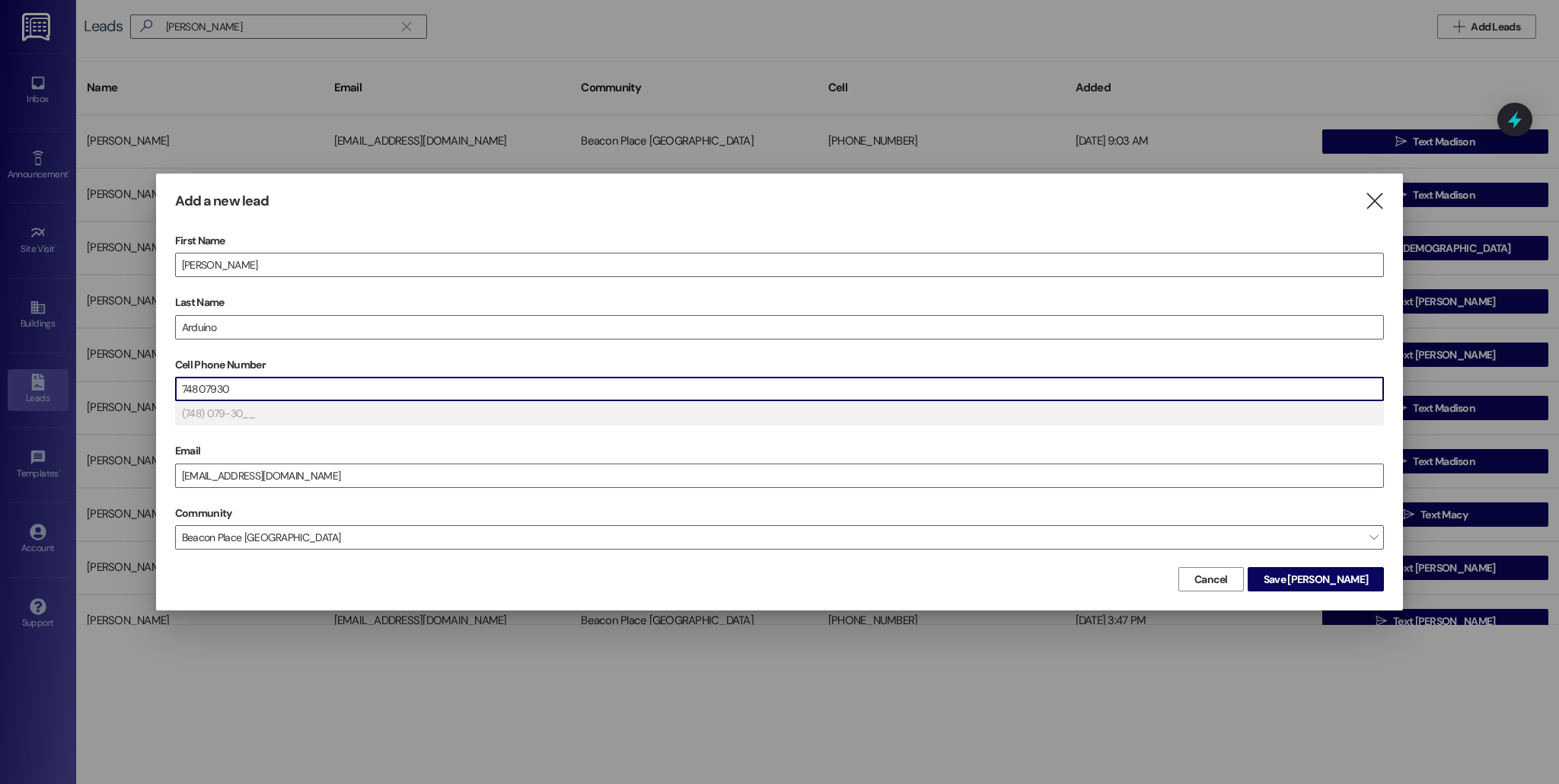
click at [182, 388] on input "74807930" at bounding box center [779, 388] width 1207 height 23
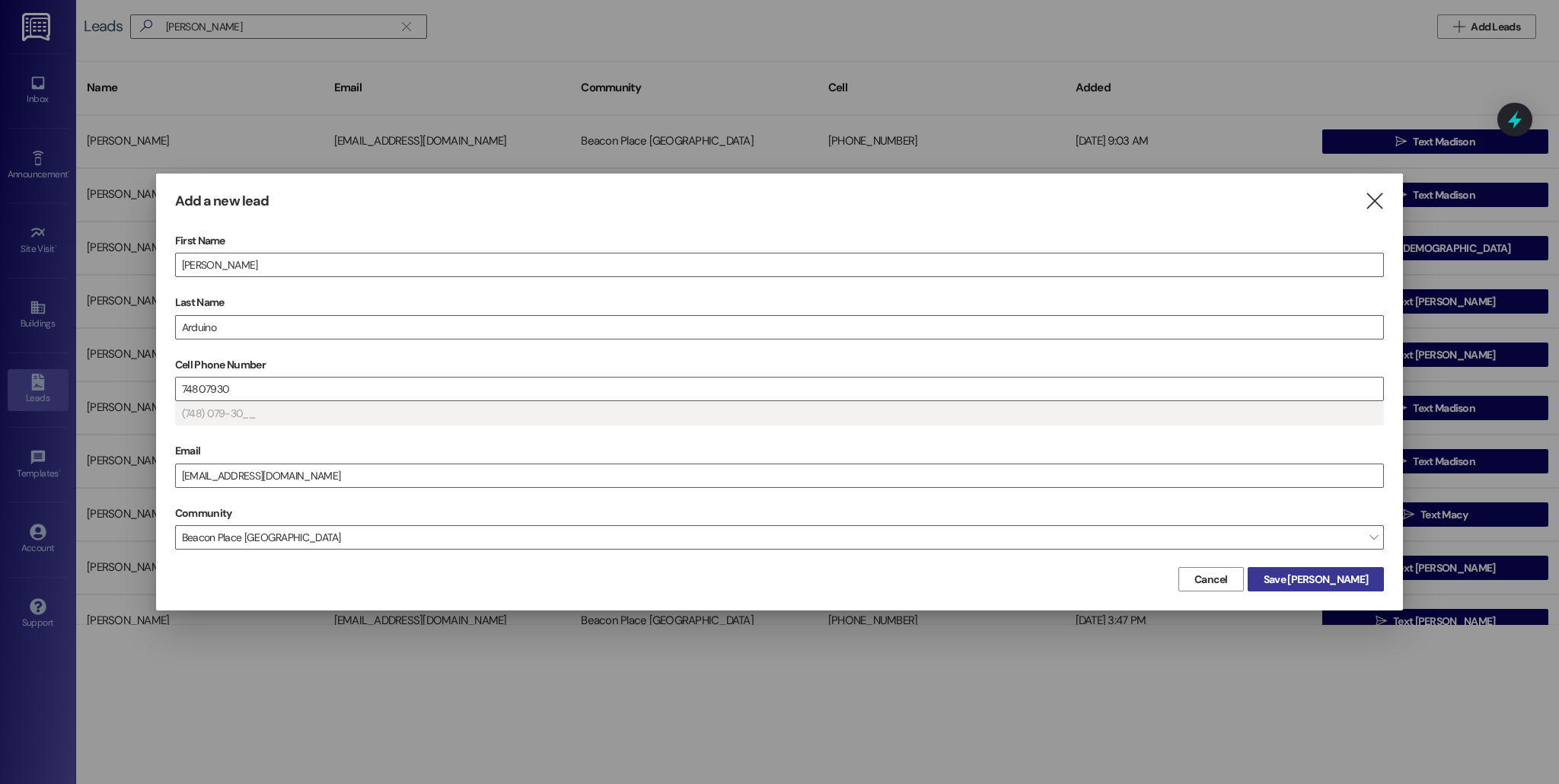
click at [1370, 572] on span "Save [PERSON_NAME]" at bounding box center [1316, 580] width 111 height 16
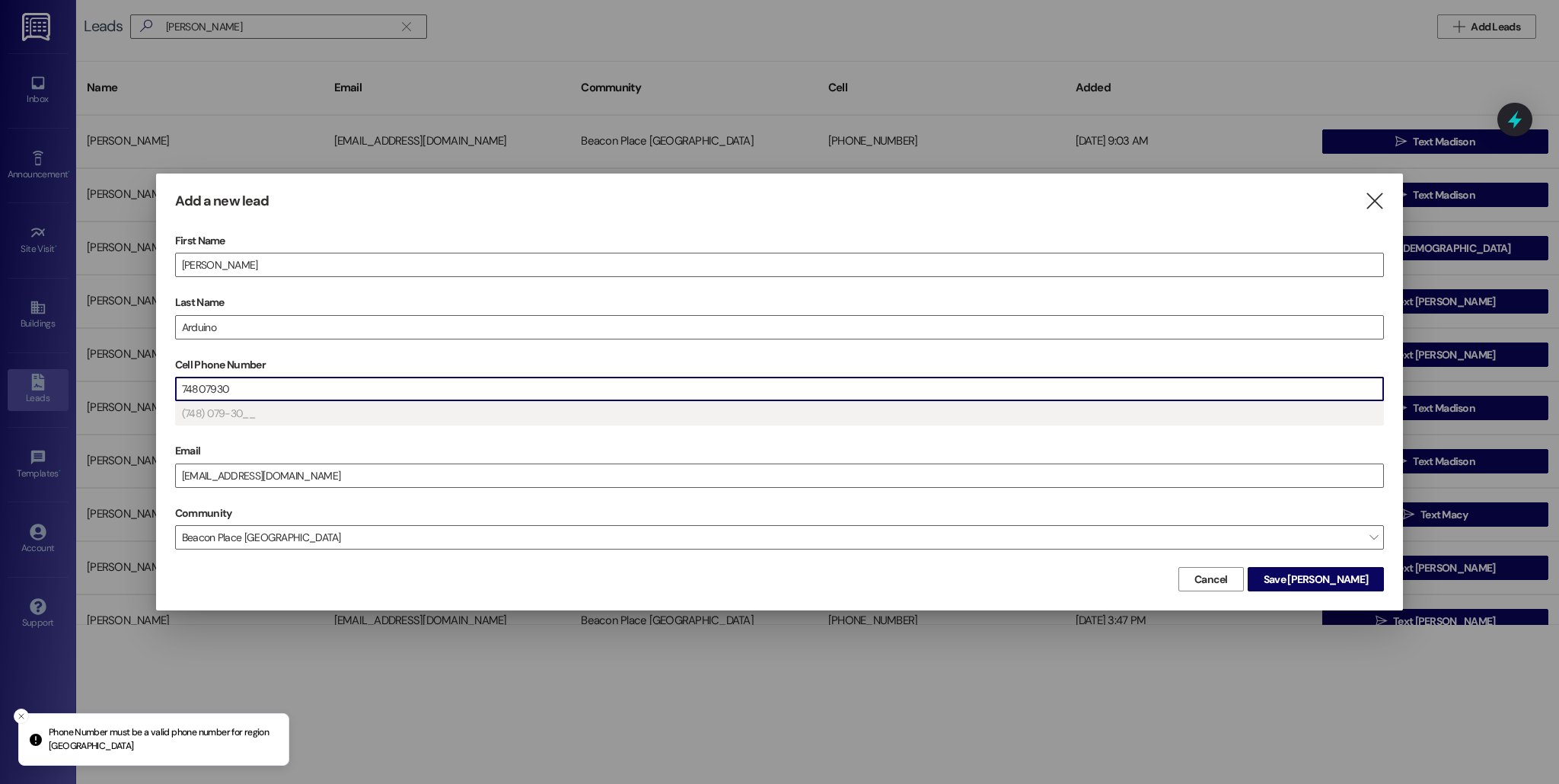
drag, startPoint x: 304, startPoint y: 382, endPoint x: 179, endPoint y: 382, distance: 125.0
click at [127, 382] on div "Add a new lead  First Name [PERSON_NAME] Last Name Arduino Cell Phone Number […" at bounding box center [779, 392] width 1559 height 784
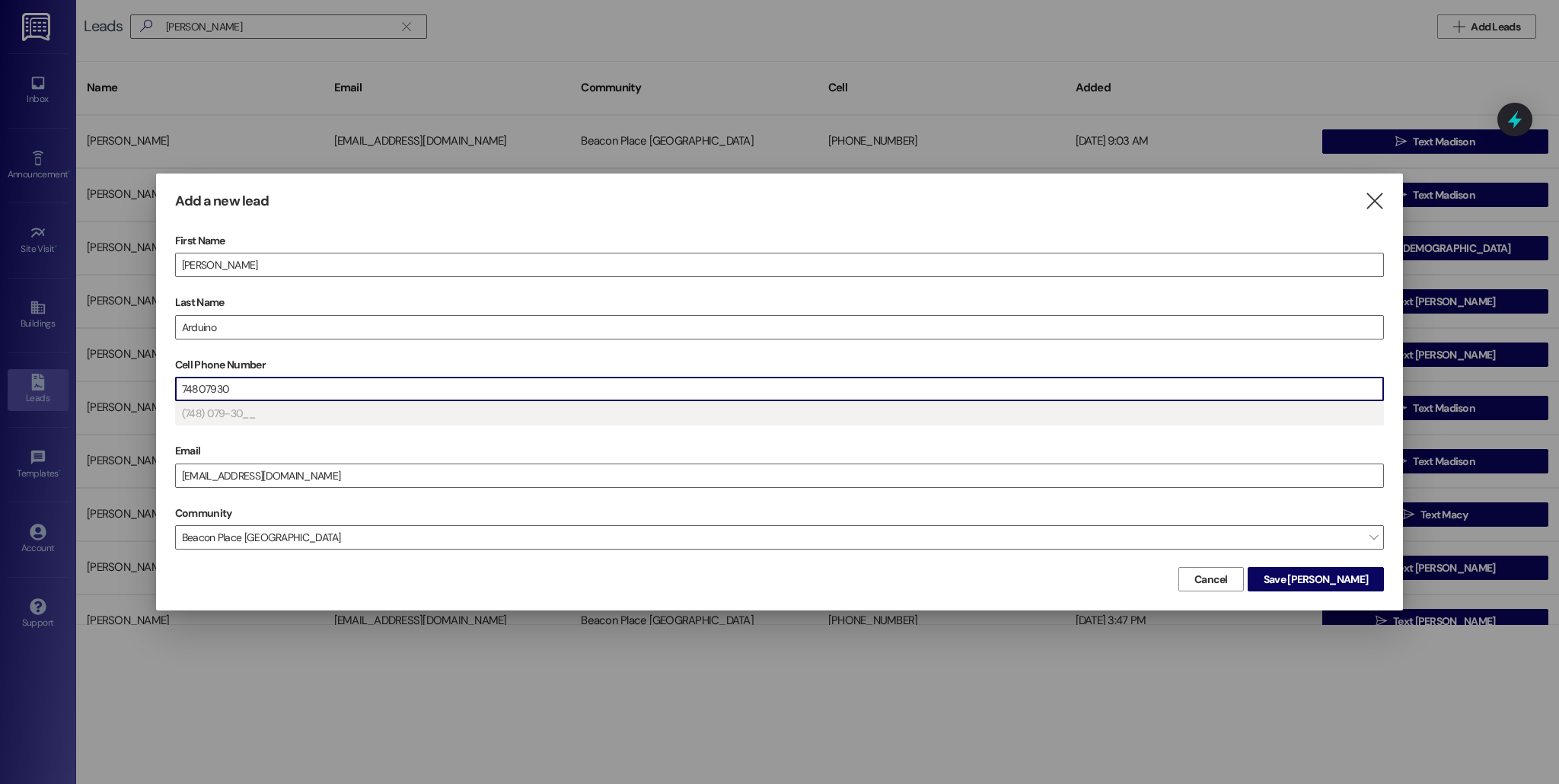
click at [287, 395] on input "74807930" at bounding box center [779, 388] width 1207 height 23
click at [1350, 567] on button "Save [PERSON_NAME]" at bounding box center [1315, 580] width 136 height 25
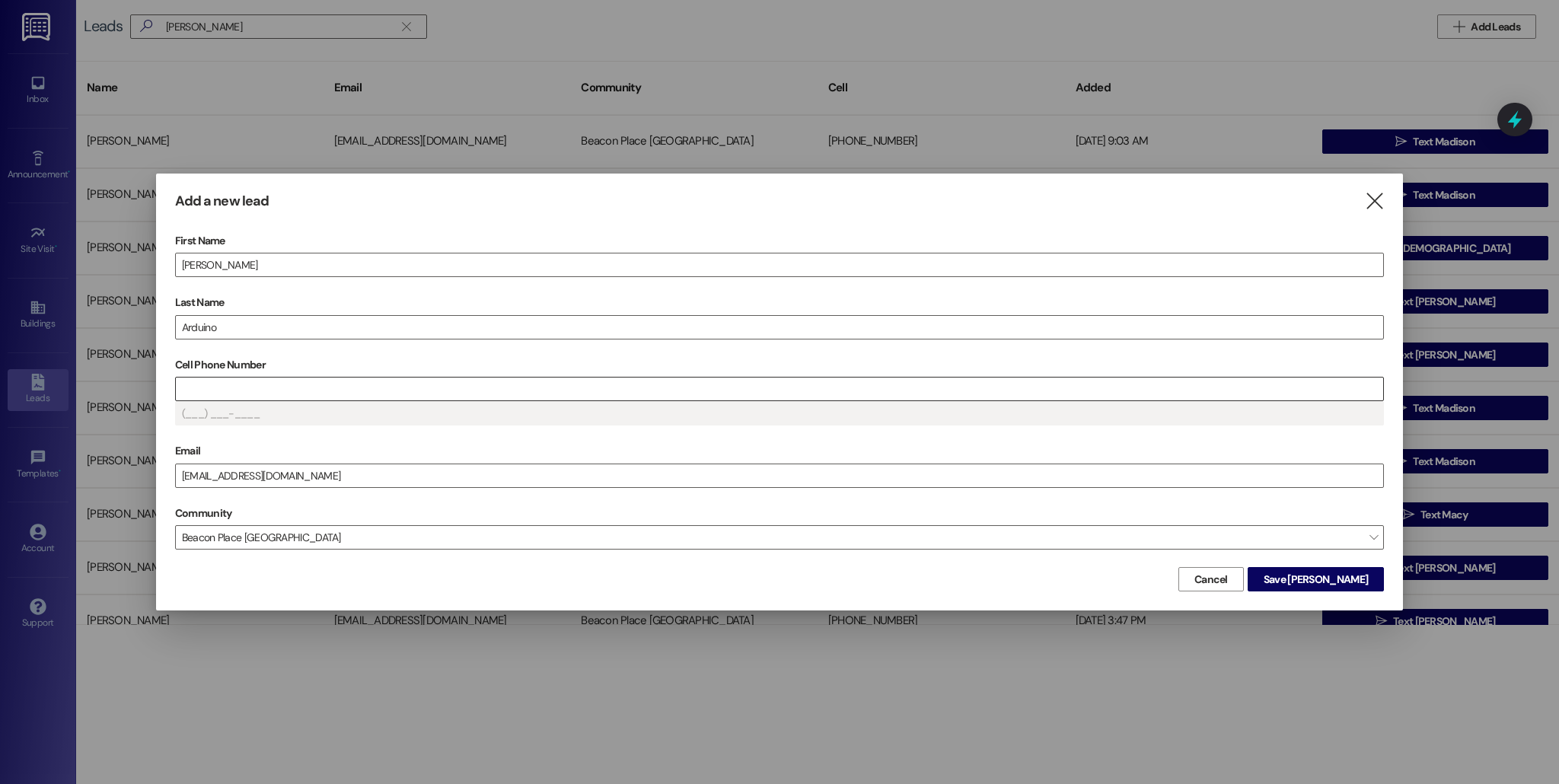
click at [280, 391] on input "Cell Phone Number" at bounding box center [779, 388] width 1207 height 23
click at [1228, 577] on span "Cancel" at bounding box center [1212, 580] width 33 height 16
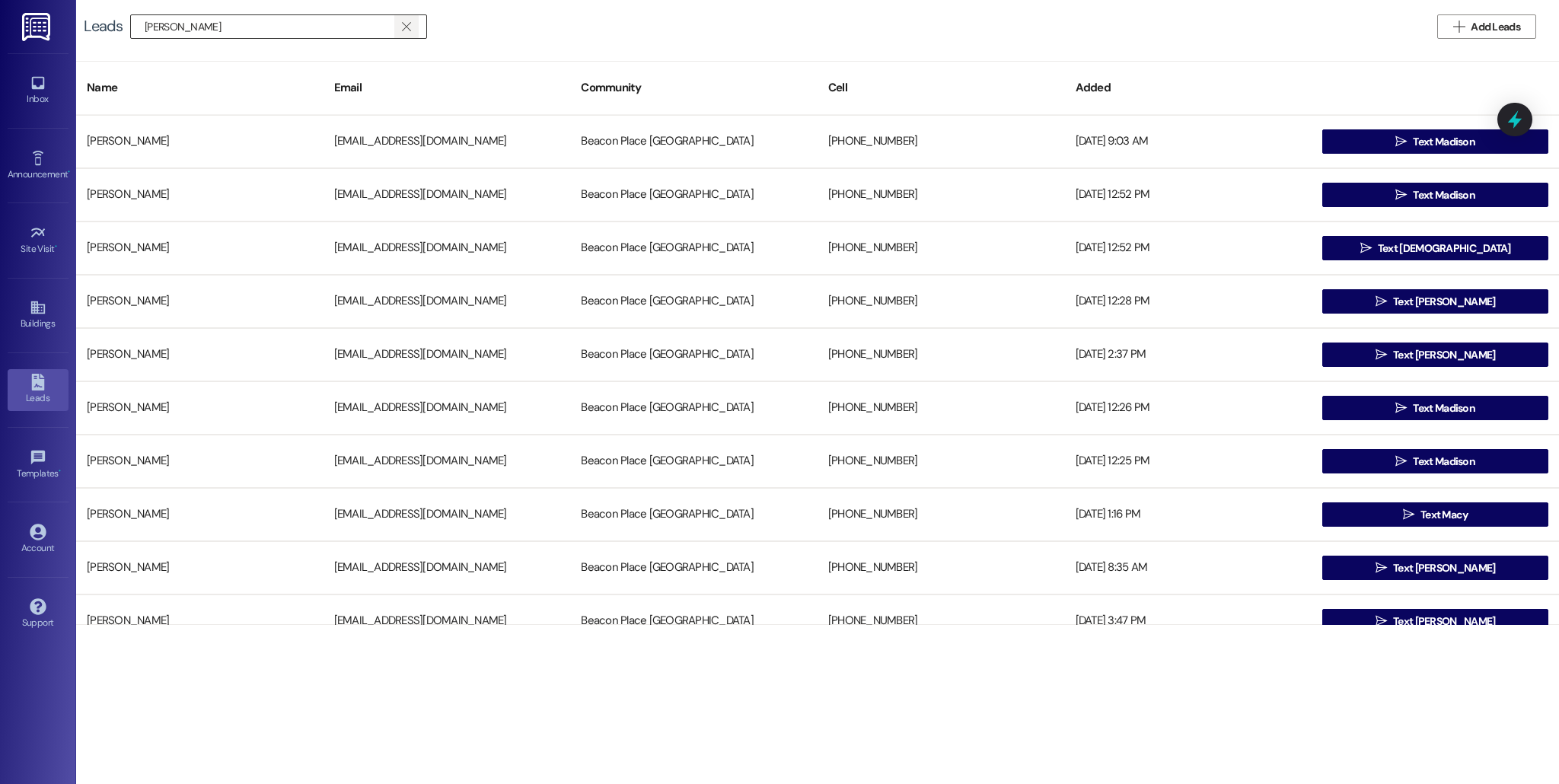
click at [403, 18] on span "" at bounding box center [406, 26] width 14 height 23
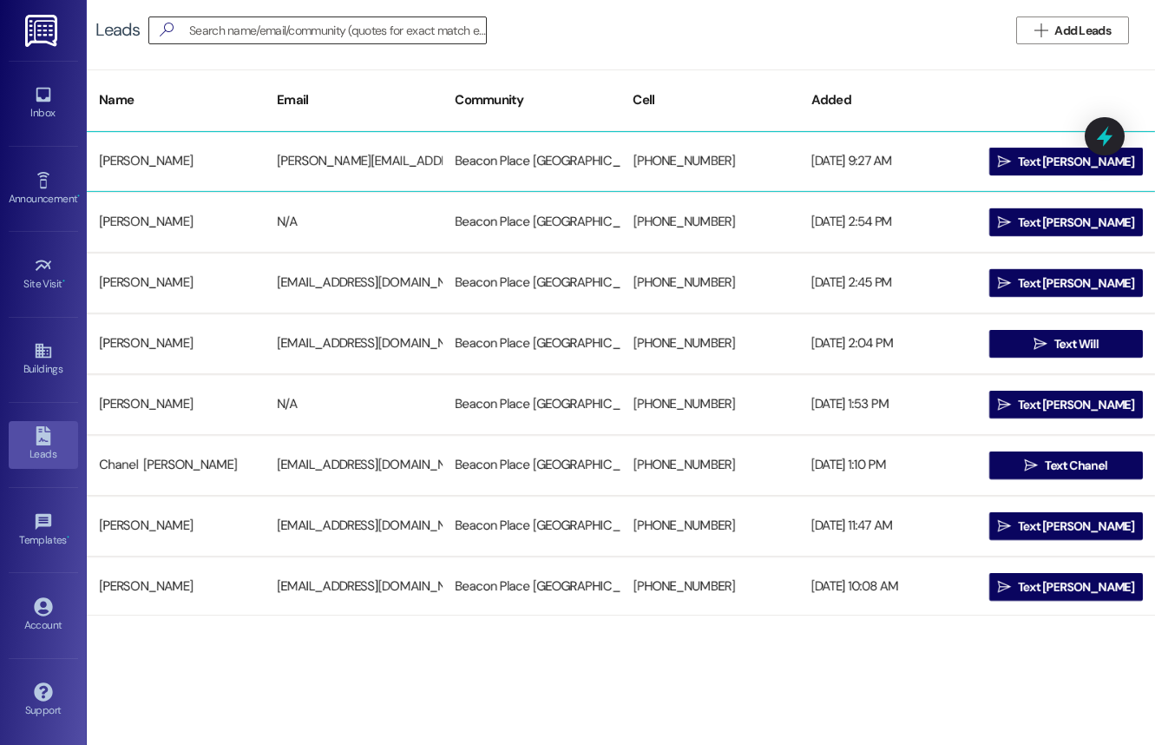
click at [197, 181] on div "[PERSON_NAME] [PERSON_NAME][EMAIL_ADDRESS][PERSON_NAME][DOMAIN_NAME] [GEOGRAPHI…" at bounding box center [621, 161] width 1068 height 61
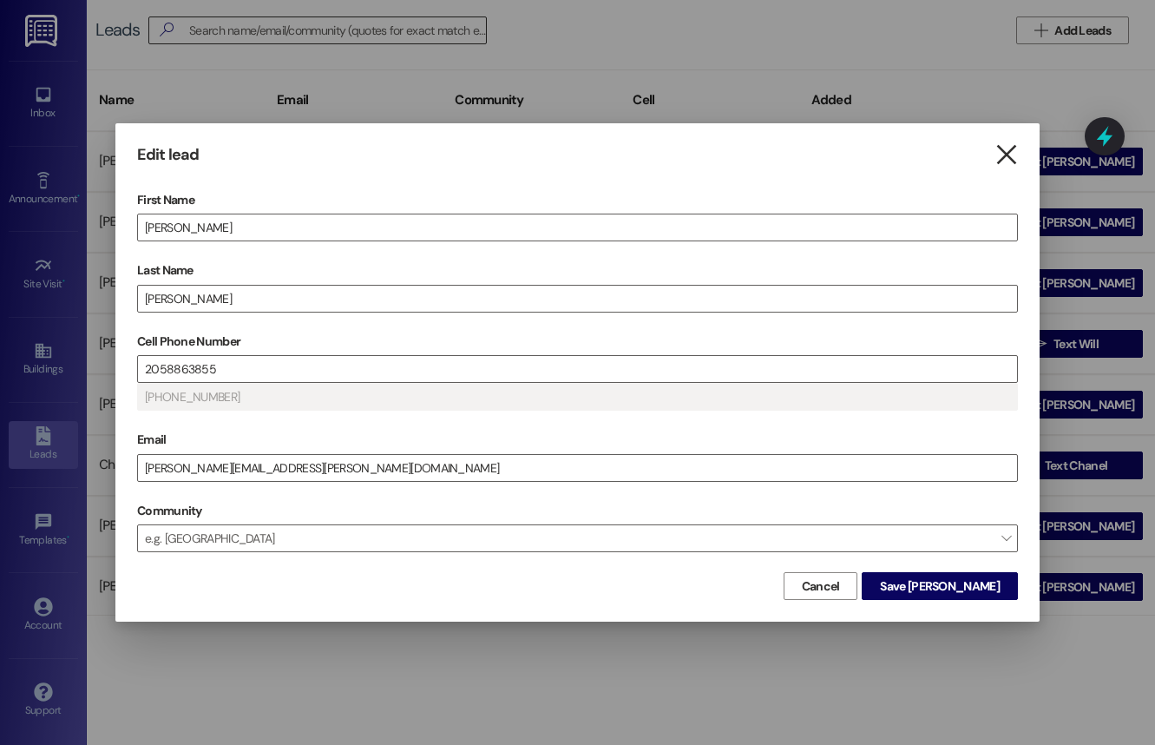
click at [1013, 159] on icon "" at bounding box center [1006, 155] width 23 height 18
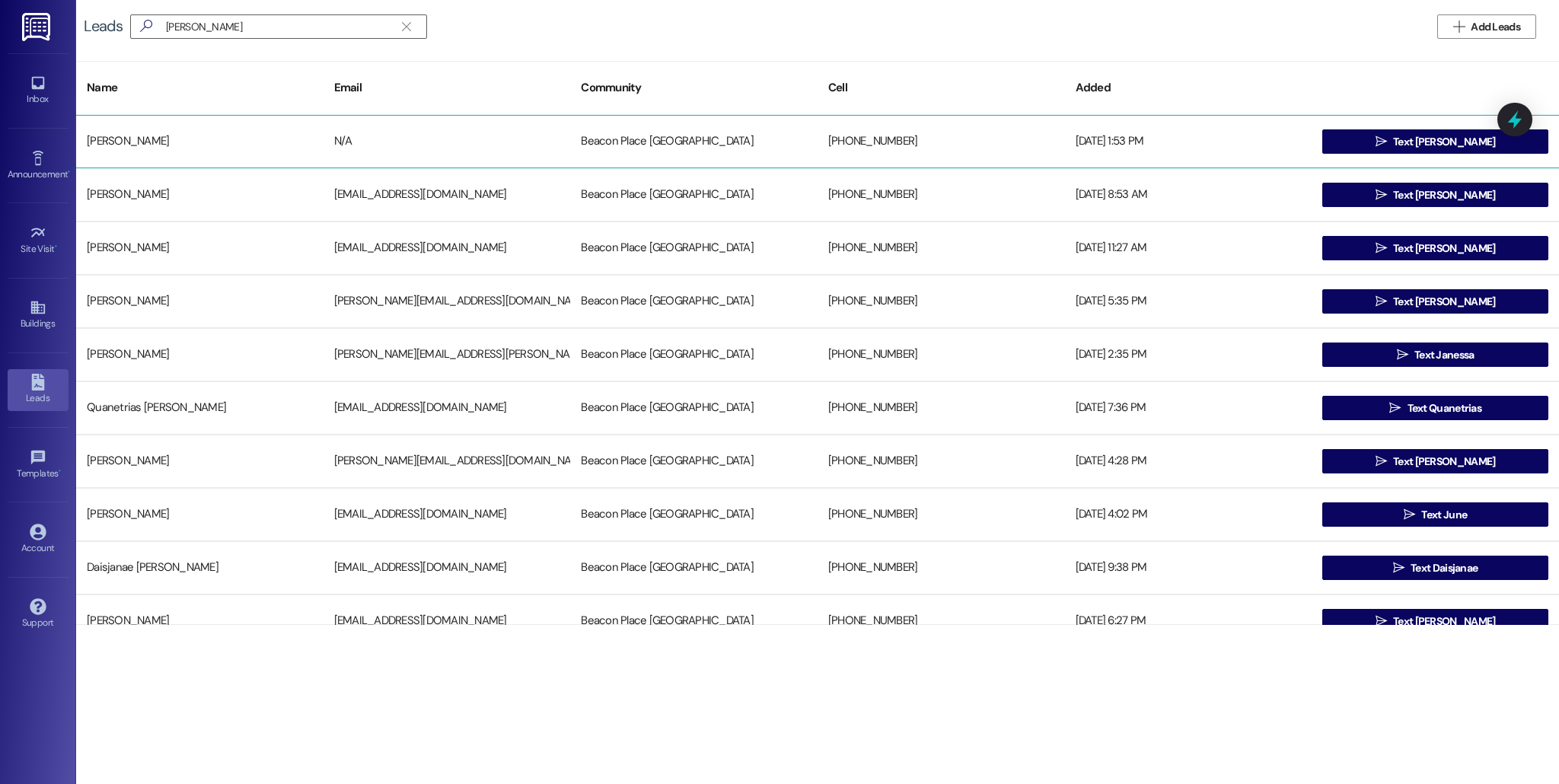
click at [129, 143] on div "[PERSON_NAME]" at bounding box center [200, 141] width 247 height 31
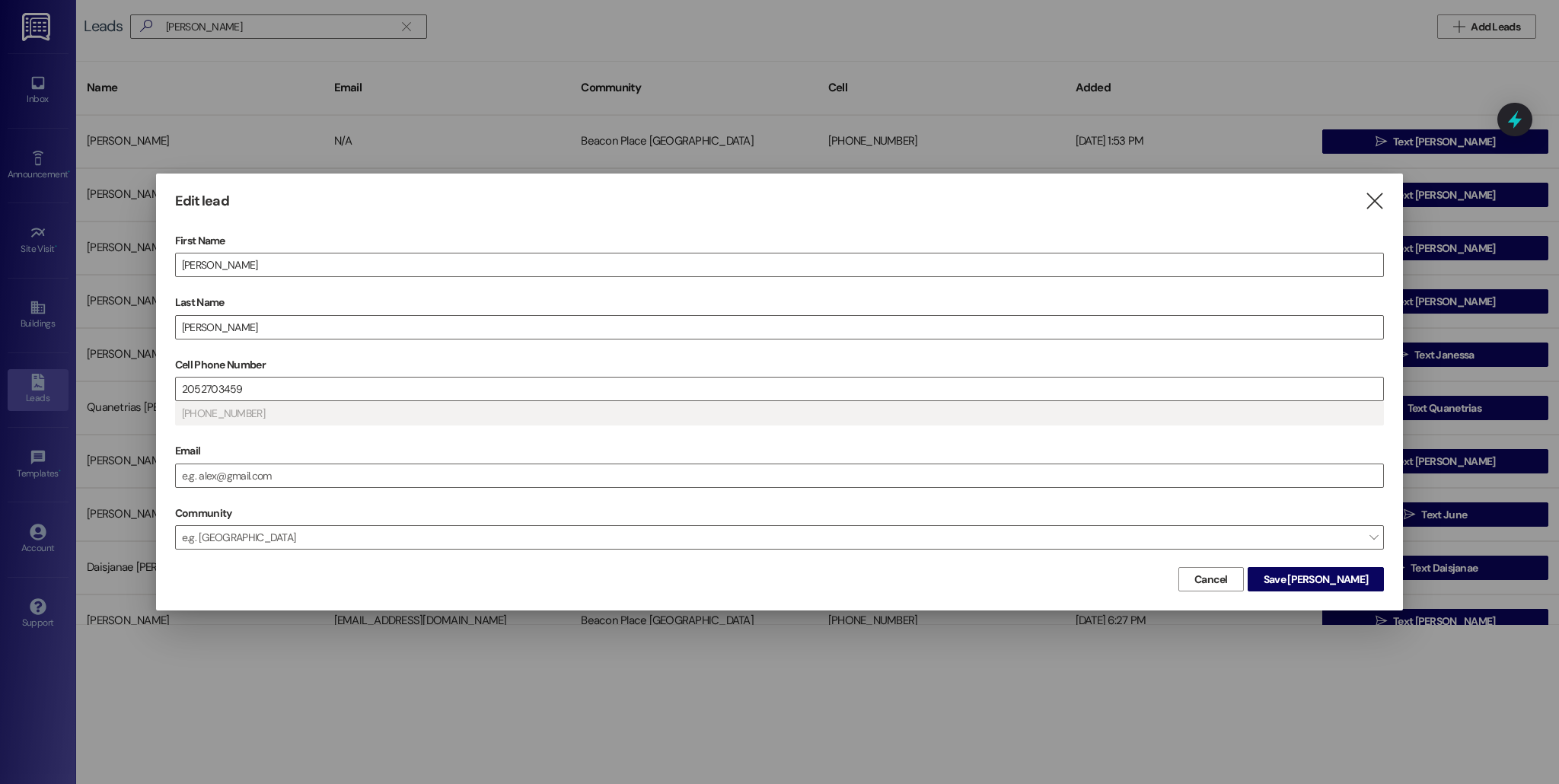
click at [410, 95] on div at bounding box center [779, 392] width 1559 height 784
click at [506, 144] on div at bounding box center [779, 392] width 1559 height 784
click at [1228, 581] on span "Cancel" at bounding box center [1212, 580] width 33 height 16
